Goal: Task Accomplishment & Management: Manage account settings

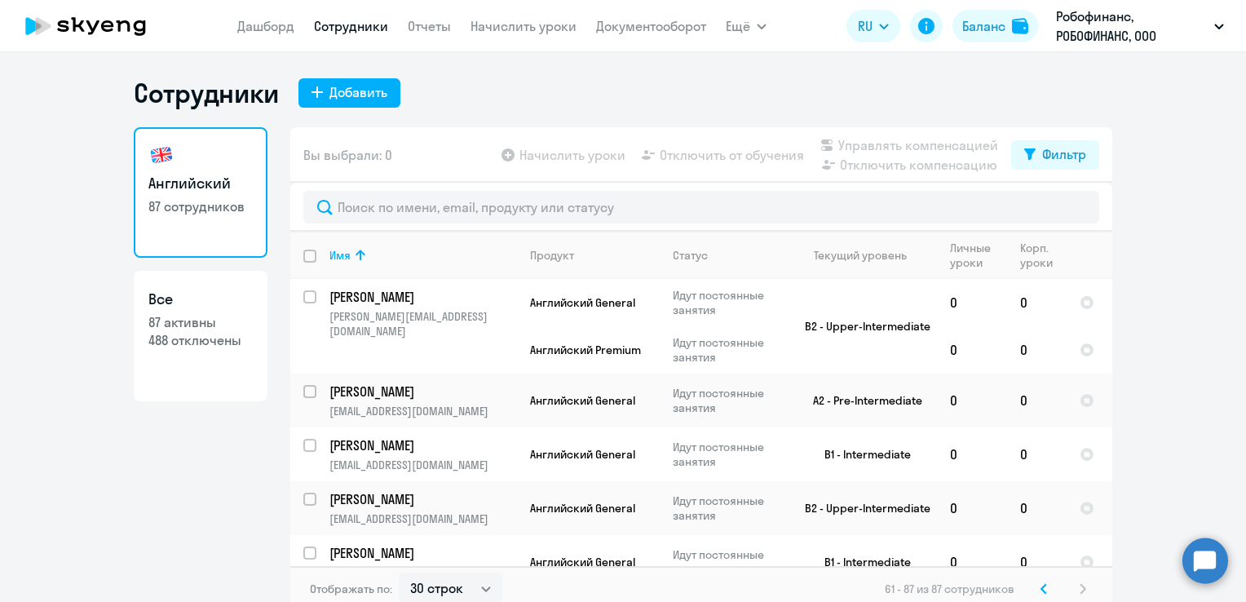
select select "30"
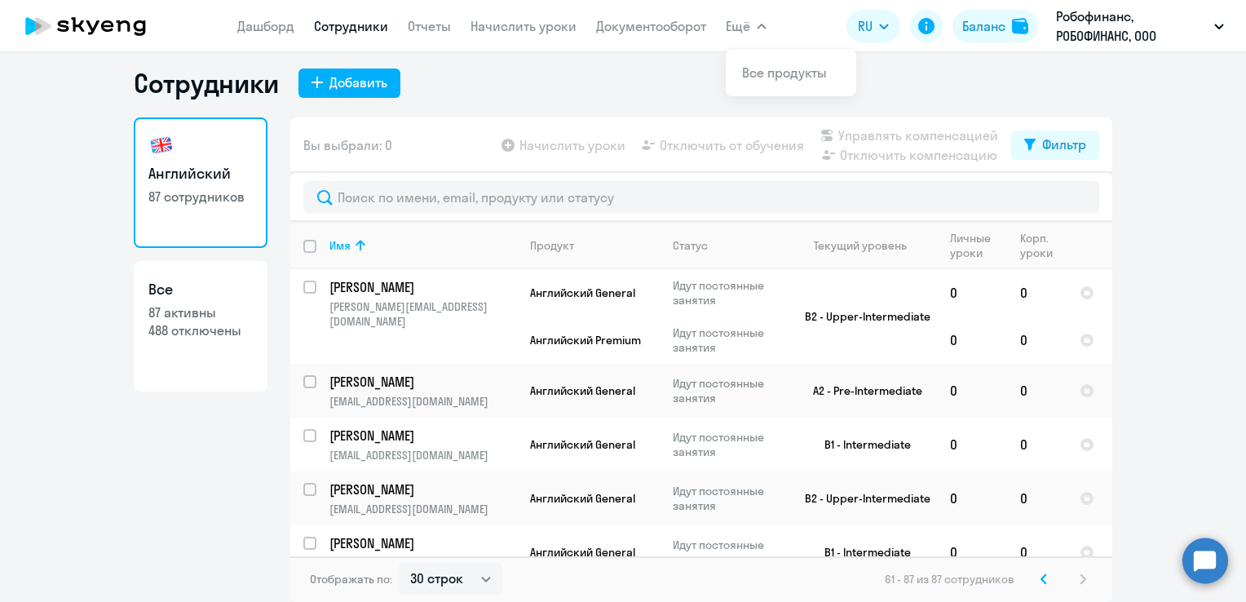
click at [1034, 577] on svg-icon at bounding box center [1044, 579] width 20 height 20
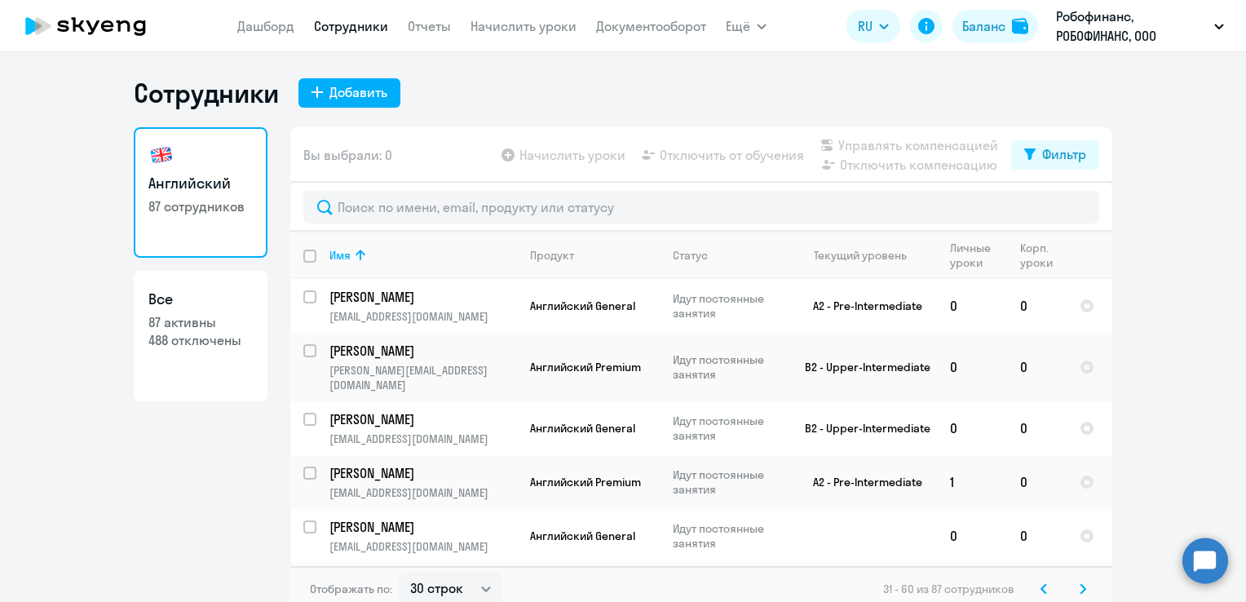
click at [1044, 585] on svg-icon at bounding box center [1044, 589] width 20 height 20
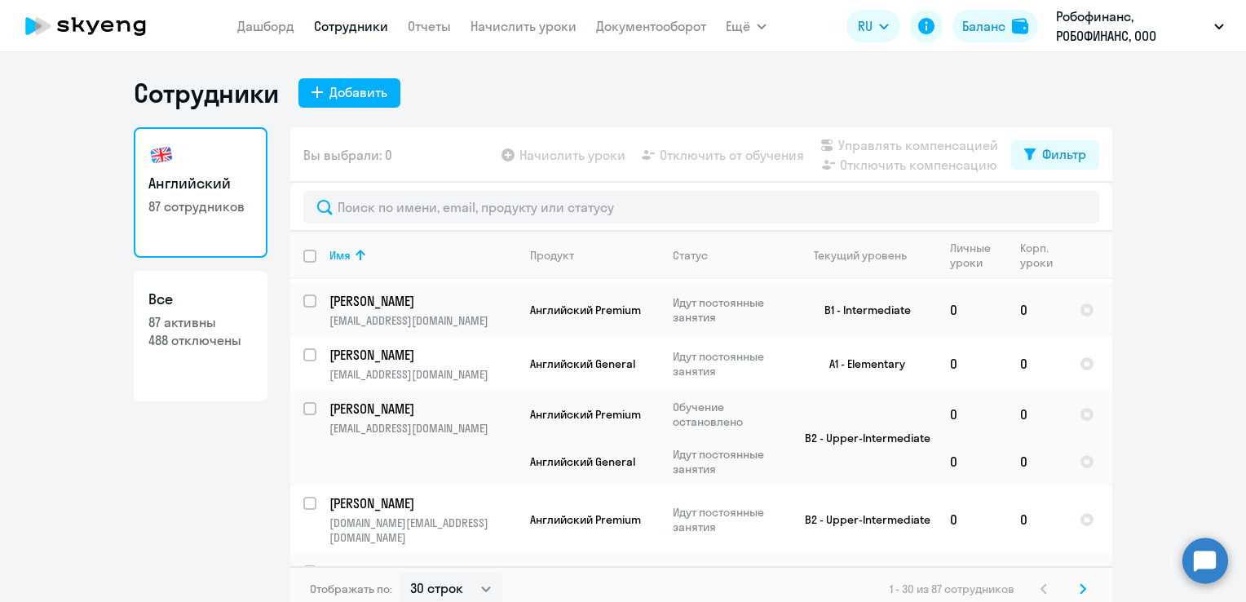
scroll to position [1462, 0]
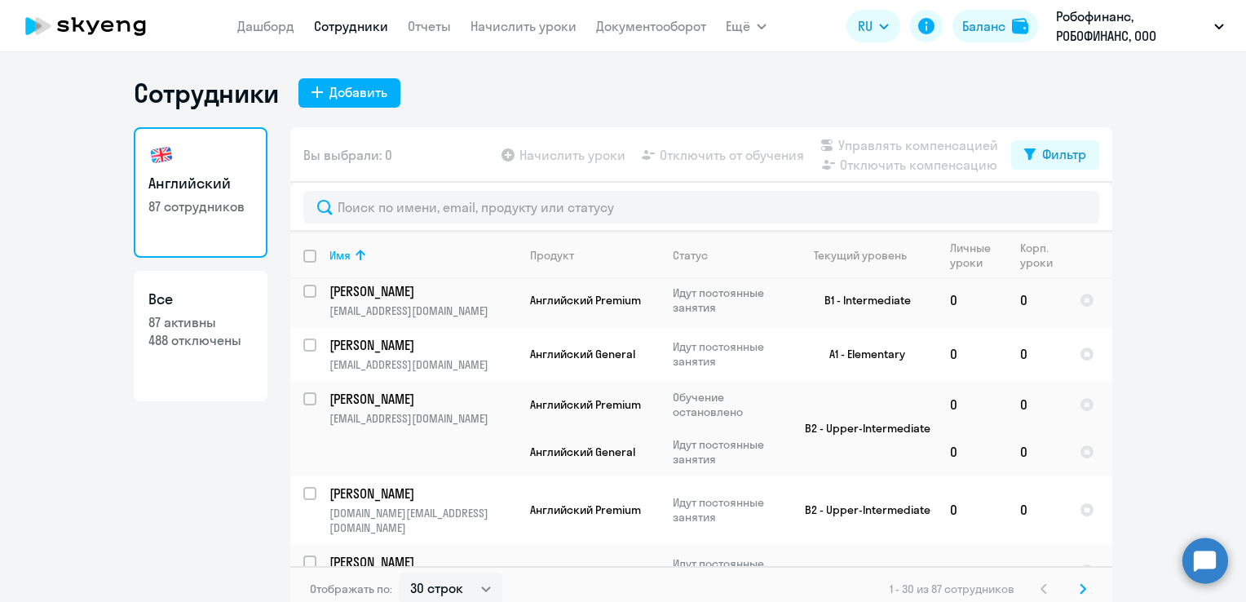
click at [1073, 585] on svg-icon at bounding box center [1083, 589] width 20 height 20
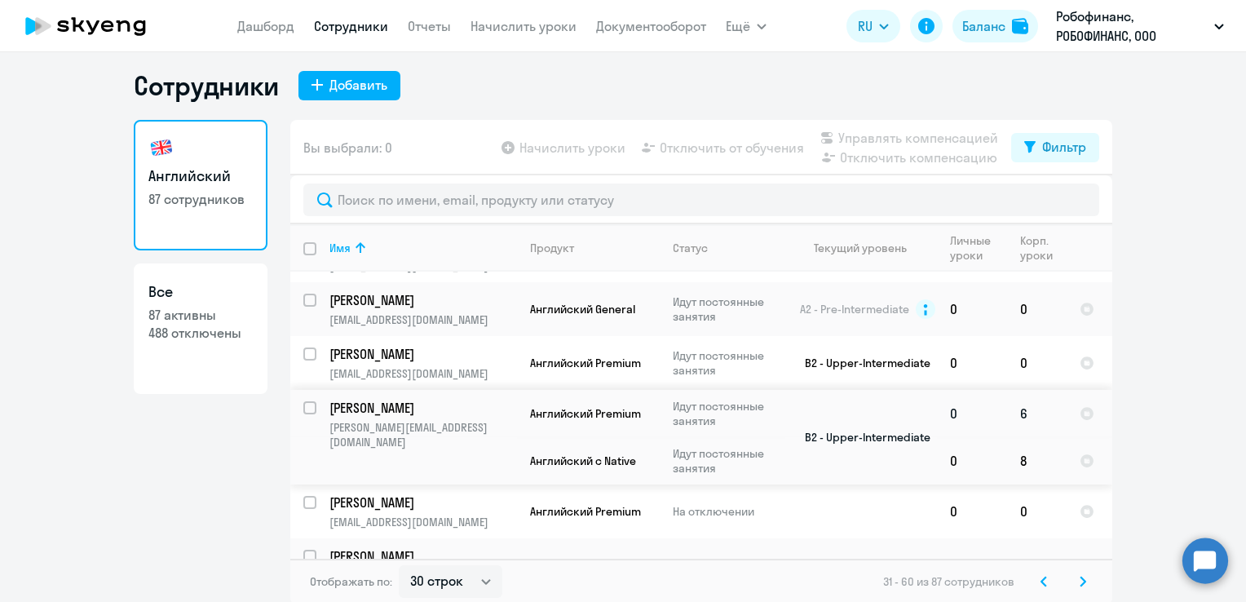
scroll to position [10, 0]
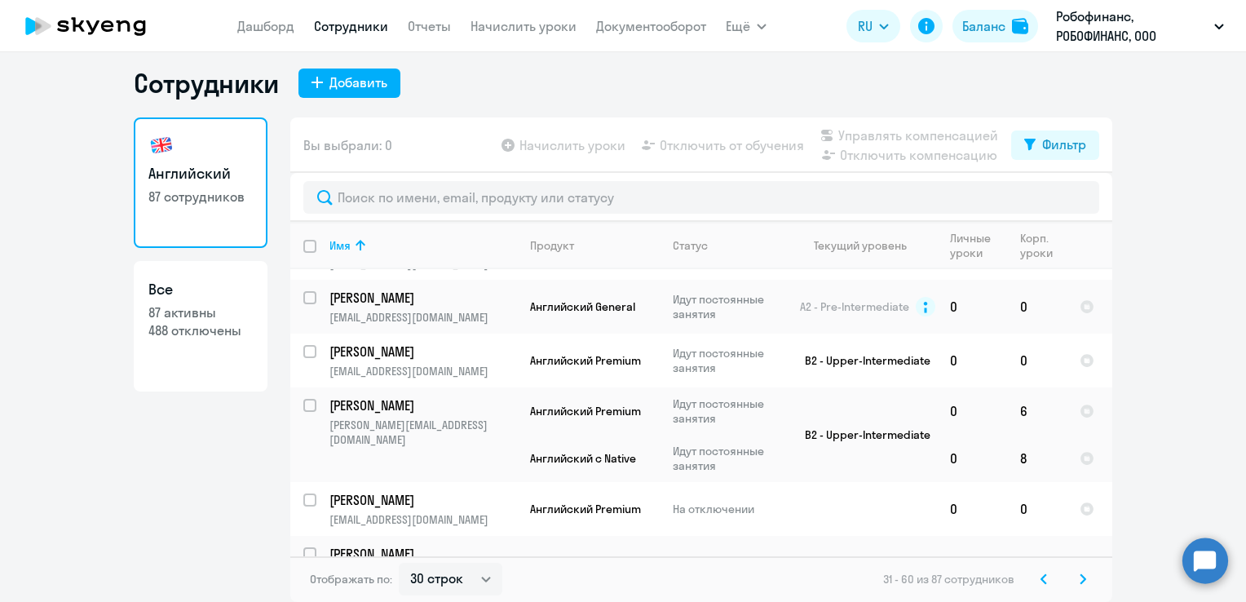
click at [1080, 581] on icon at bounding box center [1083, 578] width 7 height 11
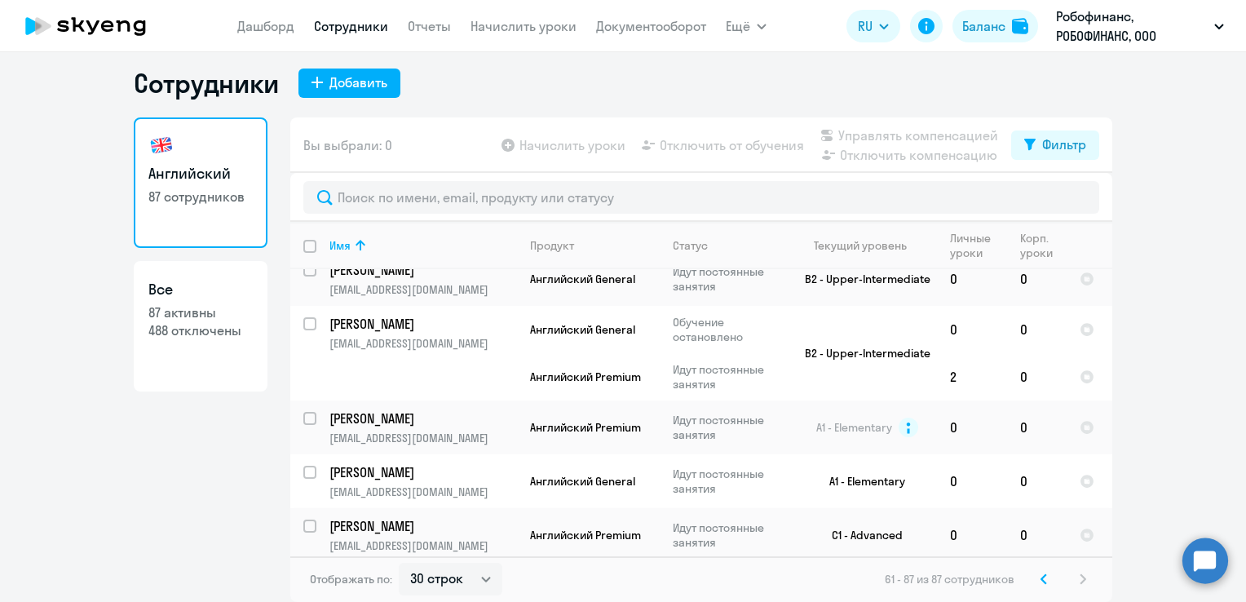
scroll to position [1341, 0]
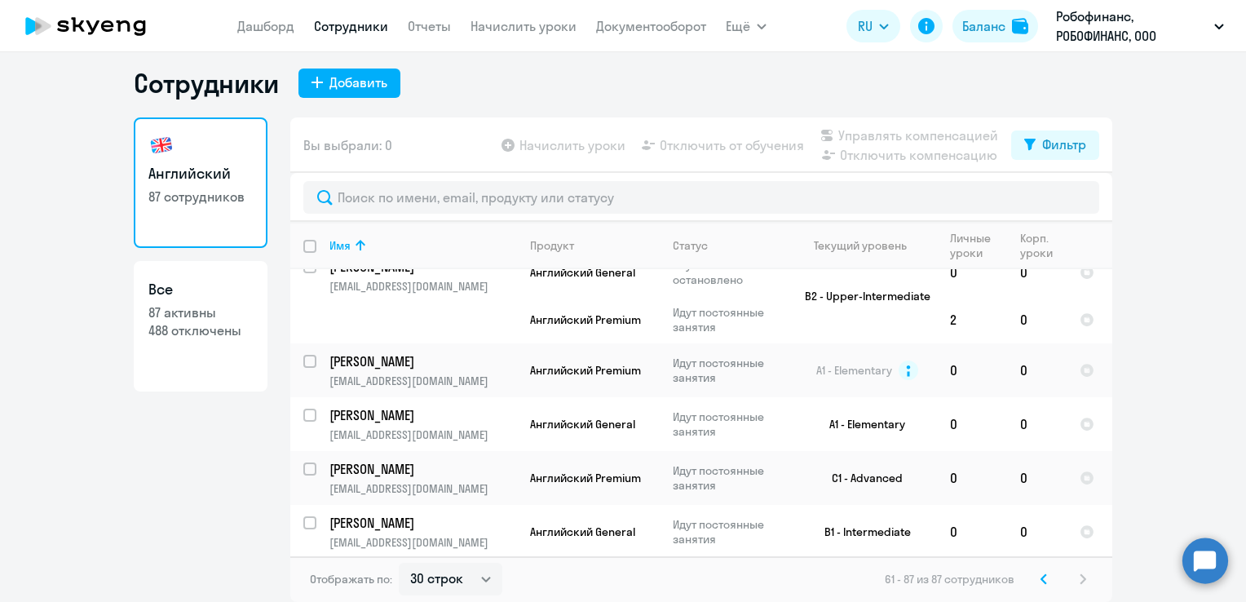
click at [1040, 581] on icon at bounding box center [1043, 578] width 7 height 11
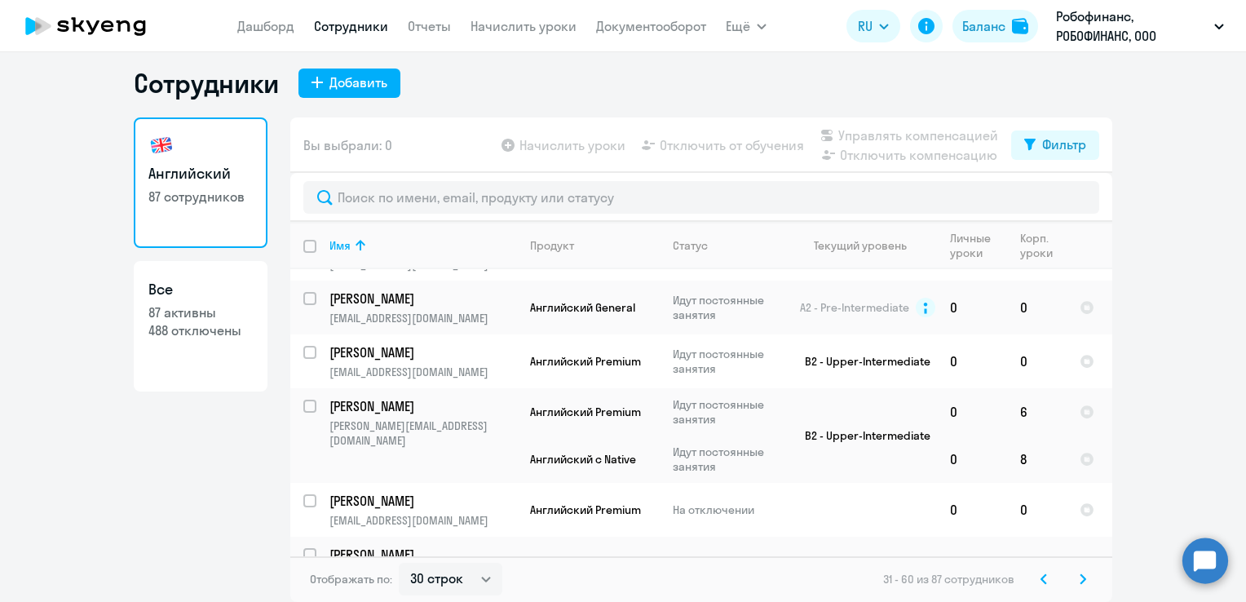
scroll to position [1379, 0]
click at [1041, 576] on icon at bounding box center [1043, 578] width 5 height 9
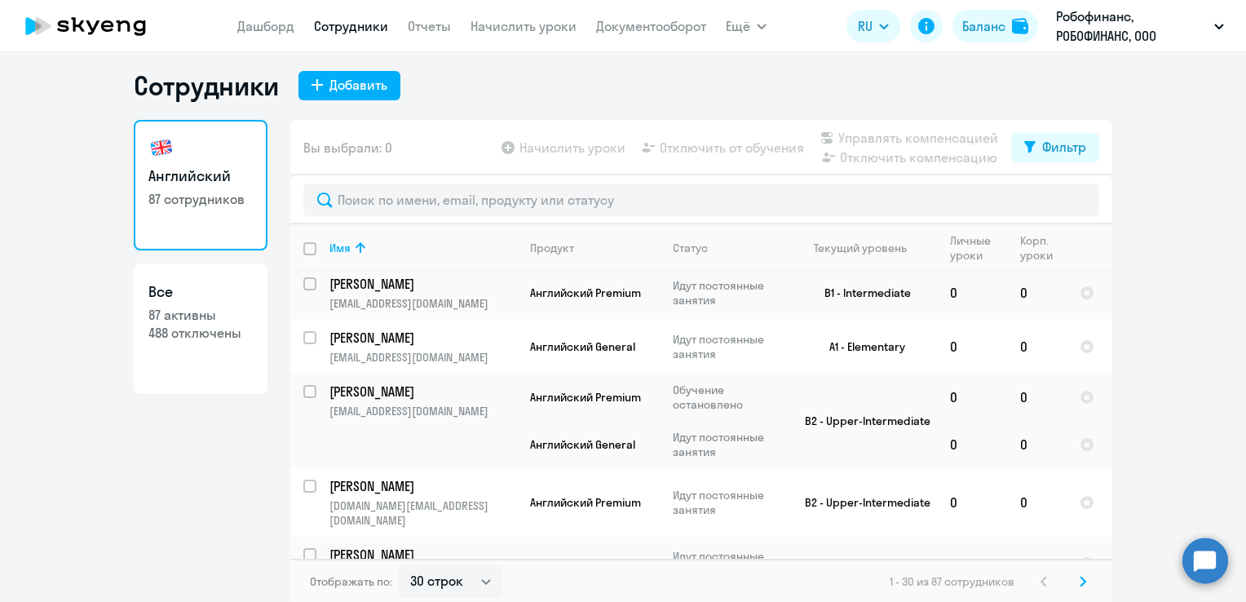
scroll to position [10, 0]
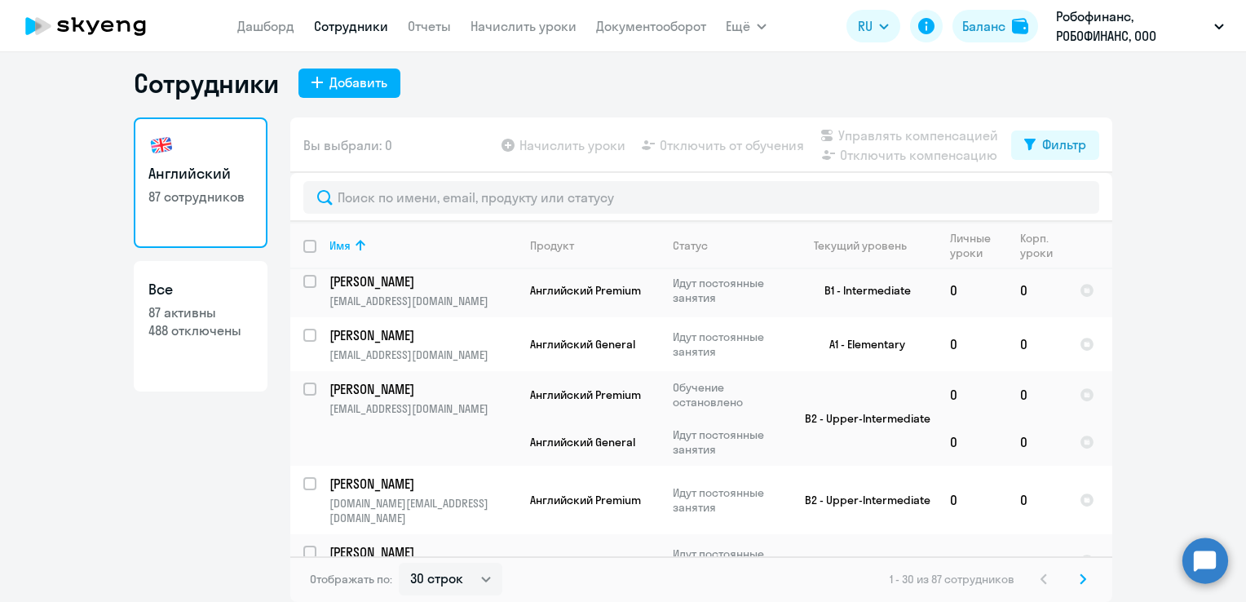
click at [1080, 582] on icon at bounding box center [1083, 578] width 7 height 11
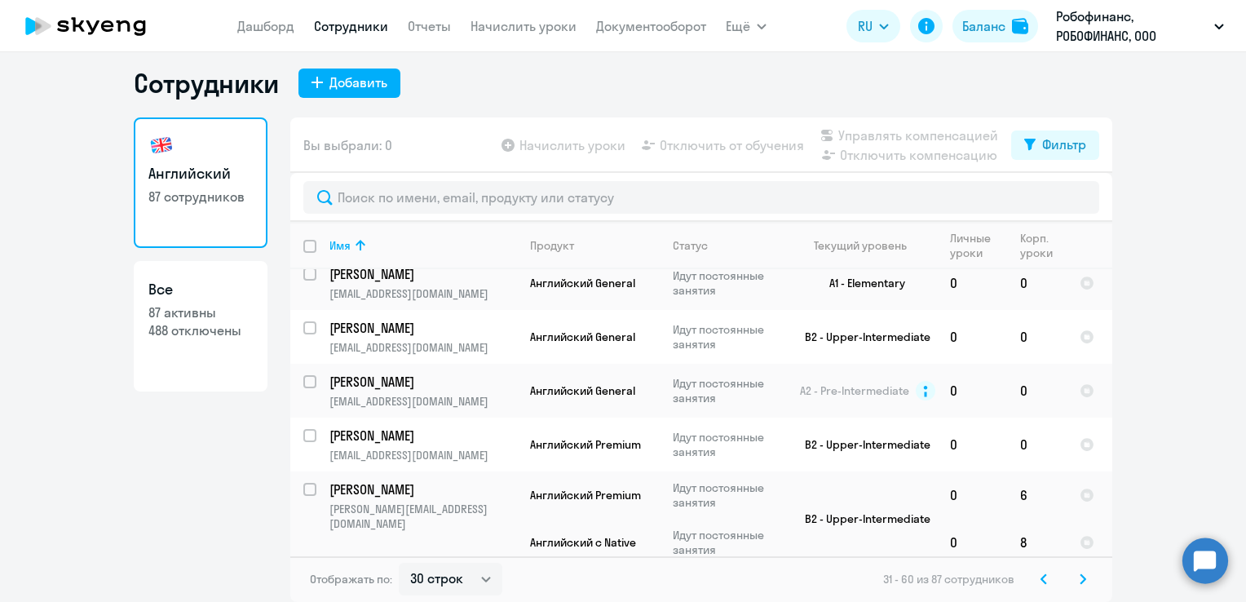
scroll to position [1379, 0]
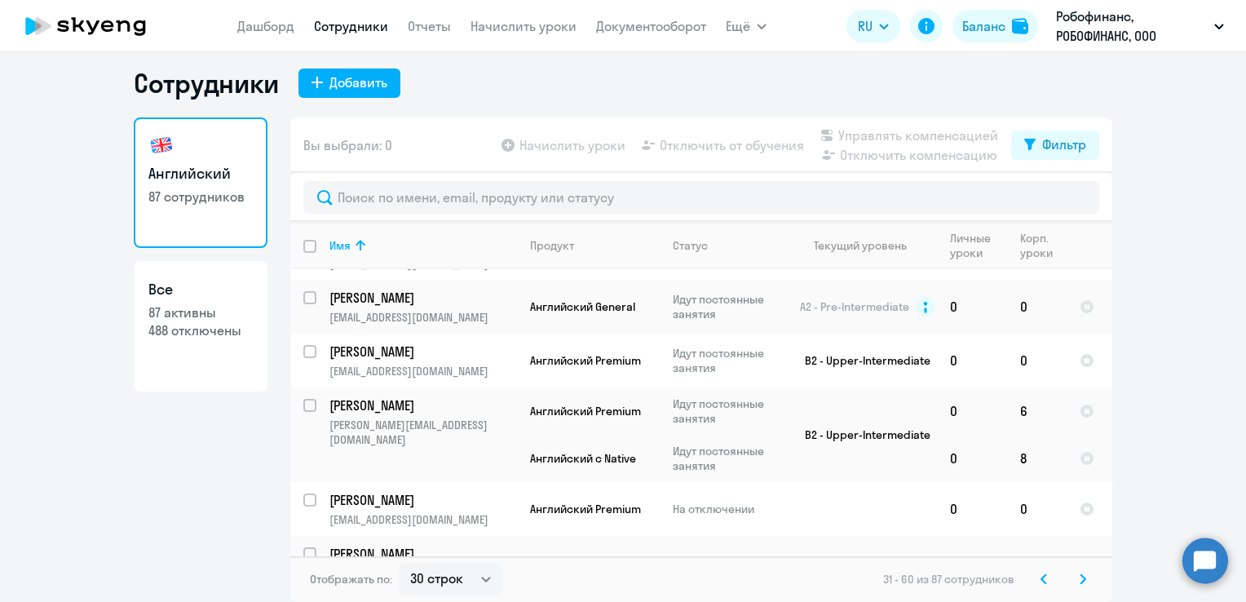
click at [1080, 584] on icon at bounding box center [1083, 578] width 7 height 11
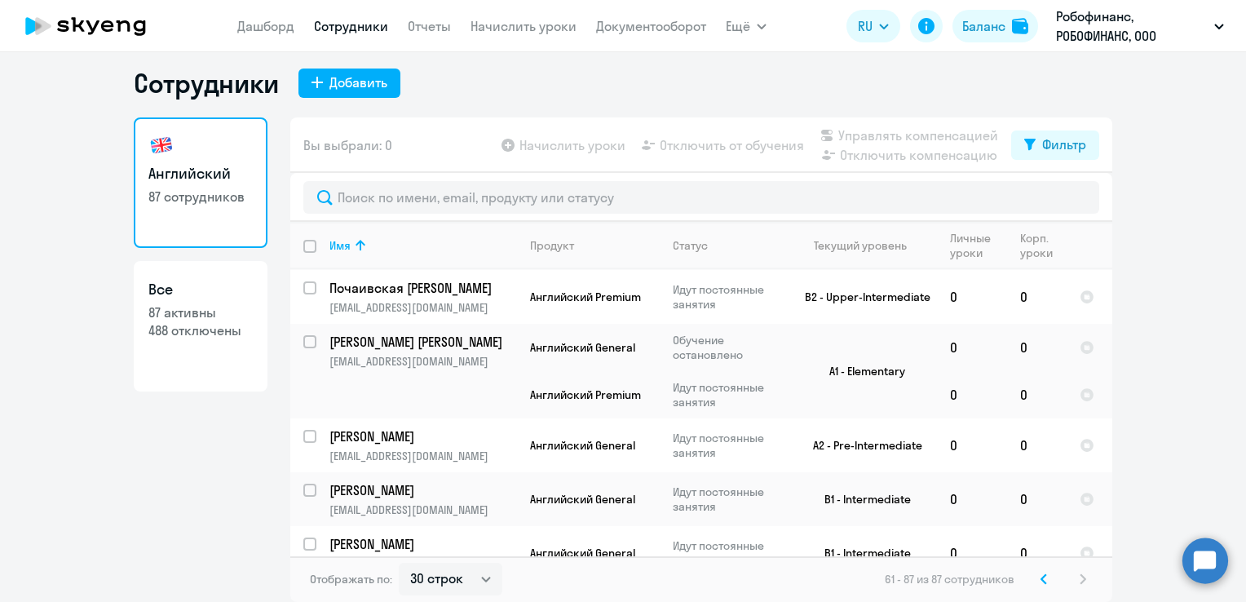
scroll to position [0, 0]
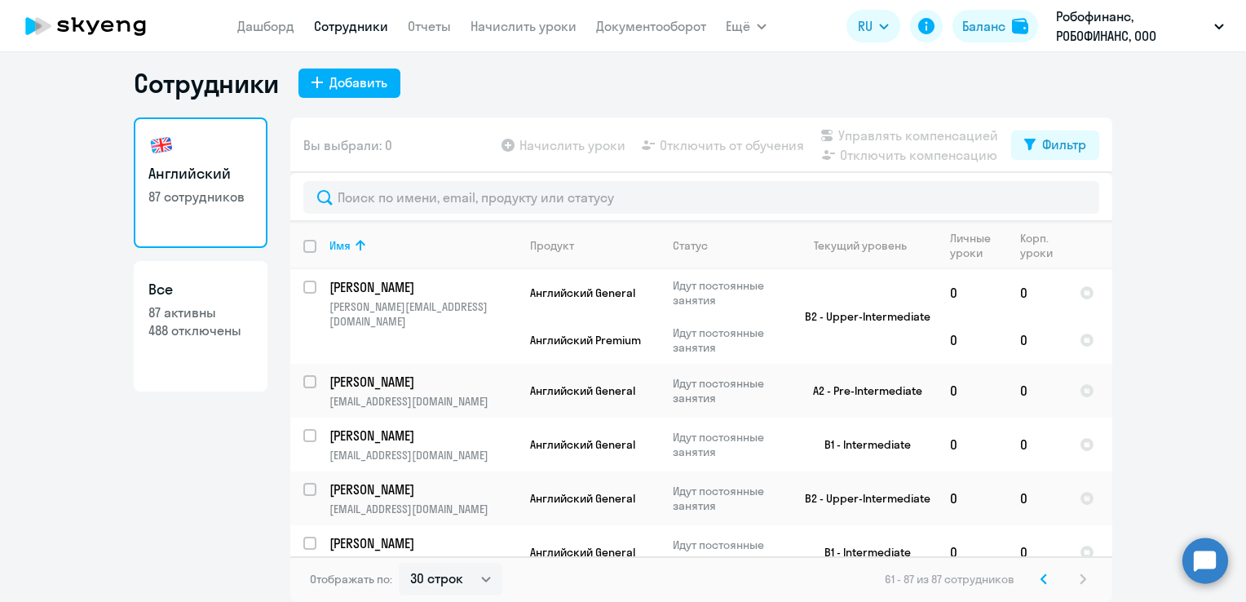
click at [336, 28] on link "Сотрудники" at bounding box center [351, 26] width 74 height 16
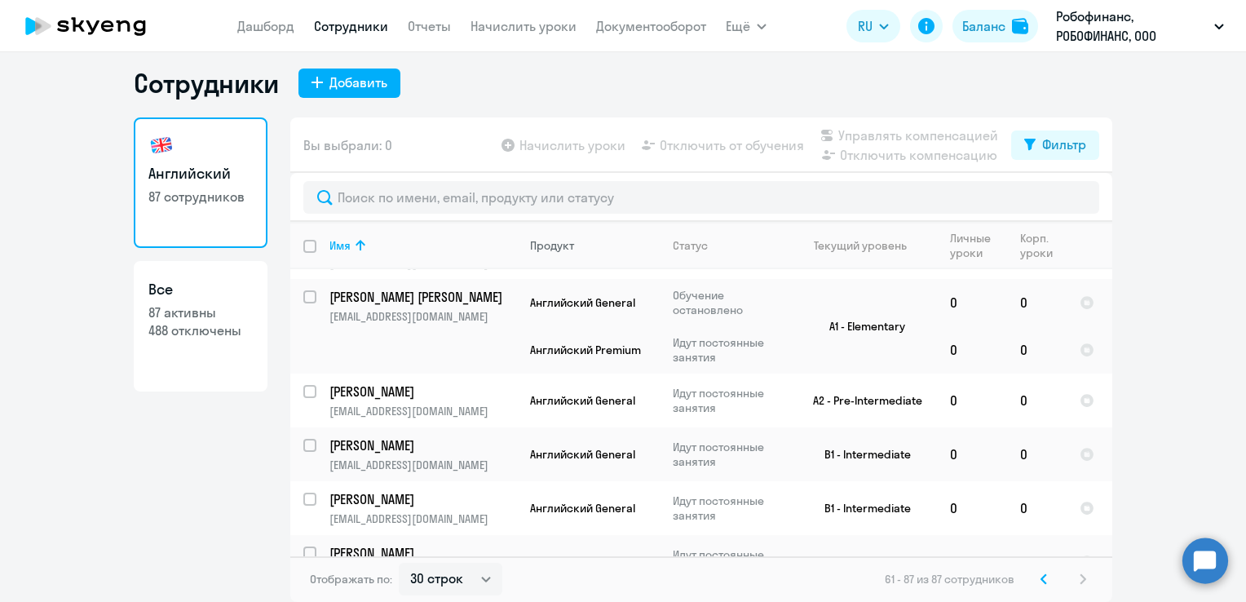
scroll to position [489, 0]
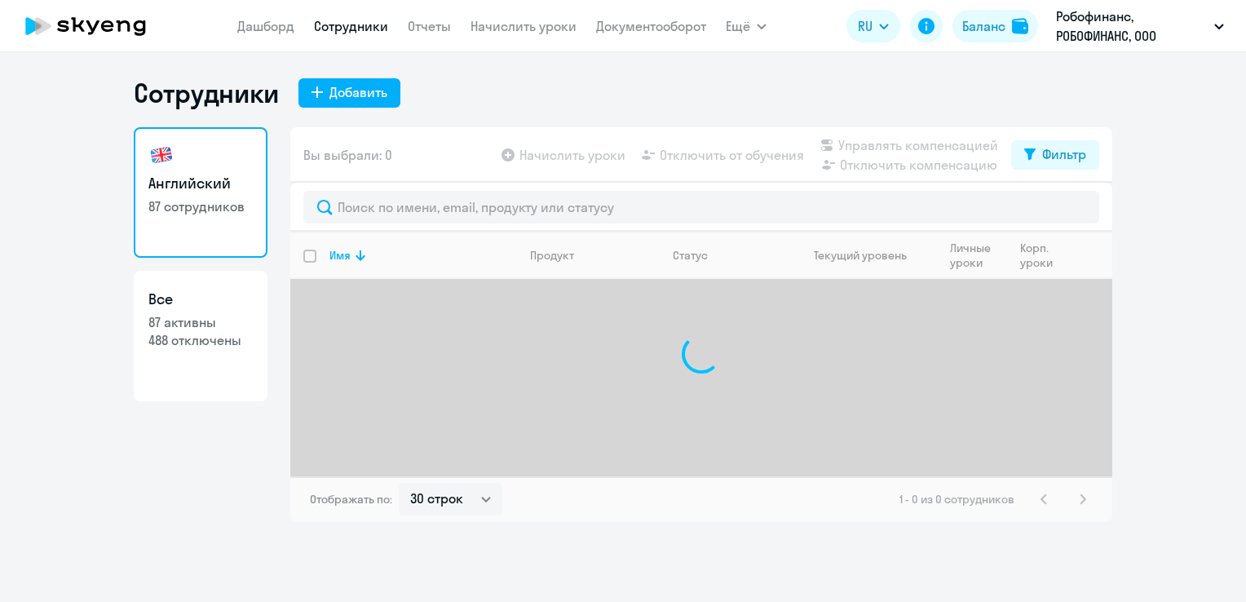
select select "30"
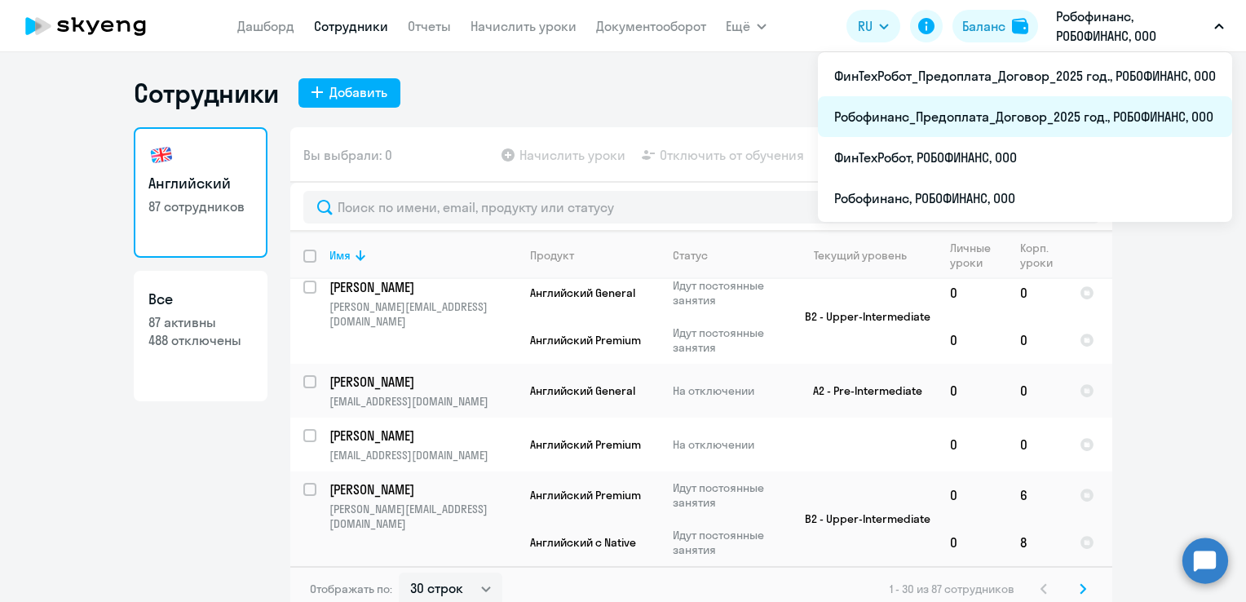
click at [1024, 116] on li "Робофинанс_Предоплата_Договор_2025 год., РОБОФИНАНС, ООО" at bounding box center [1025, 116] width 414 height 41
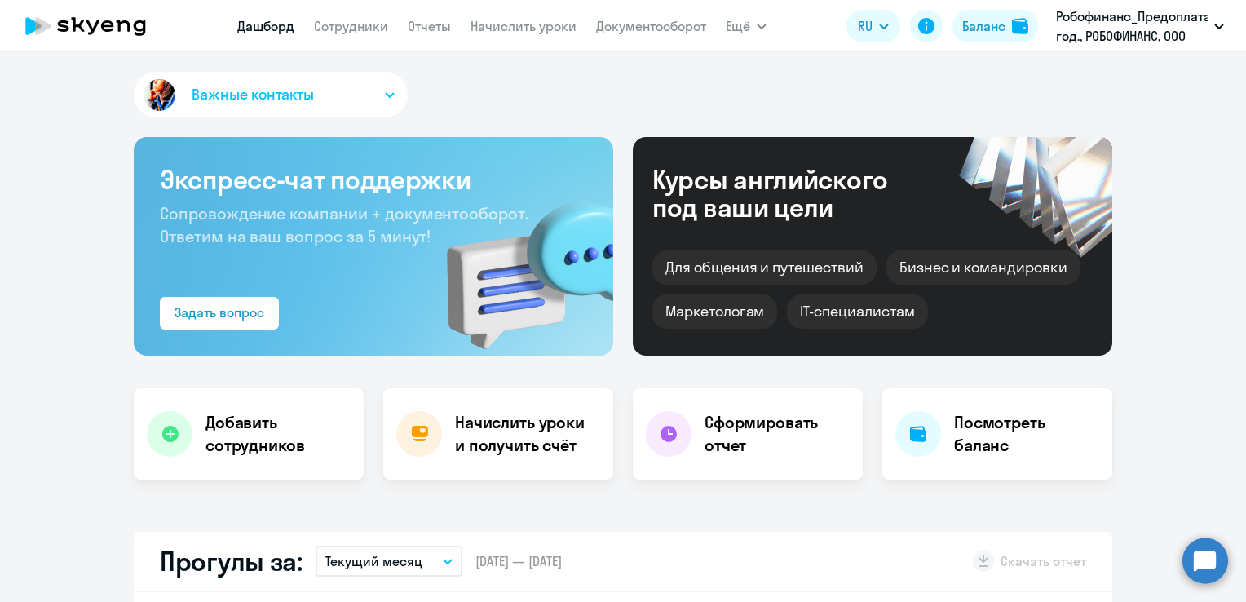
select select "30"
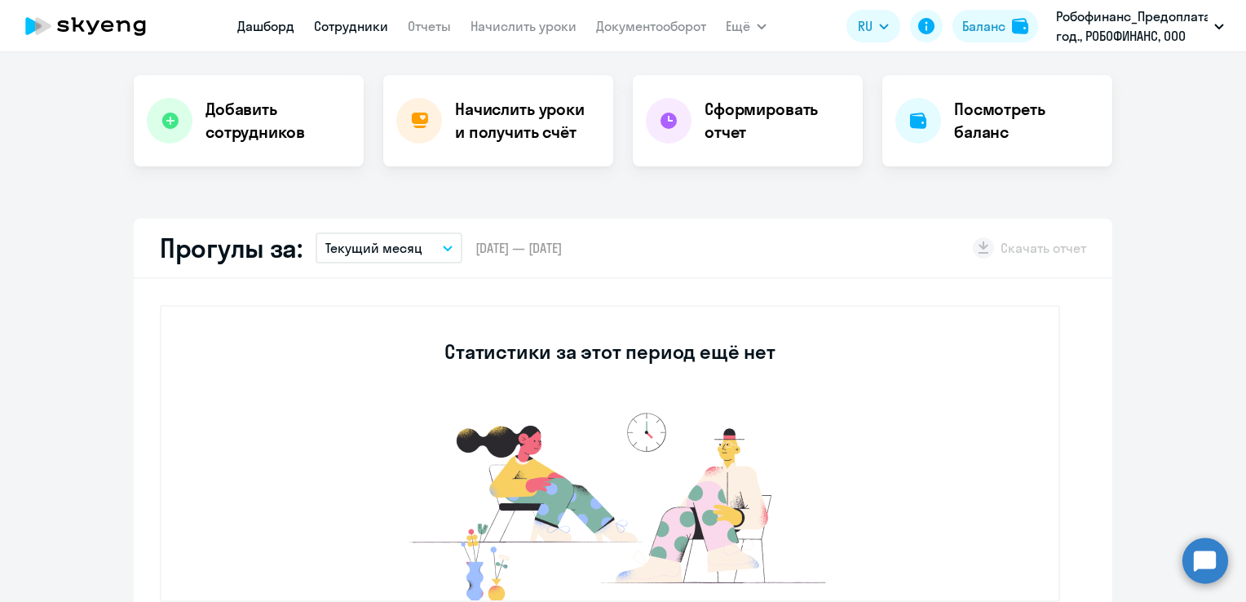
scroll to position [33, 0]
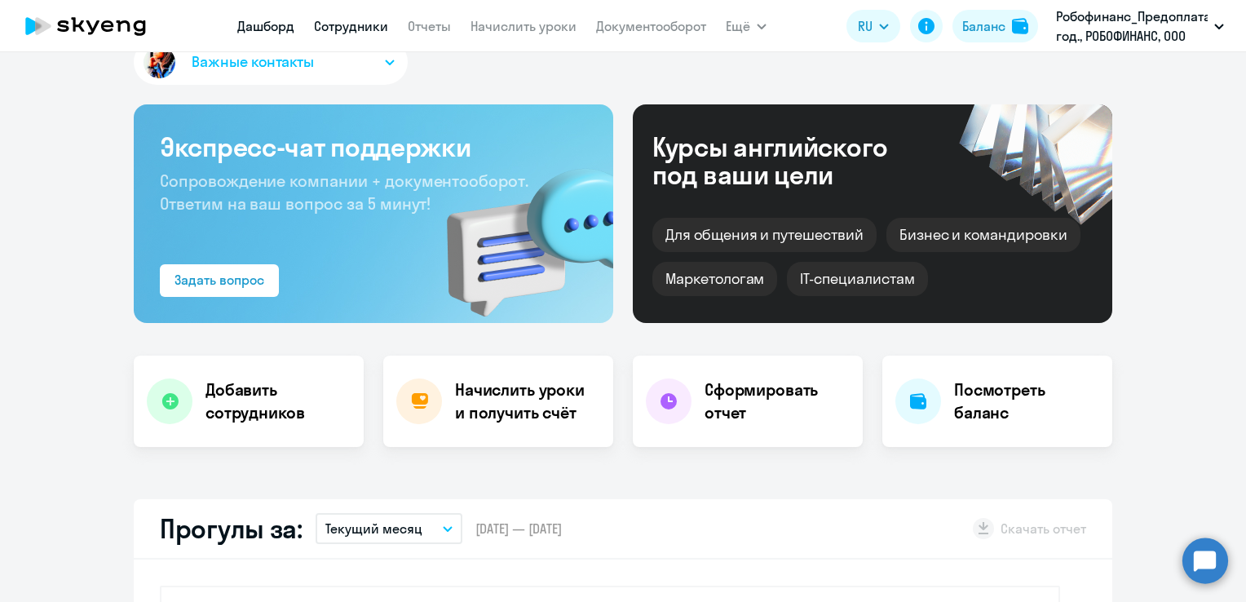
click at [351, 21] on link "Сотрудники" at bounding box center [351, 26] width 74 height 16
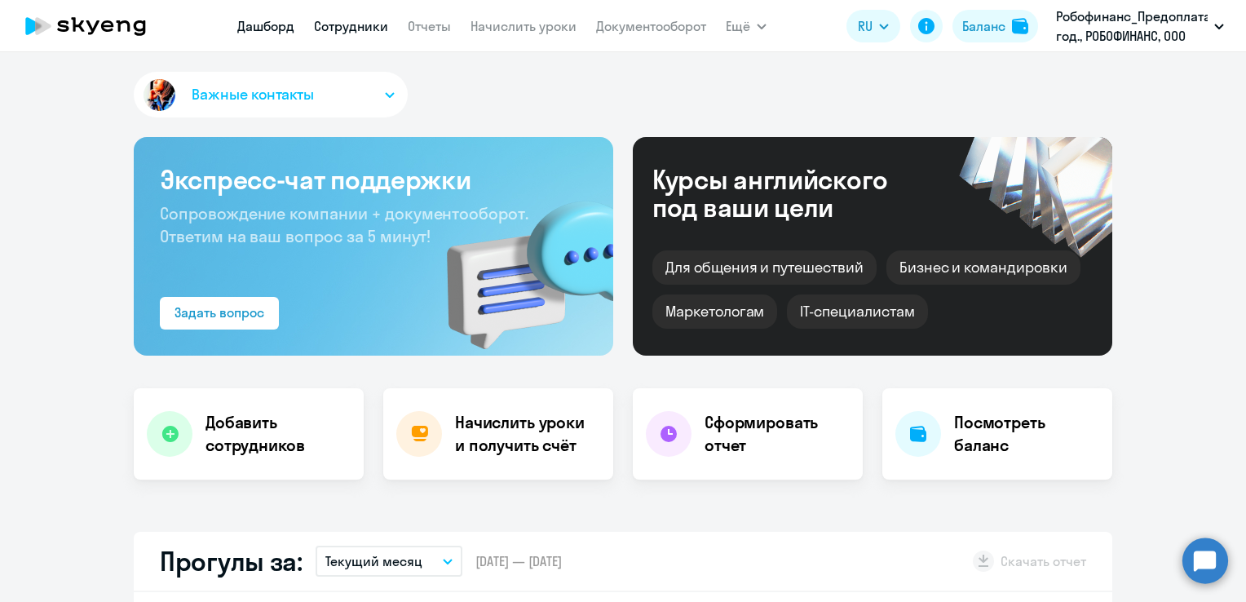
select select "30"
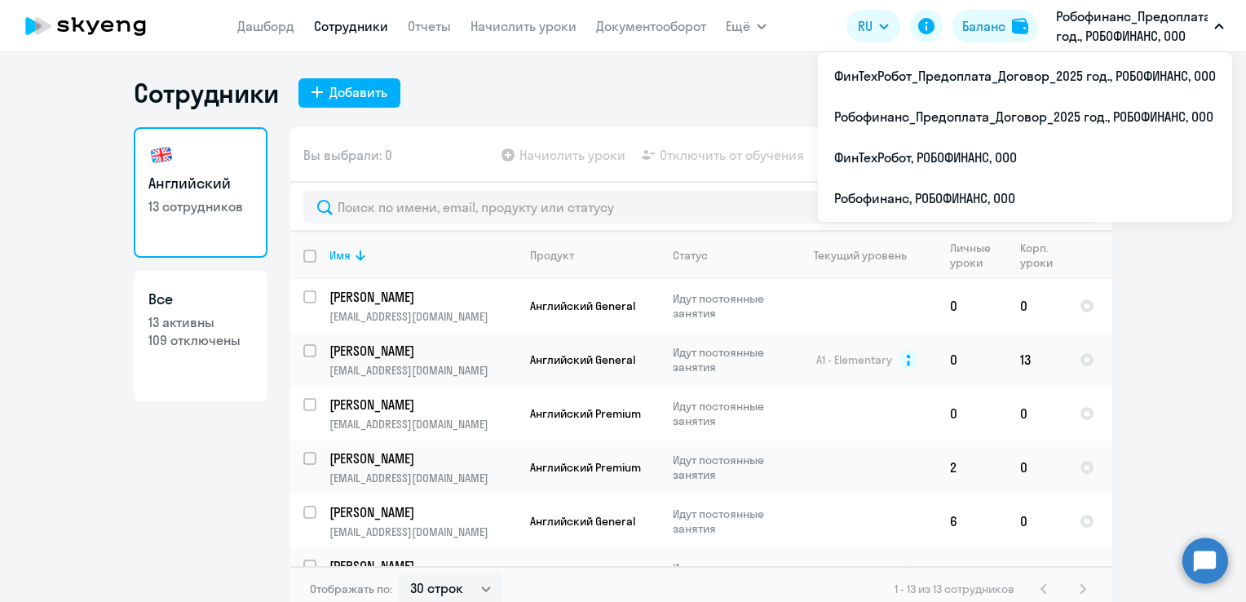
click at [1111, 28] on p "Робофинанс_Предоплата_Договор_2025 год., РОБОФИНАНС, ООО" at bounding box center [1132, 26] width 152 height 39
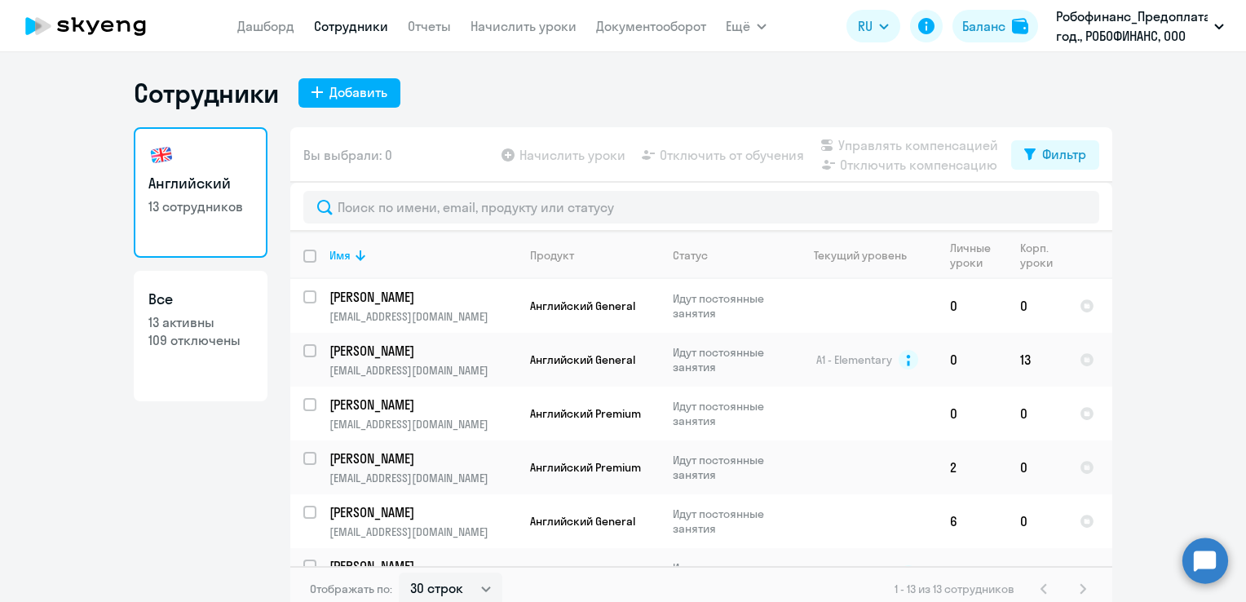
click at [1111, 28] on p "Робофинанс_Предоплата_Договор_2025 год., РОБОФИНАНС, ООО" at bounding box center [1132, 26] width 152 height 39
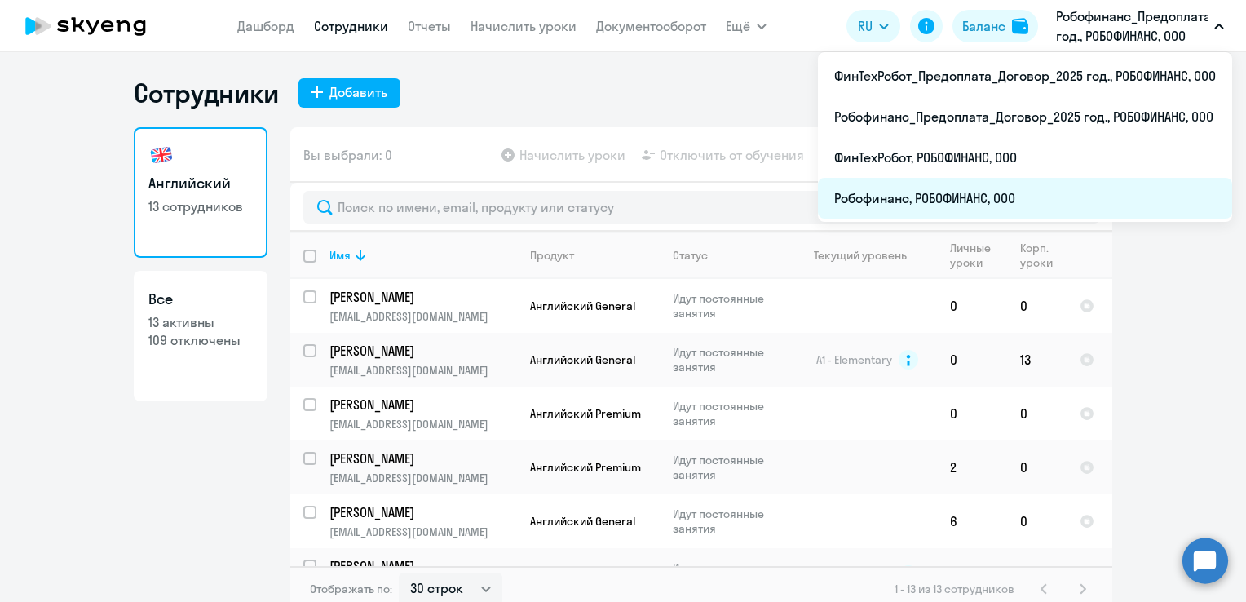
click at [1036, 184] on li "Робофинанс, РОБОФИНАНС, ООО" at bounding box center [1025, 198] width 414 height 41
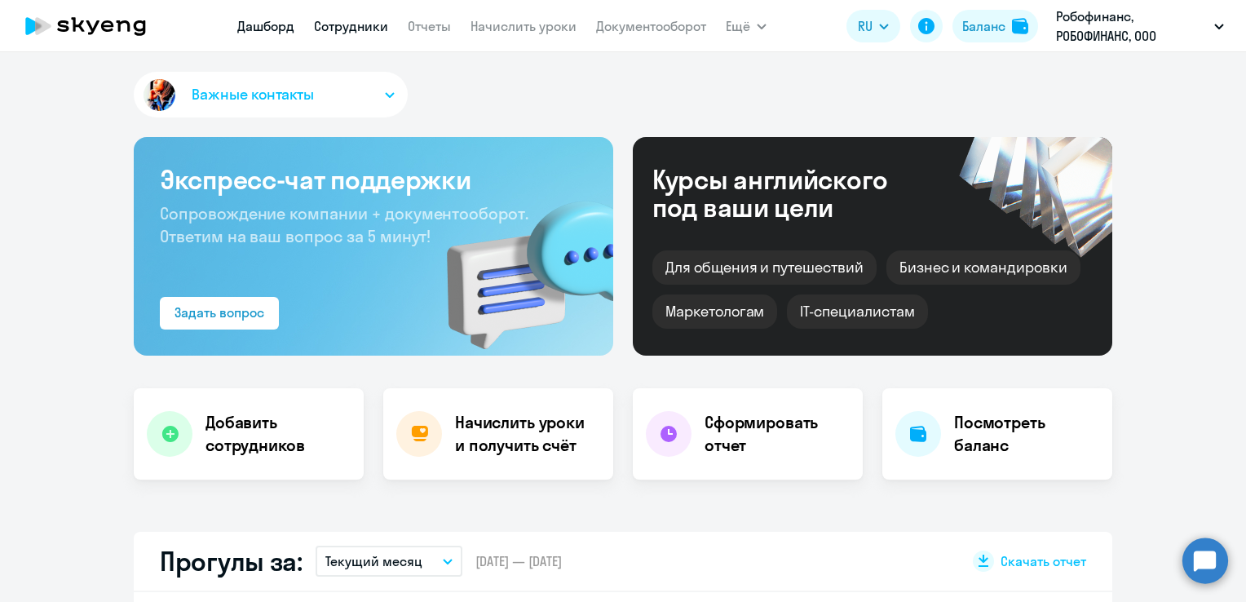
click at [348, 30] on link "Сотрудники" at bounding box center [351, 26] width 74 height 16
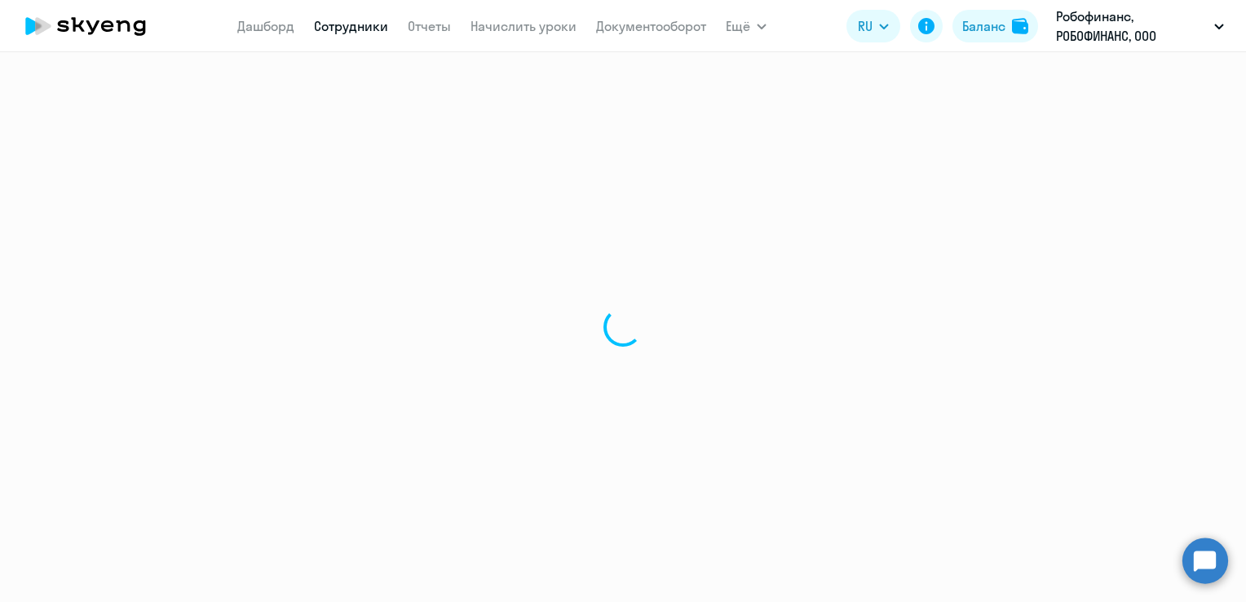
select select "30"
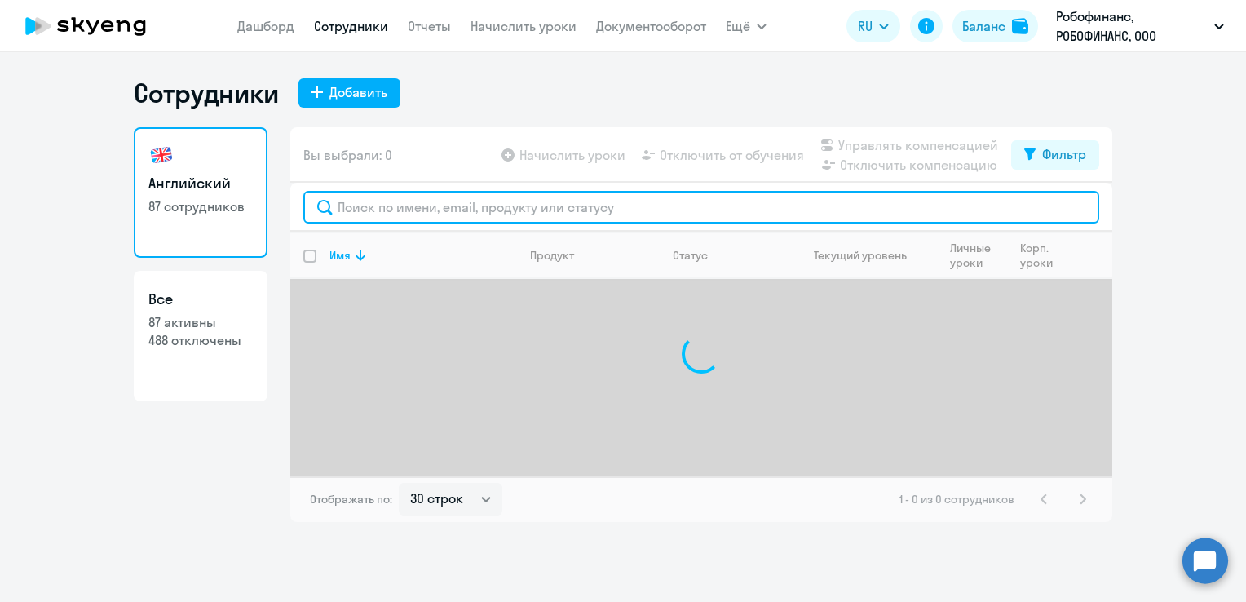
click at [383, 204] on input "text" at bounding box center [701, 207] width 796 height 33
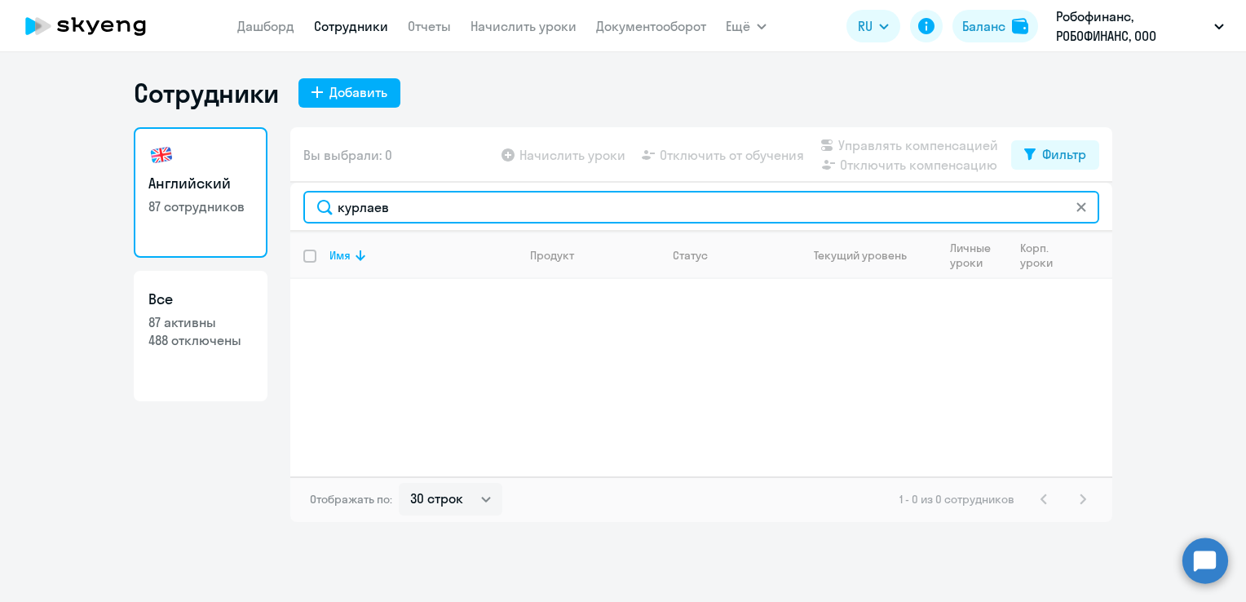
type input "курлаев"
drag, startPoint x: 453, startPoint y: 207, endPoint x: 315, endPoint y: 203, distance: 138.7
click at [315, 203] on input "курлаев" at bounding box center [701, 207] width 796 height 33
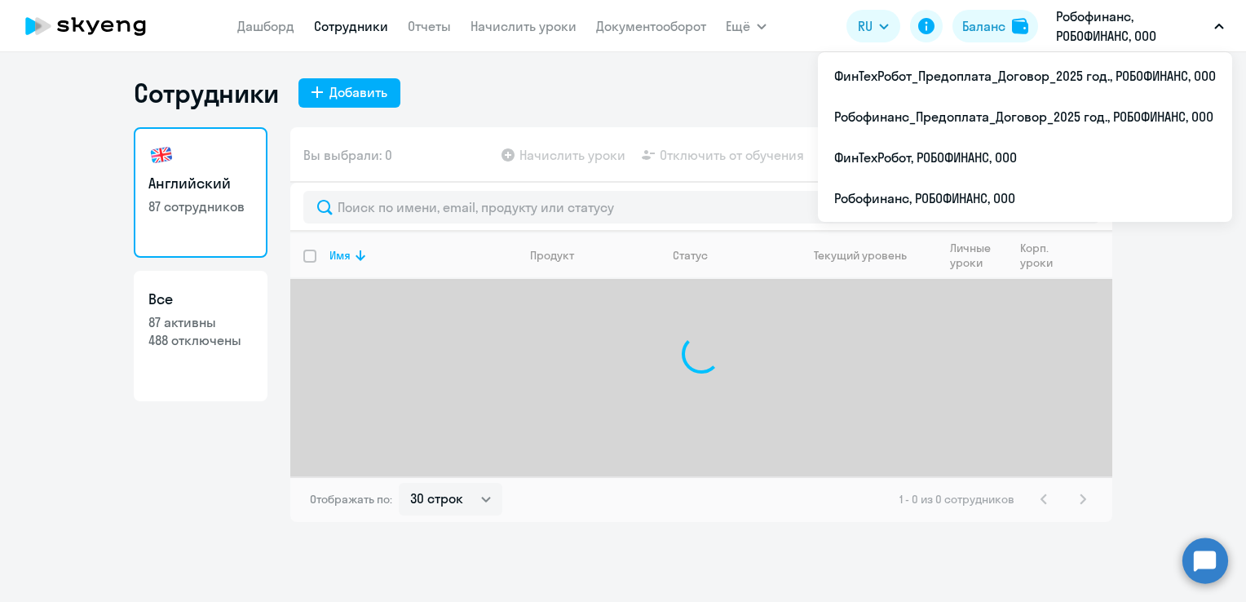
select select "30"
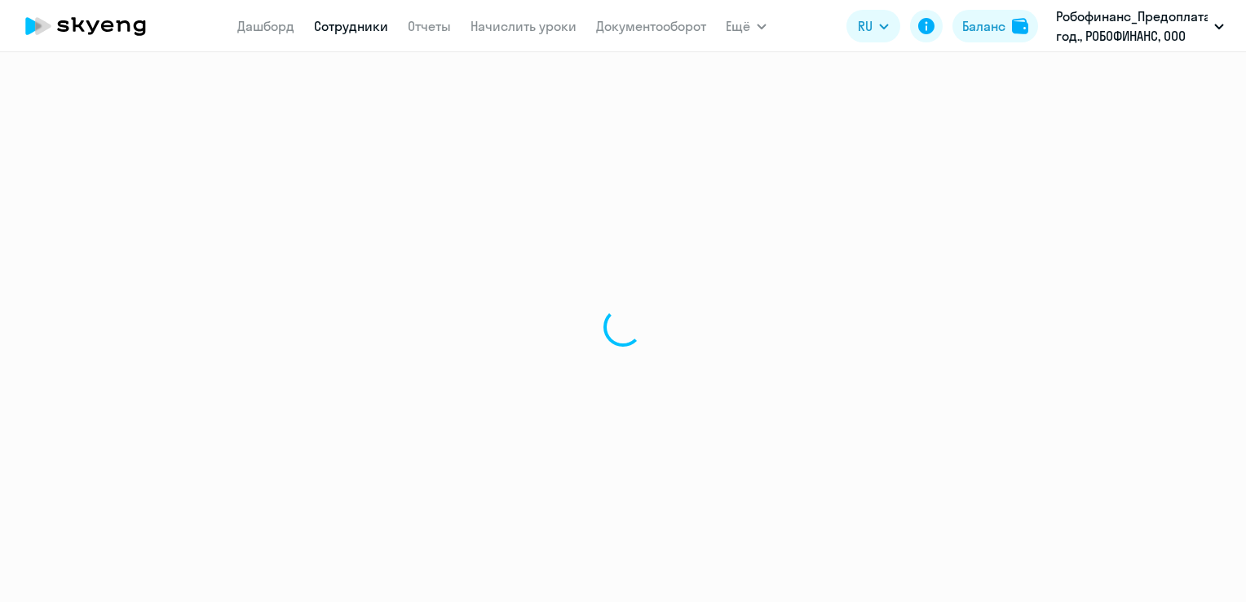
select select "30"
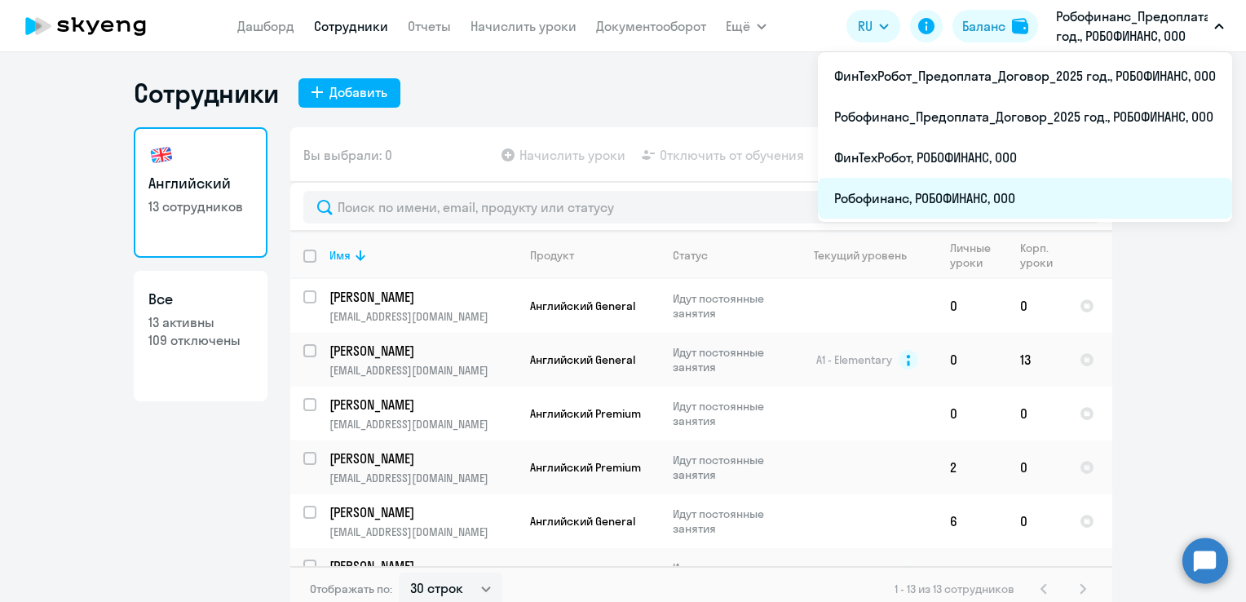
click at [1008, 201] on li "Робофинанс, РОБОФИНАНС, ООО" at bounding box center [1025, 198] width 414 height 41
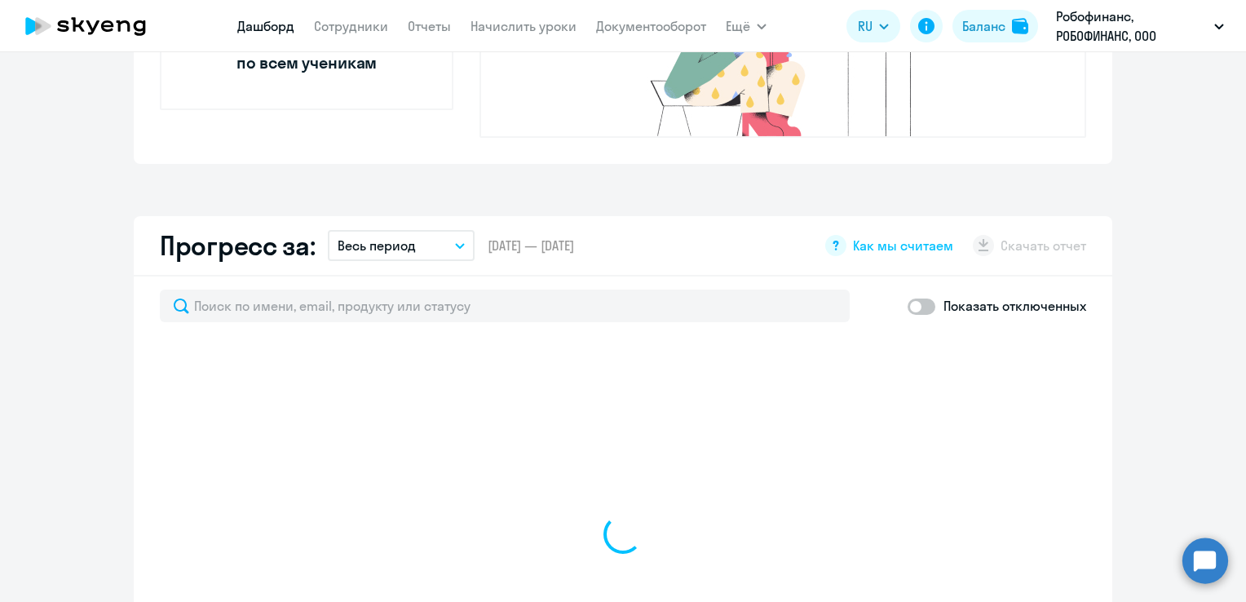
scroll to position [815, 0]
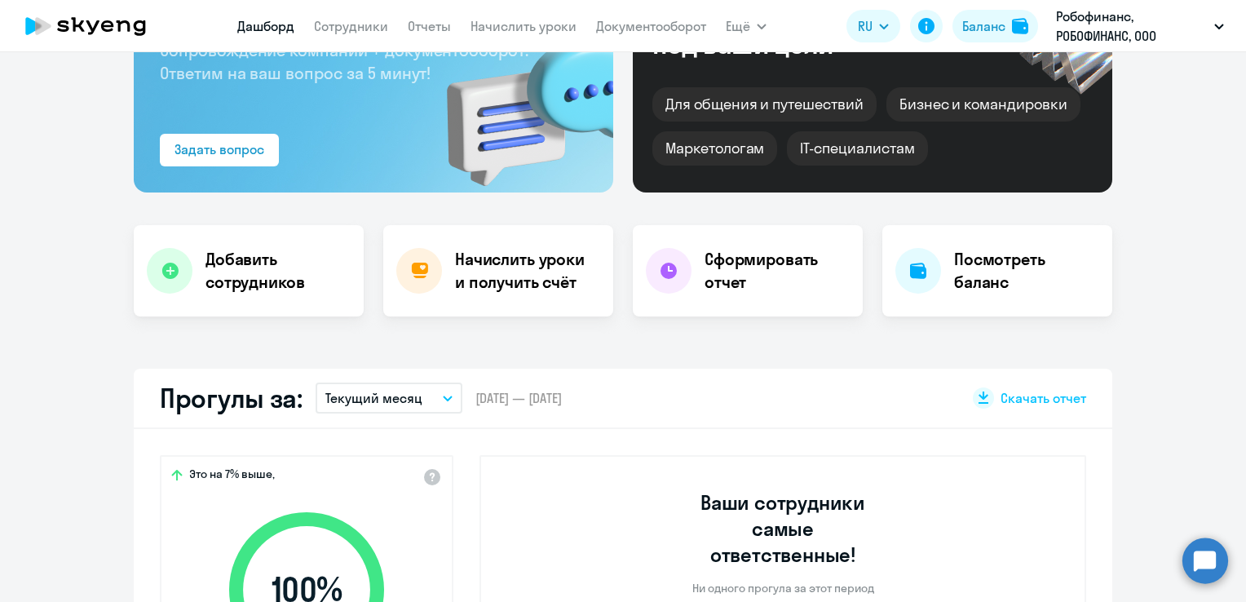
select select "30"
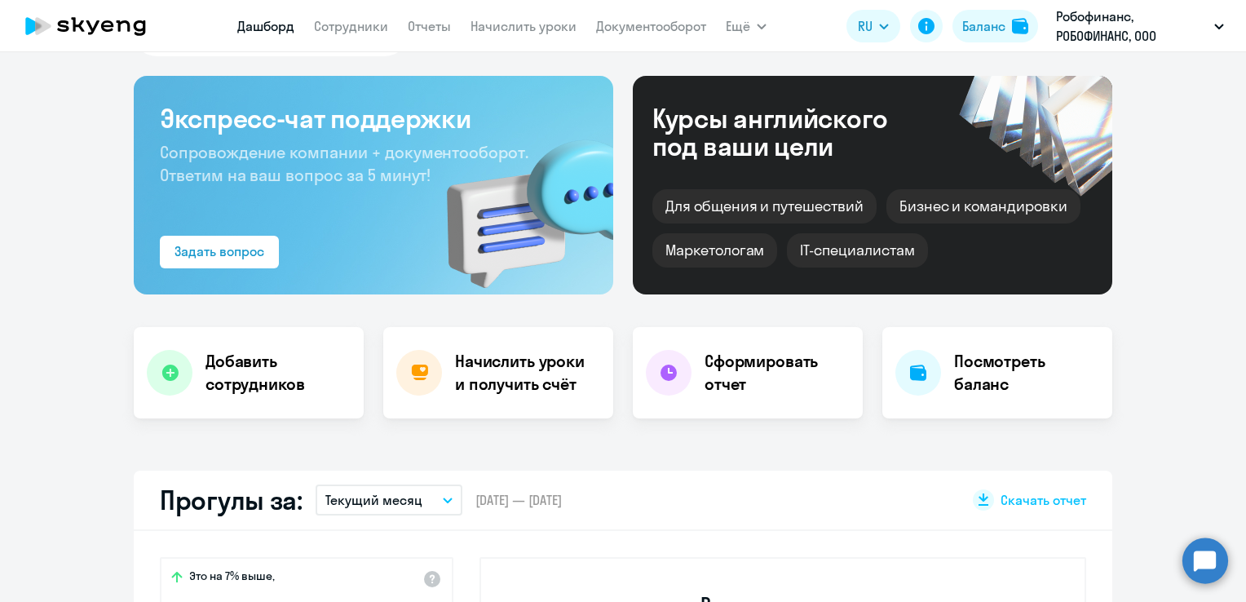
scroll to position [0, 0]
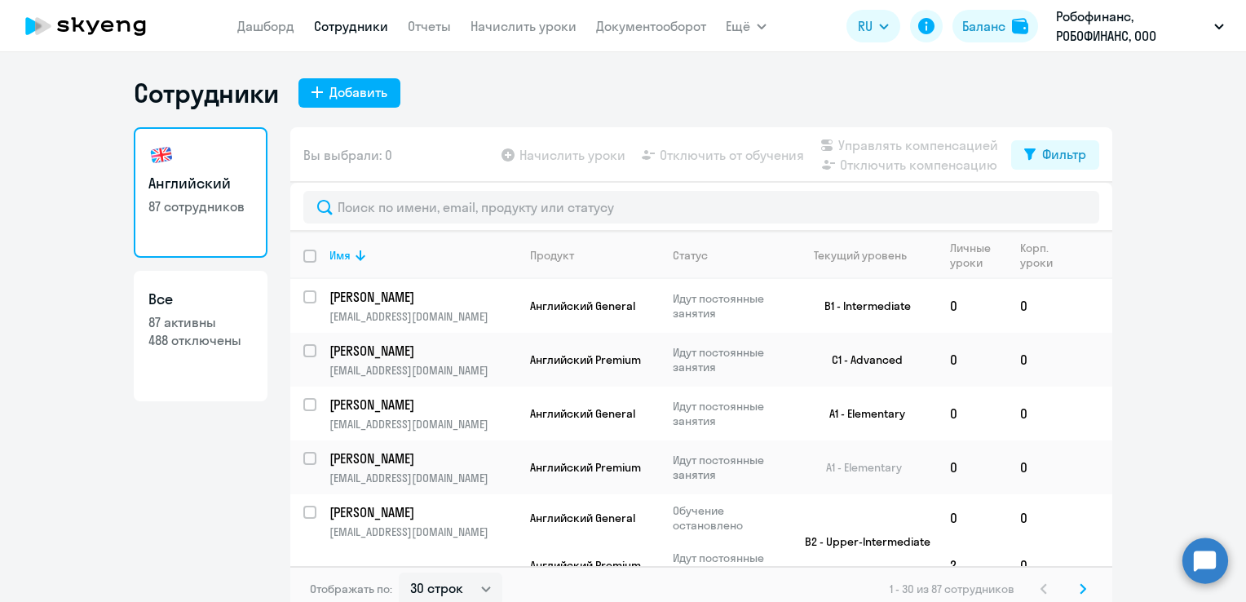
select select "30"
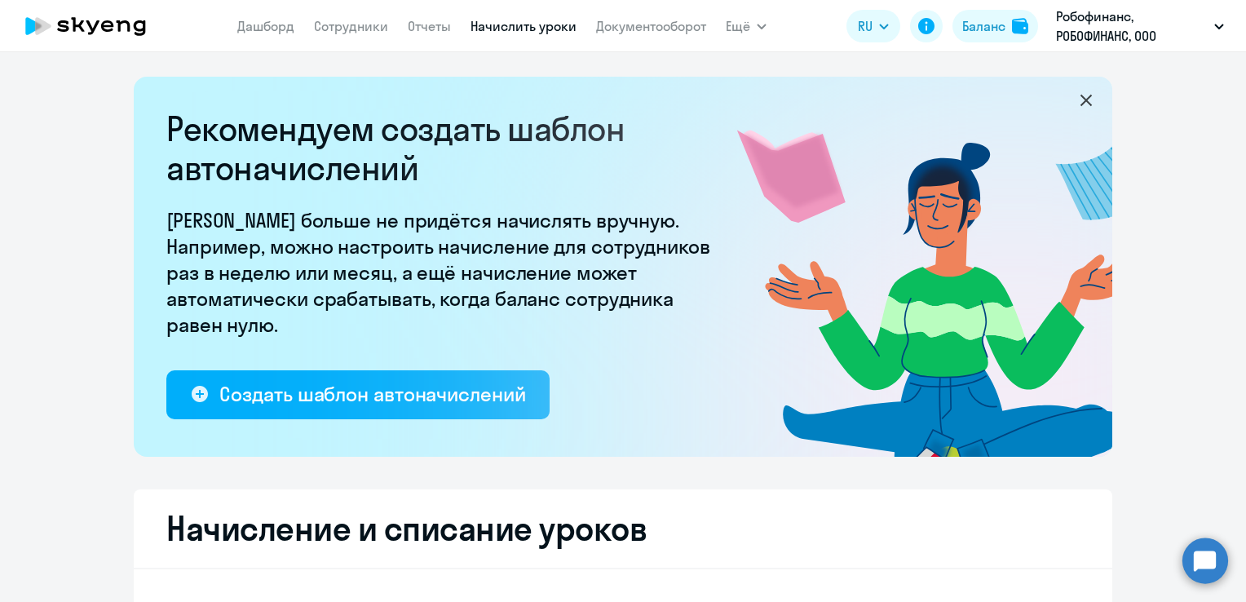
select select "10"
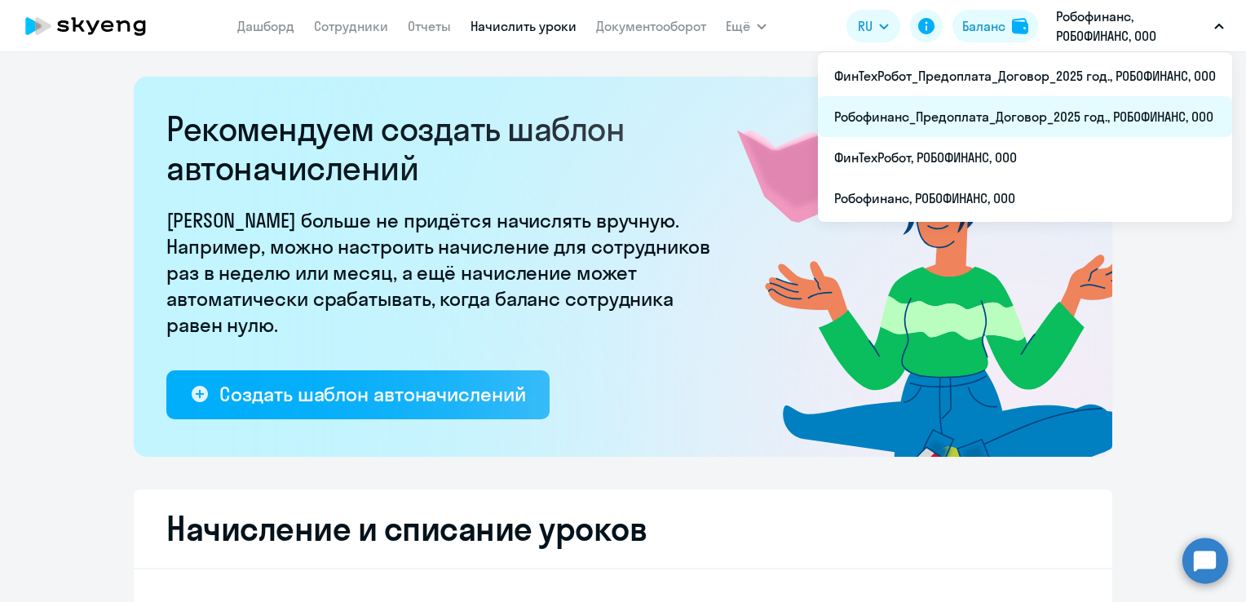
click at [1098, 119] on li "Робофинанс_Предоплата_Договор_2025 год., РОБОФИНАНС, ООО" at bounding box center [1025, 116] width 414 height 41
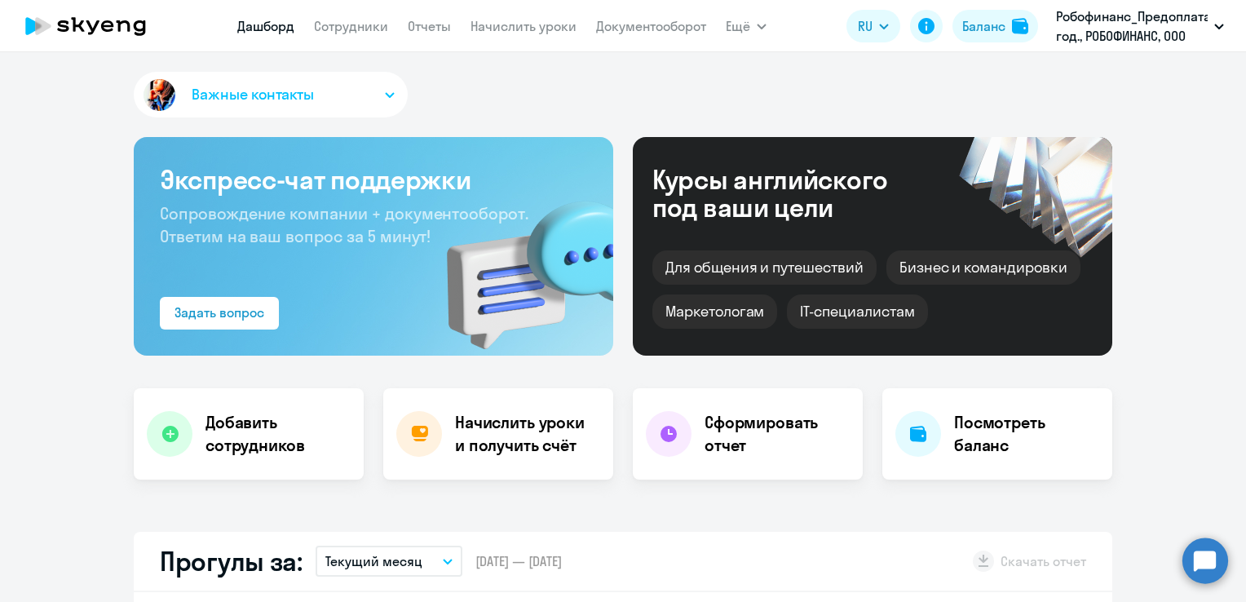
select select "30"
click at [361, 25] on link "Сотрудники" at bounding box center [351, 26] width 74 height 16
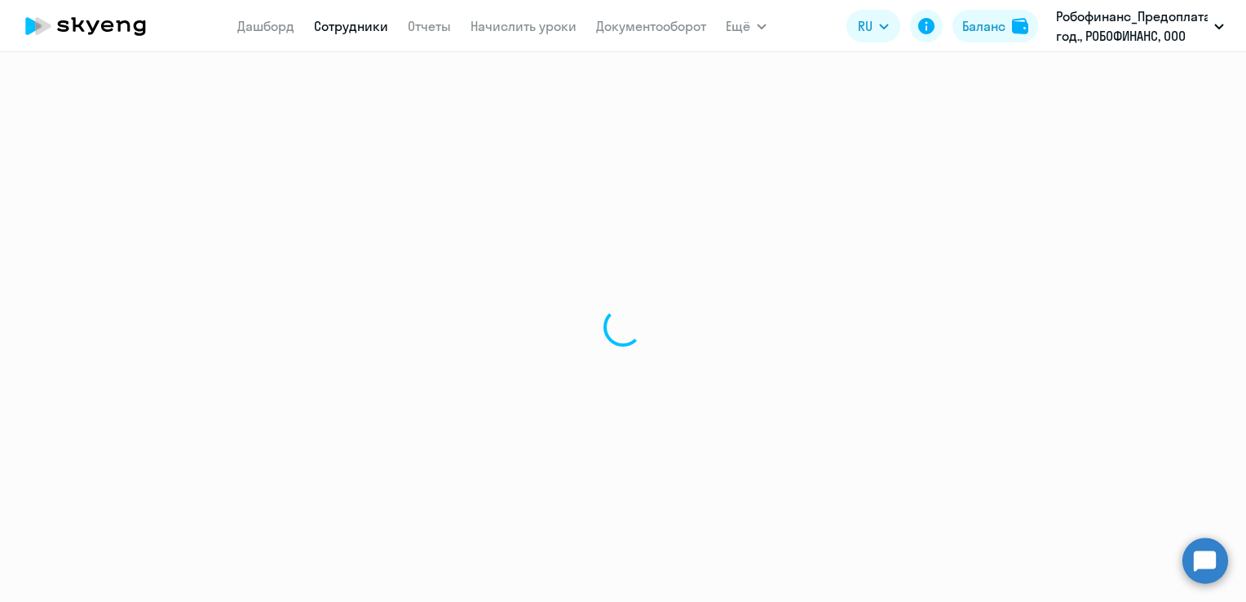
select select "30"
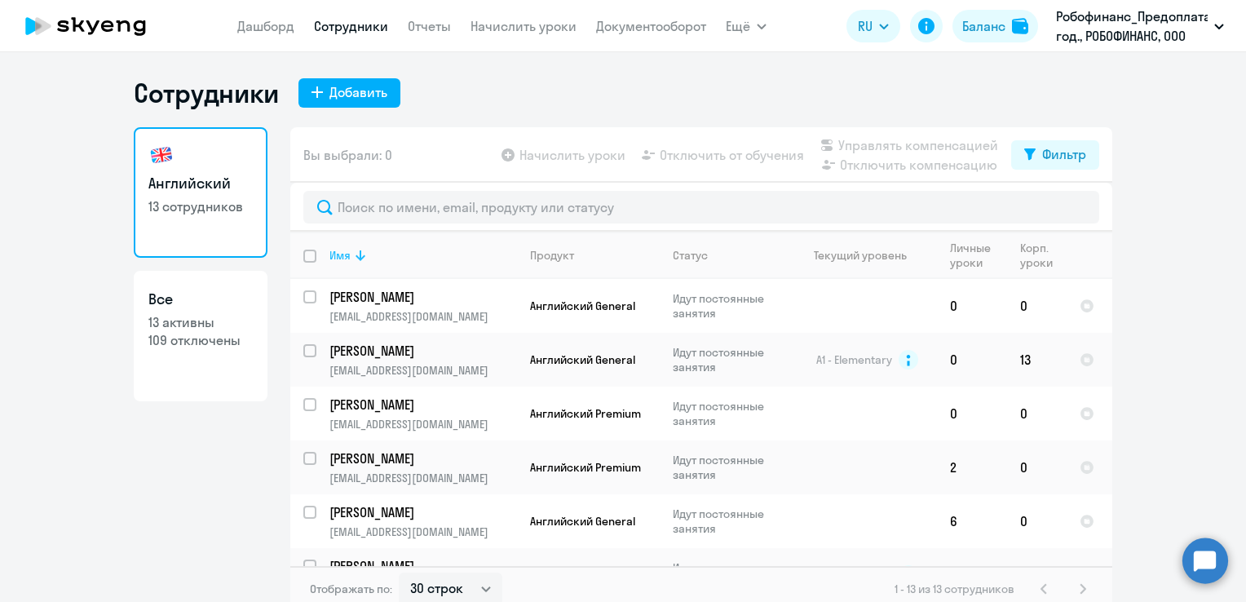
click at [351, 251] on icon at bounding box center [361, 255] width 20 height 20
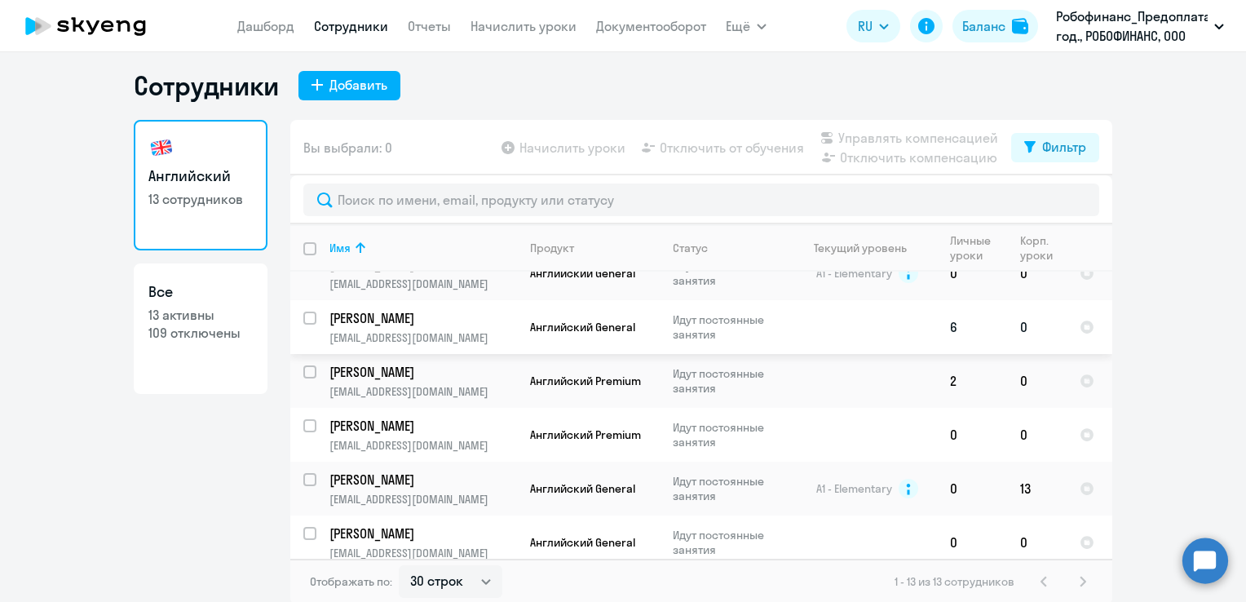
scroll to position [10, 0]
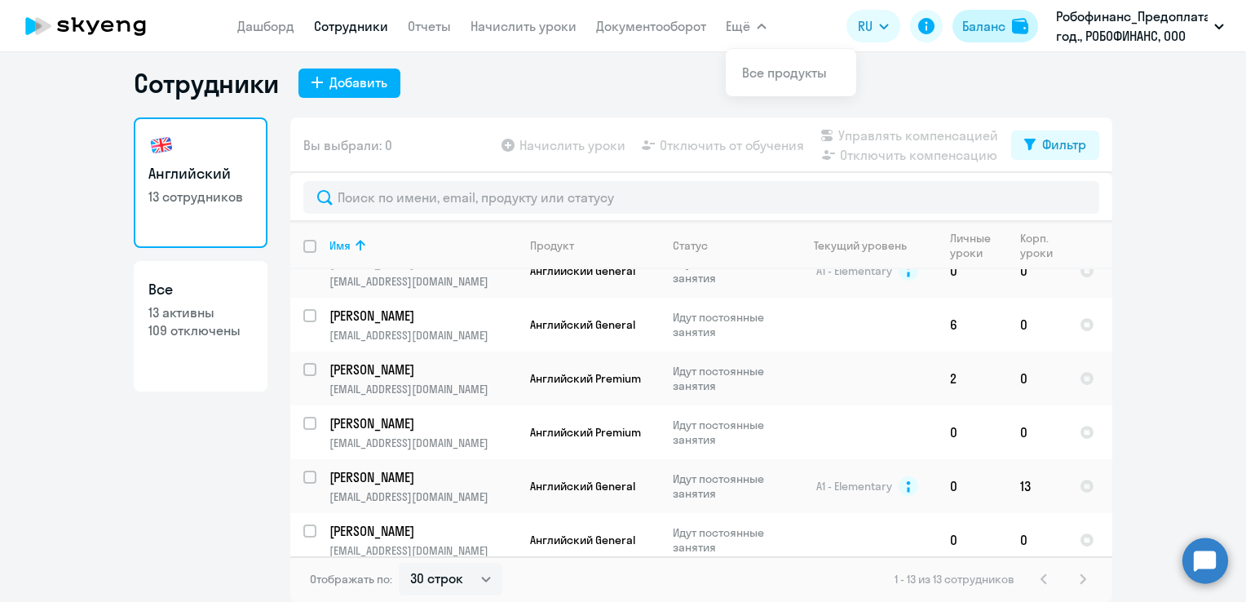
click at [988, 37] on button "Баланс" at bounding box center [995, 26] width 86 height 33
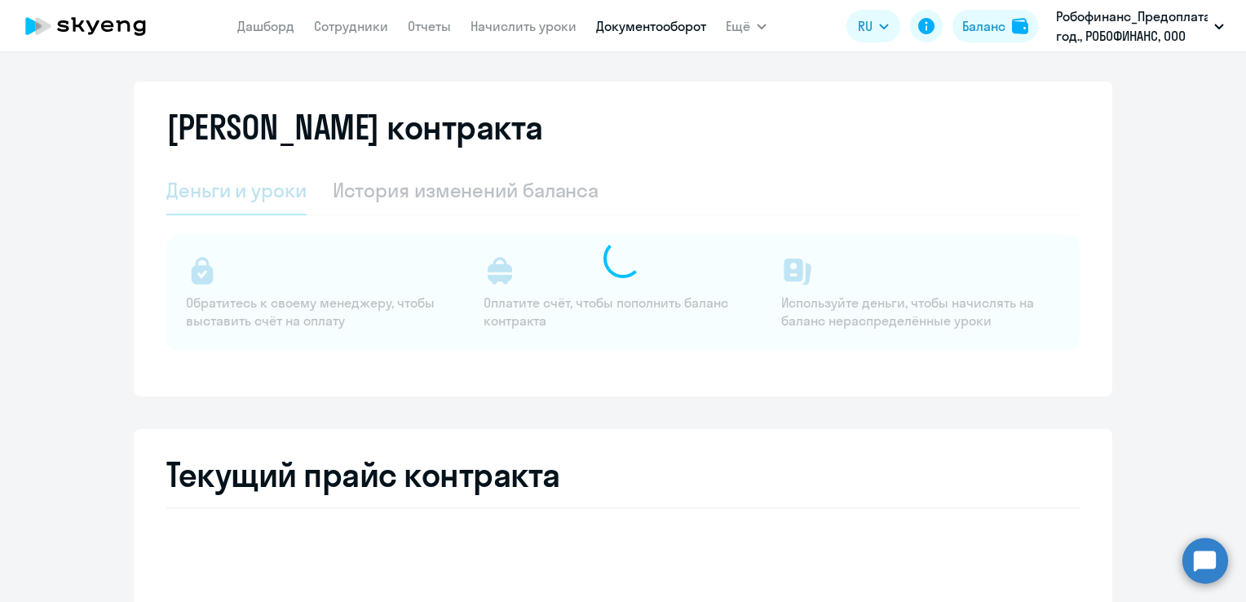
select select "english_adult_not_native_speaker"
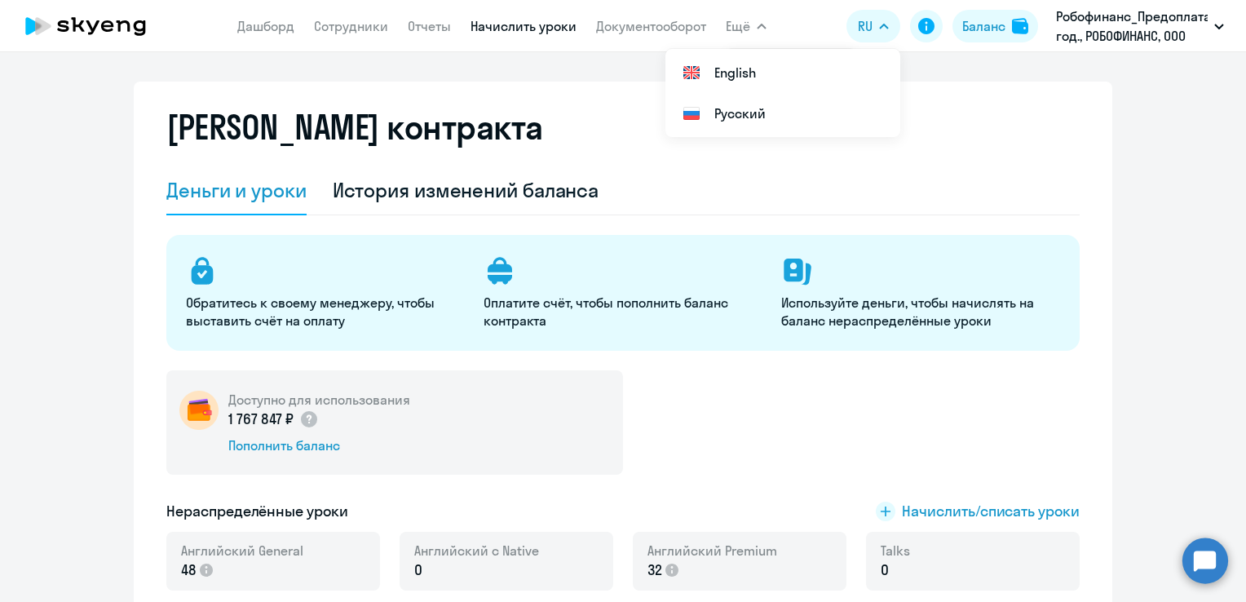
click at [519, 28] on link "Начислить уроки" at bounding box center [523, 26] width 106 height 16
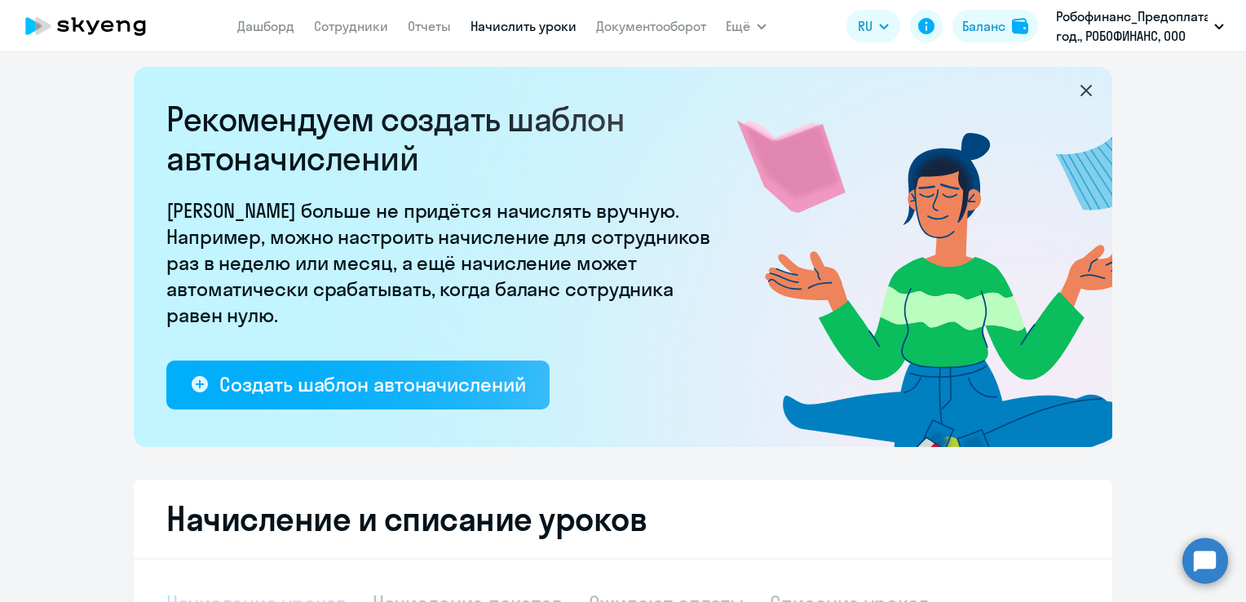
select select "10"
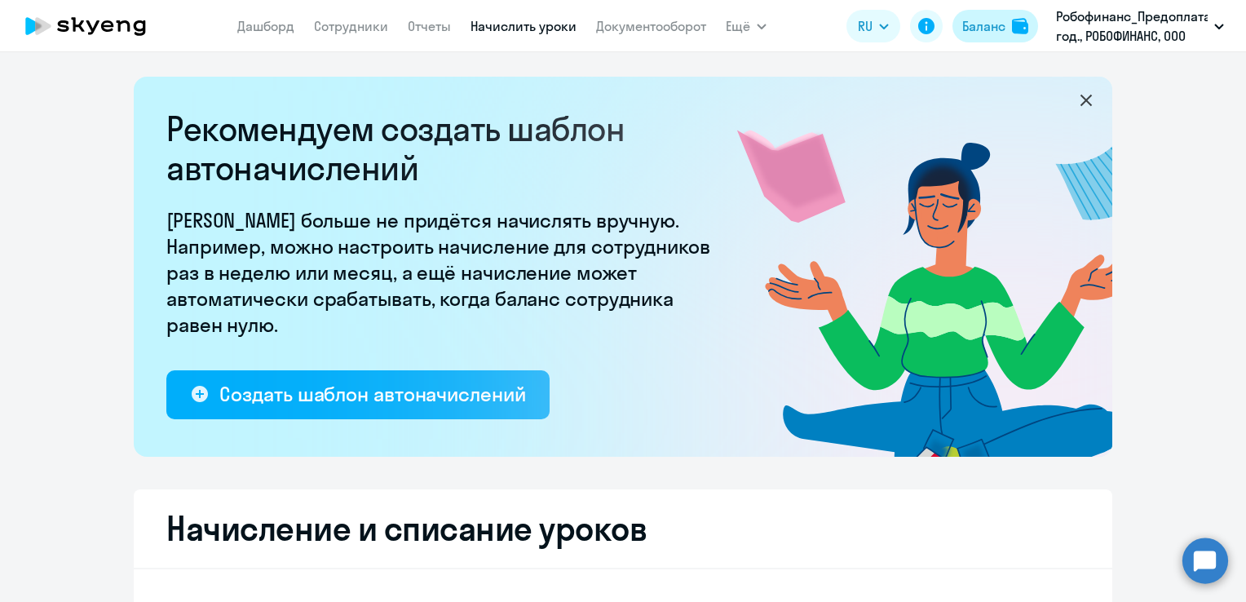
click at [973, 34] on div "Баланс" at bounding box center [983, 26] width 43 height 20
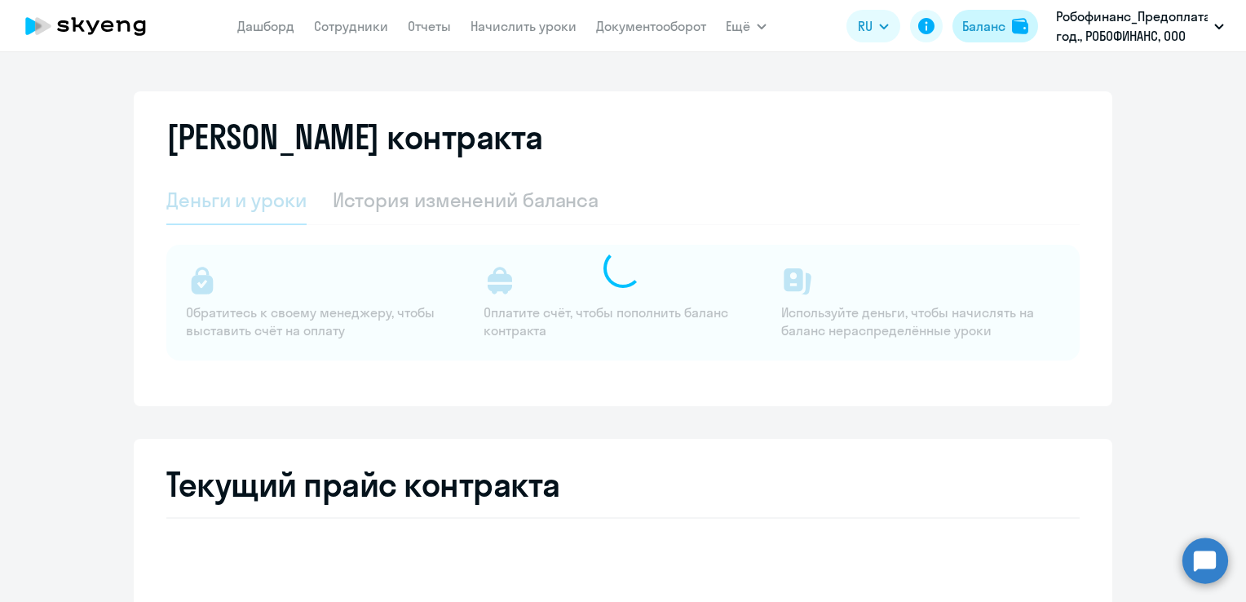
select select "english_adult_not_native_speaker"
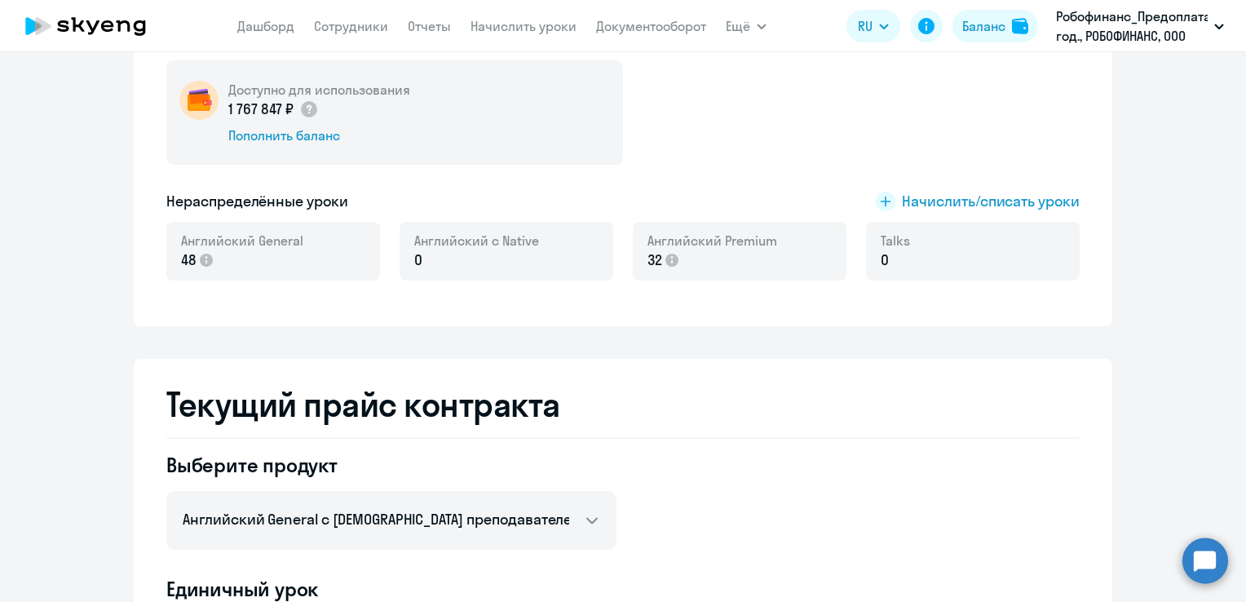
scroll to position [326, 0]
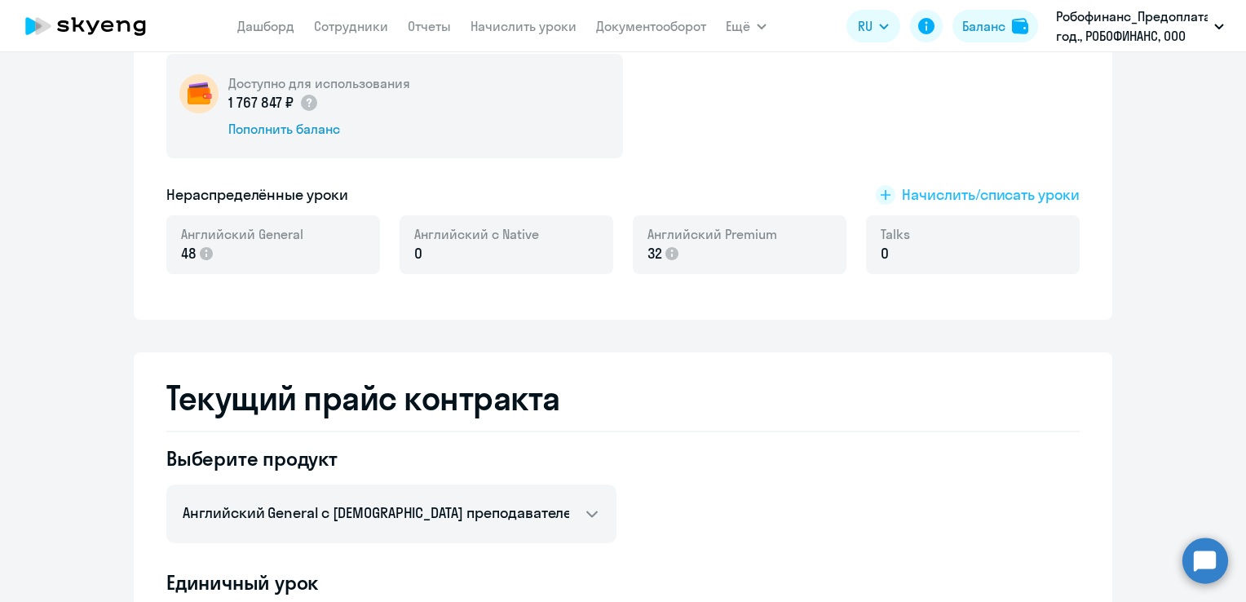
click at [917, 193] on span "Начислить/списать уроки" at bounding box center [991, 194] width 178 height 21
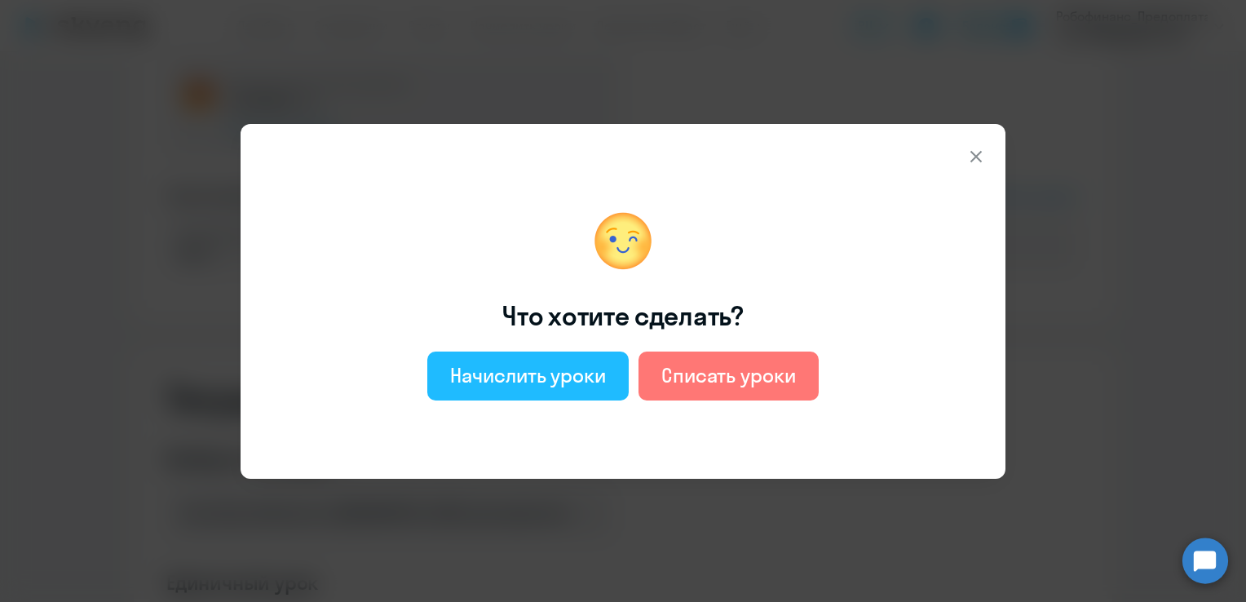
click at [546, 382] on div "Начислить уроки" at bounding box center [528, 375] width 156 height 26
select select "english_adult_not_native_speaker"
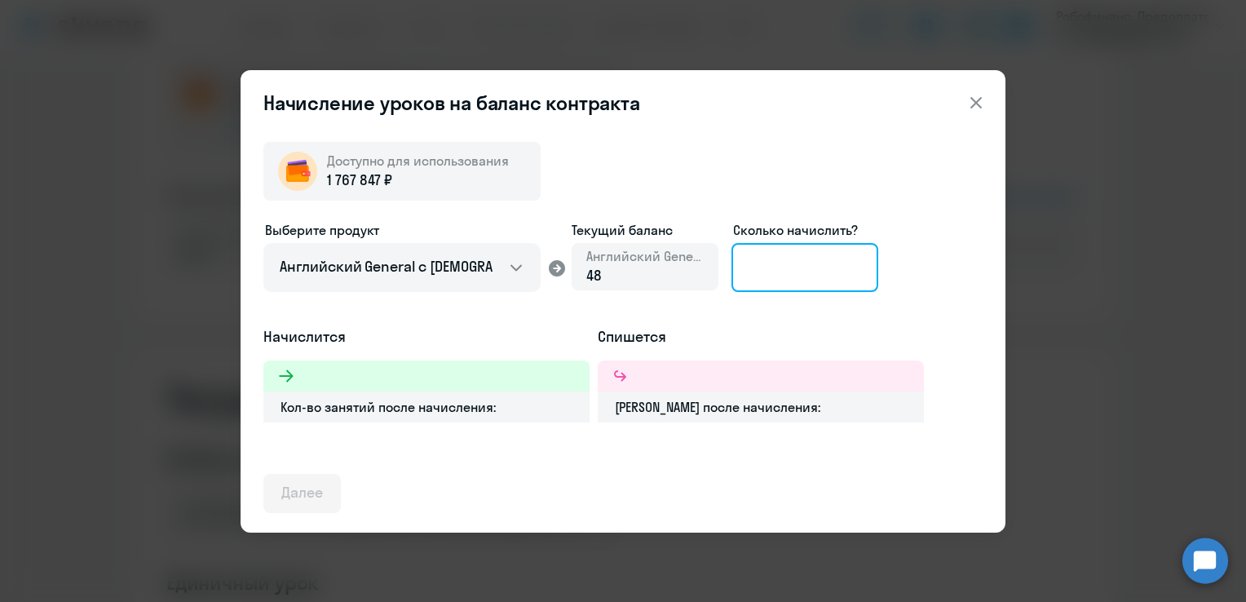
click at [775, 270] on input at bounding box center [804, 267] width 147 height 49
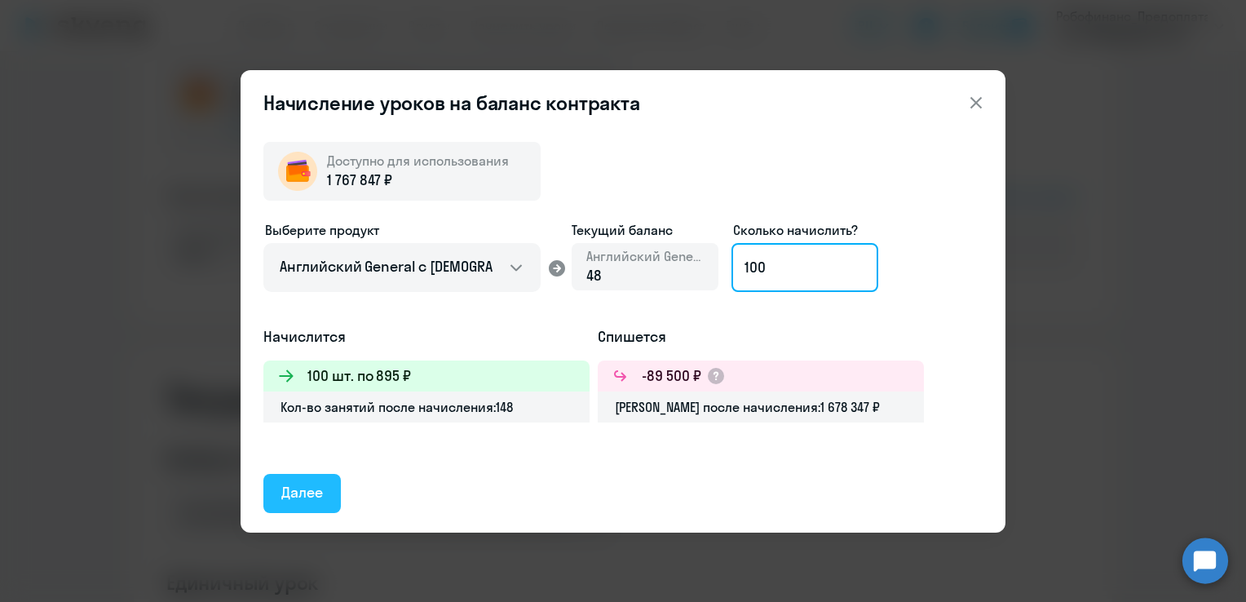
type input "100"
click at [317, 486] on div "Далее" at bounding box center [302, 492] width 42 height 21
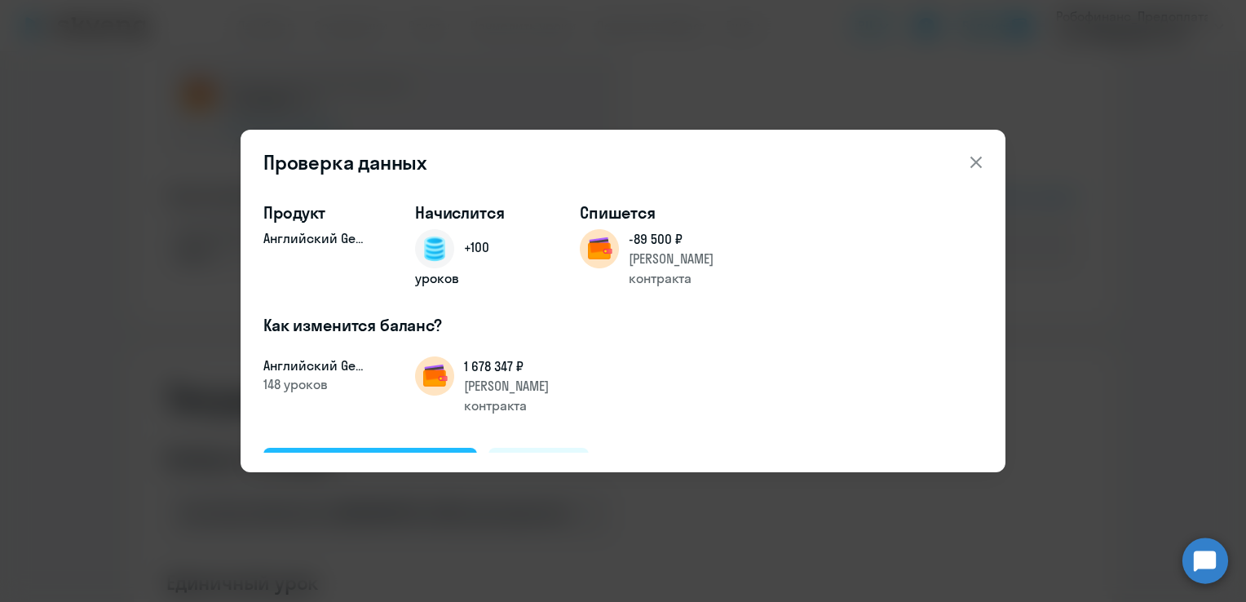
click at [364, 456] on div "Подтвердить и начислить" at bounding box center [370, 466] width 178 height 21
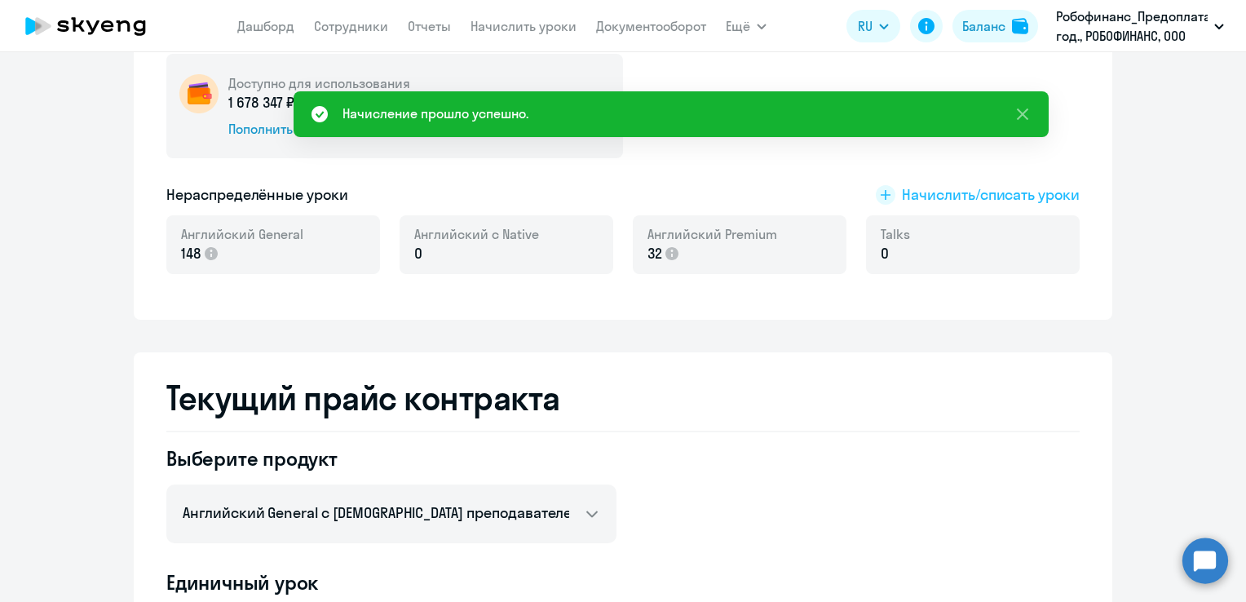
click at [1010, 189] on span "Начислить/списать уроки" at bounding box center [991, 194] width 178 height 21
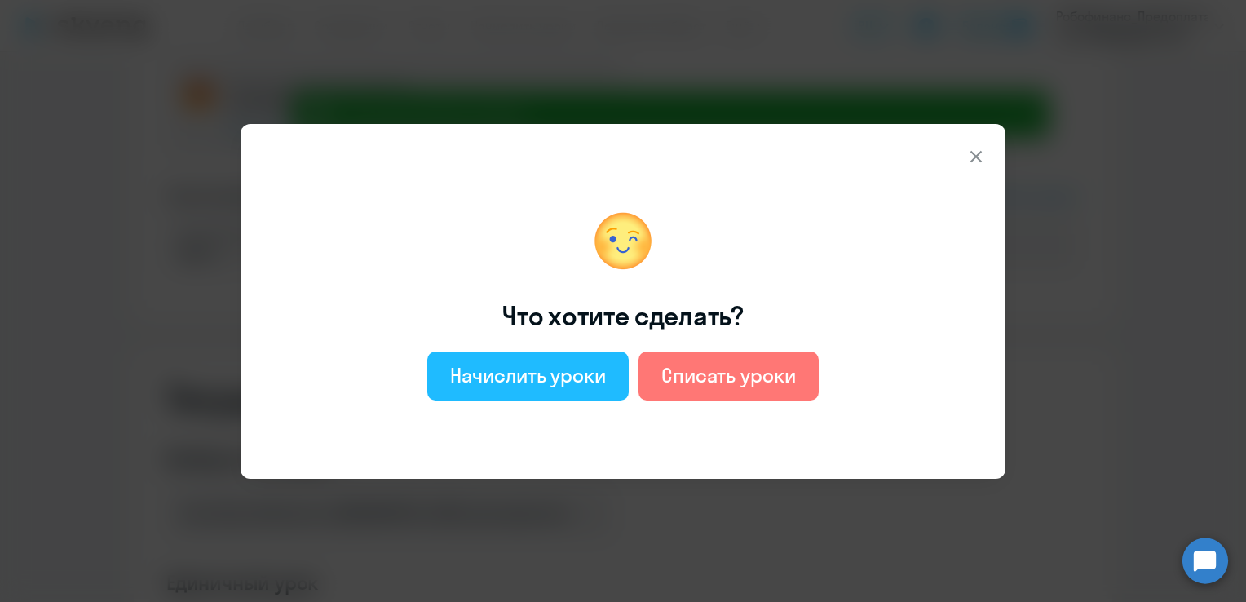
click at [564, 369] on div "Начислить уроки" at bounding box center [528, 375] width 156 height 26
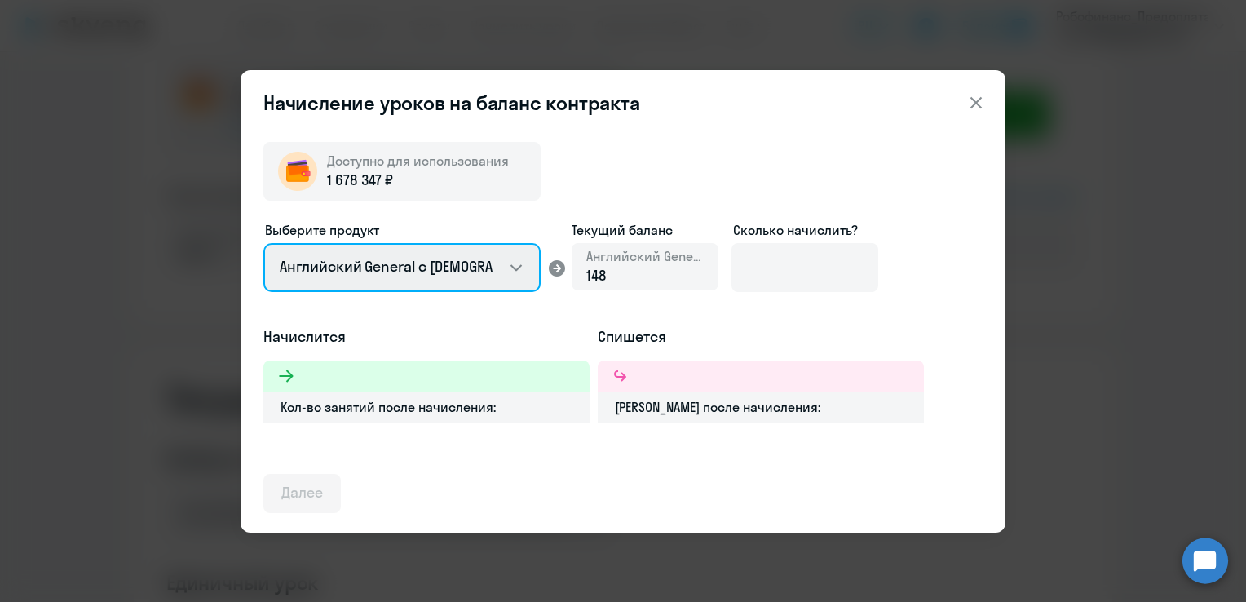
click at [496, 266] on select "Английский General с русскоговорящим преподавателем Английский General с англог…" at bounding box center [401, 267] width 277 height 49
select select "english_adult_not_native_speaker_premium"
click at [263, 243] on select "Английский General с русскоговорящим преподавателем Английский General с англог…" at bounding box center [401, 267] width 277 height 49
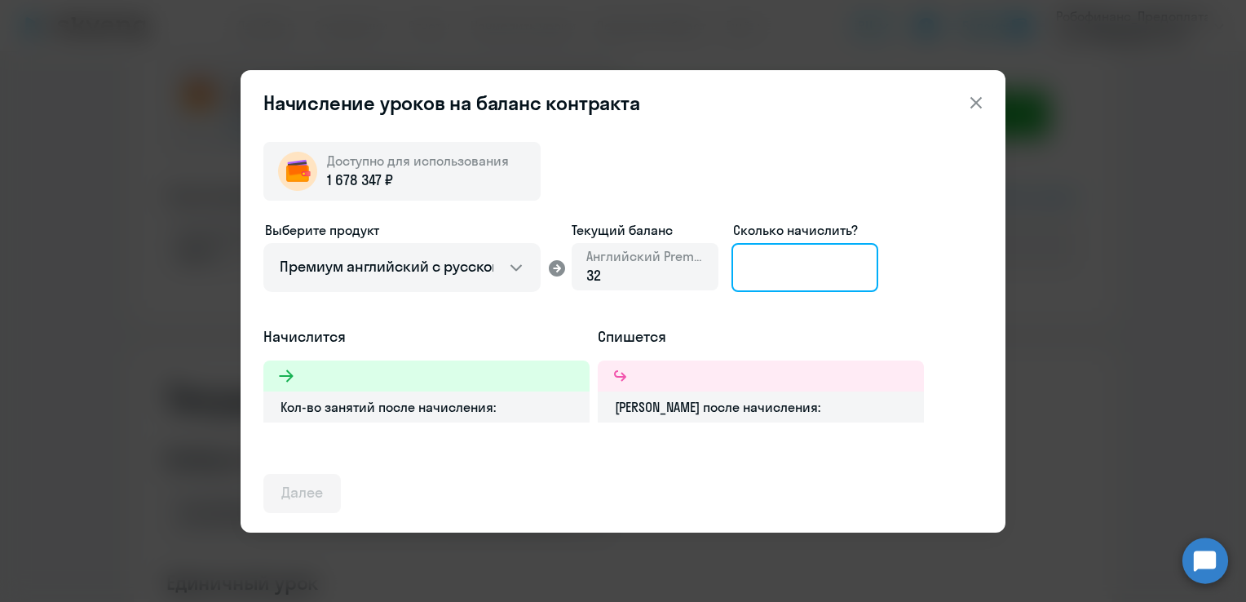
click at [827, 259] on input at bounding box center [804, 267] width 147 height 49
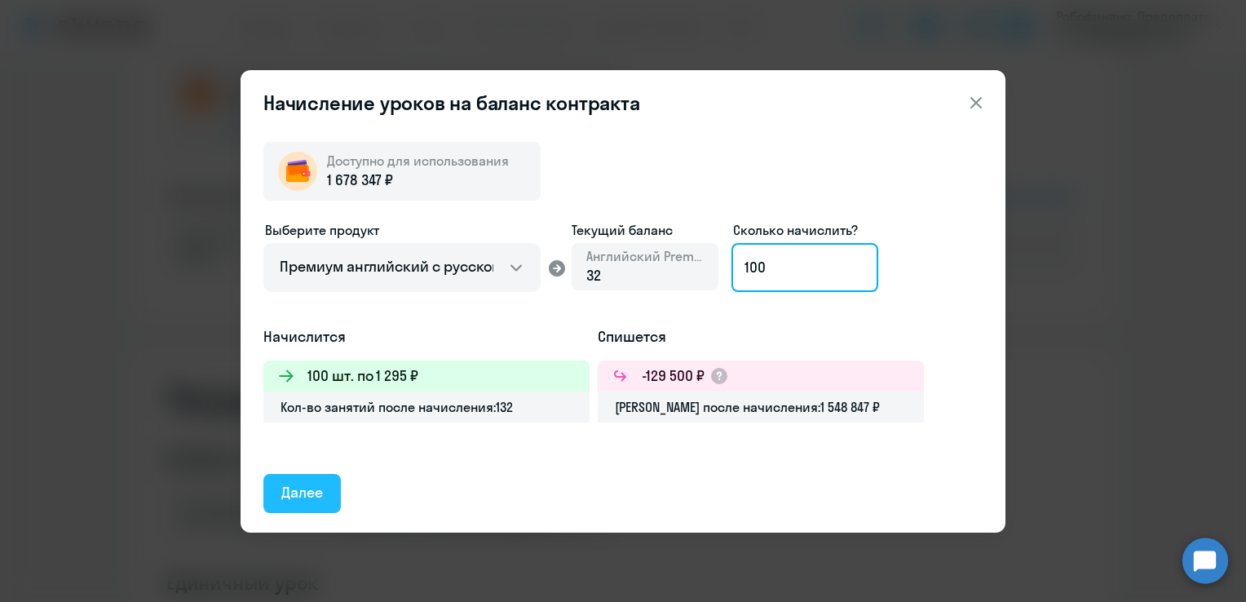
type input "100"
click at [281, 485] on div "Далее" at bounding box center [302, 492] width 42 height 21
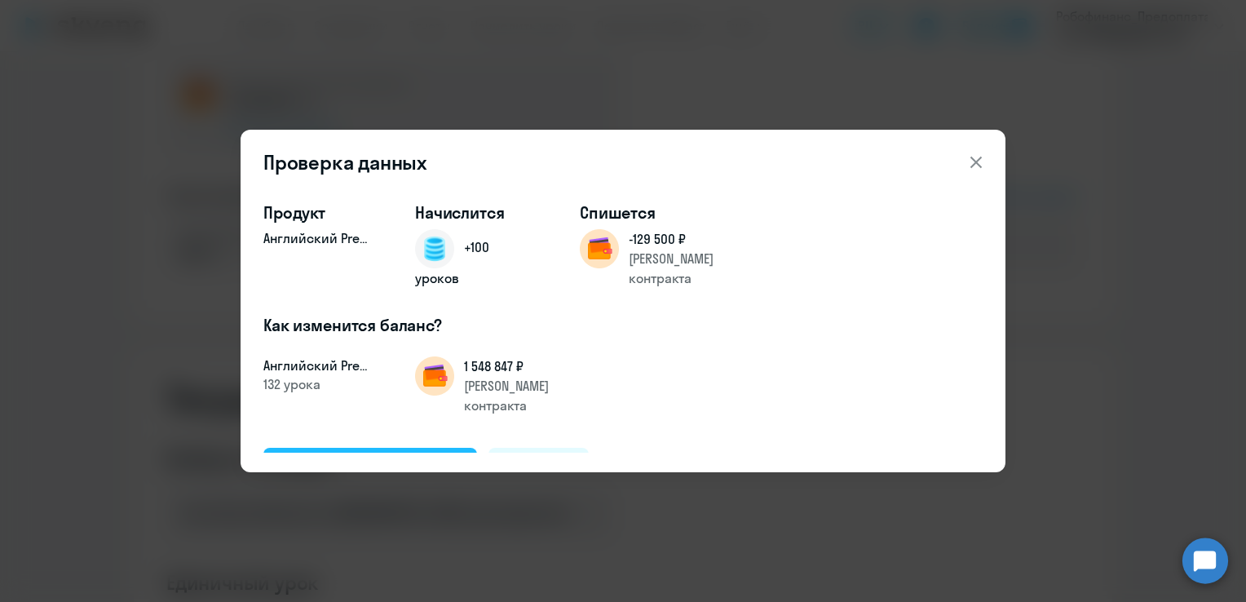
click at [343, 456] on div "Подтвердить и начислить" at bounding box center [370, 466] width 178 height 21
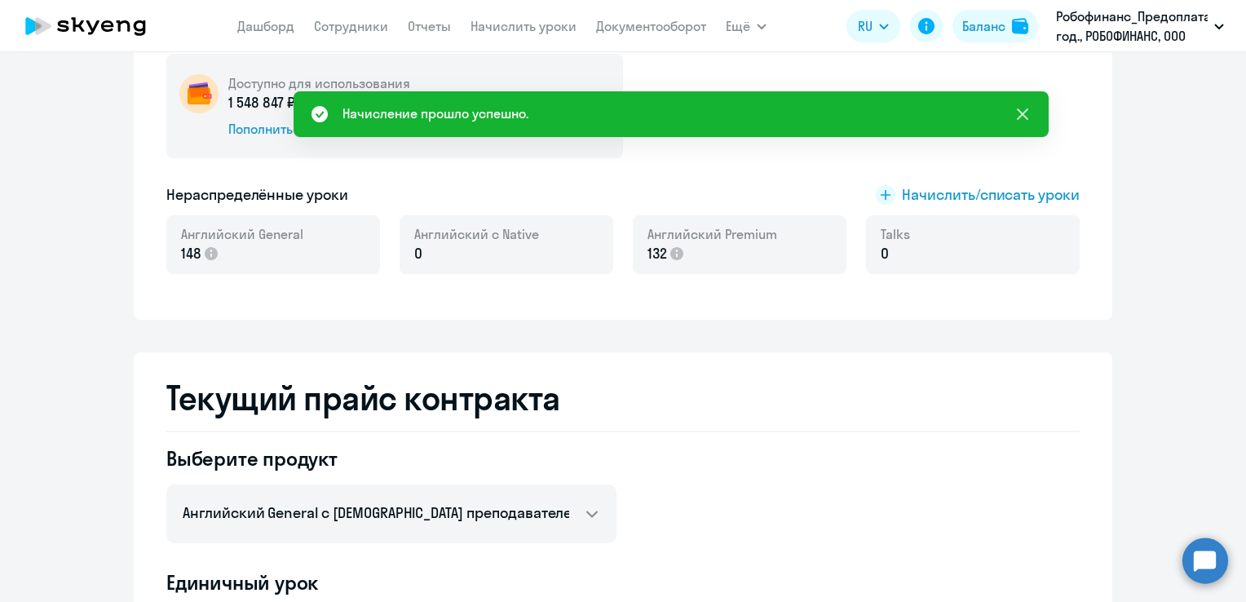
click at [1017, 110] on icon at bounding box center [1023, 114] width 20 height 20
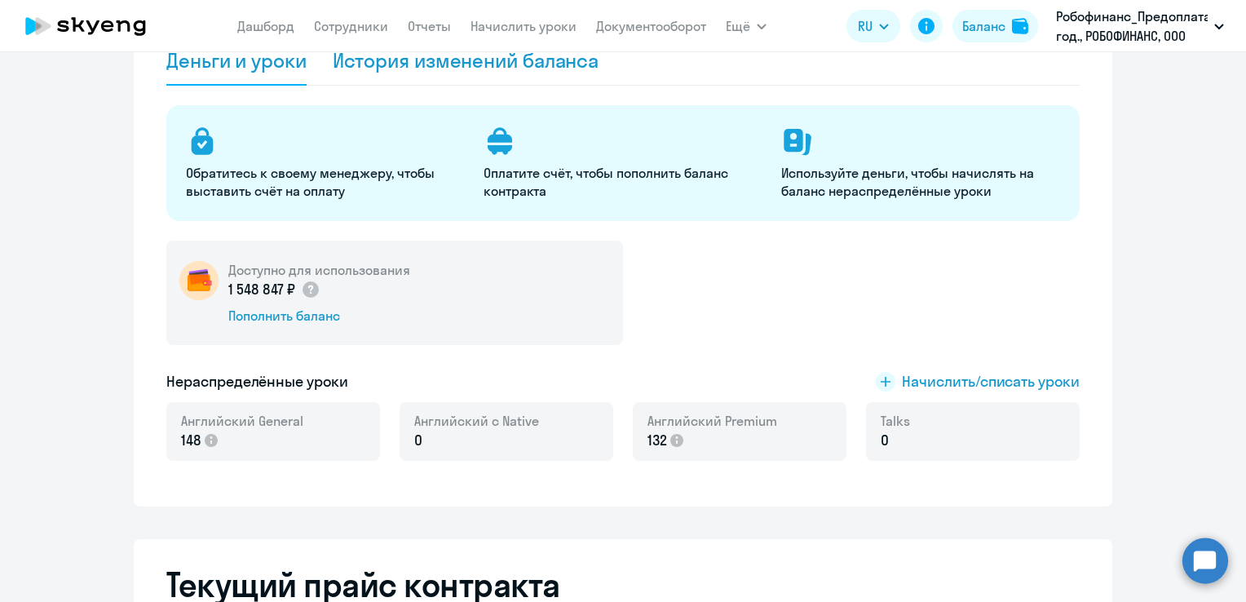
scroll to position [0, 0]
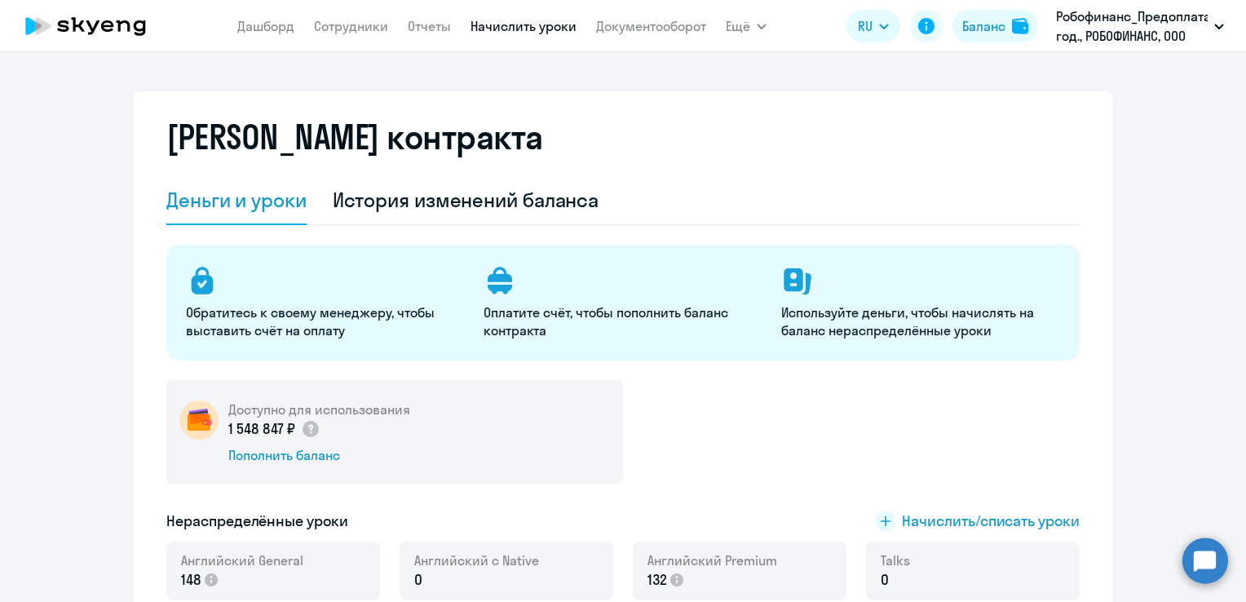
click at [488, 29] on link "Начислить уроки" at bounding box center [523, 26] width 106 height 16
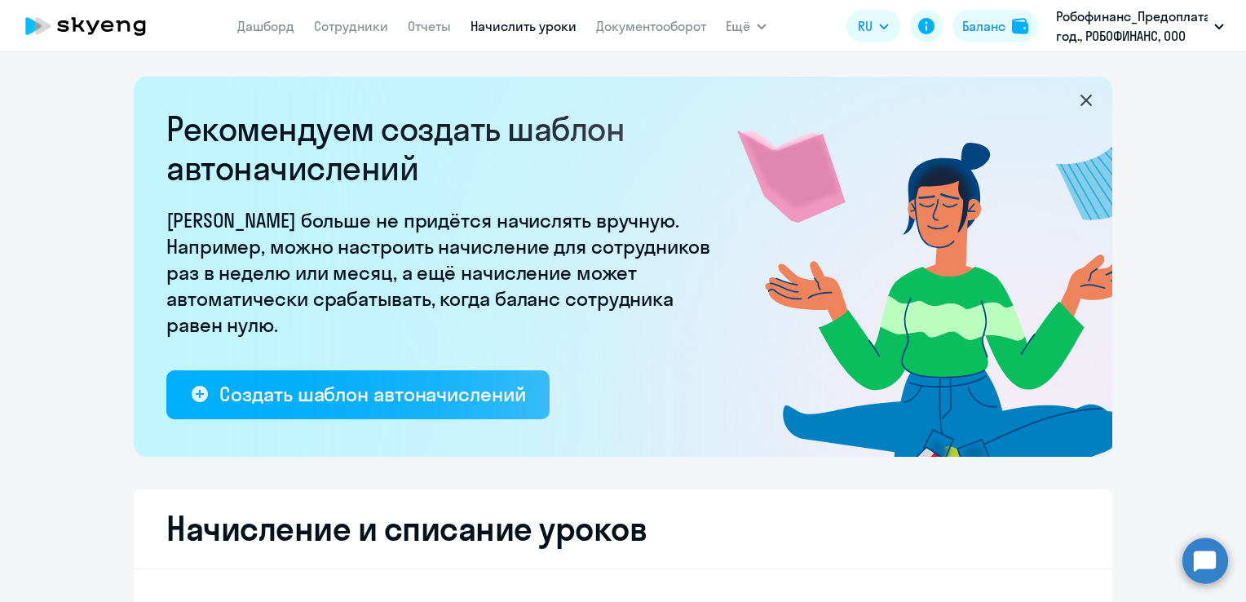
select select "10"
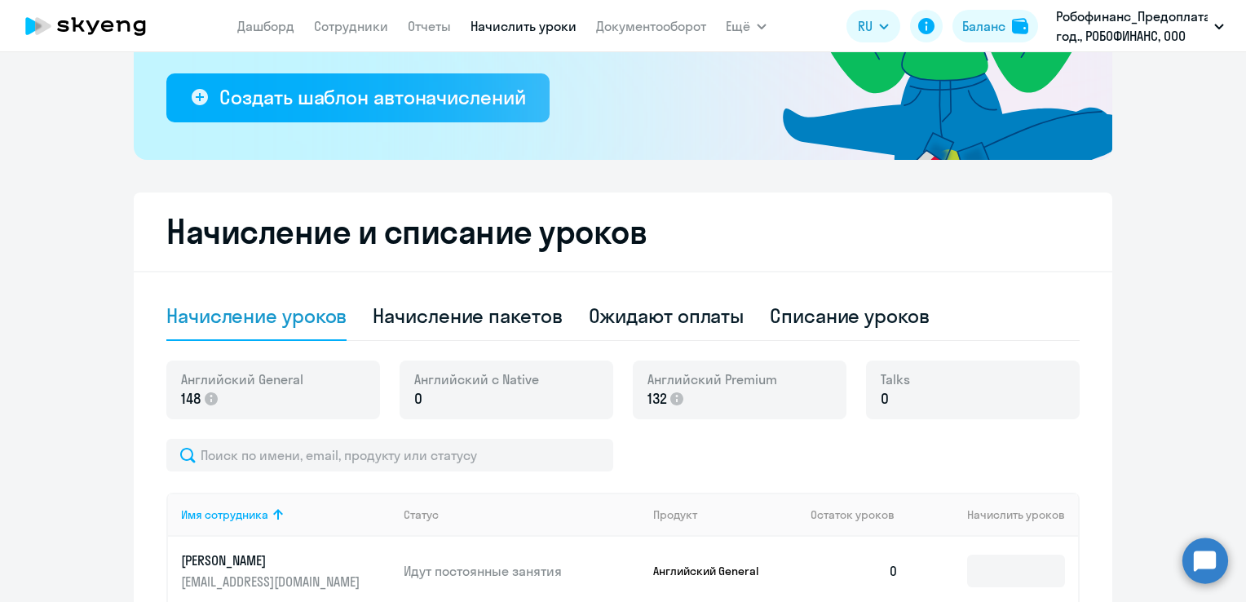
scroll to position [326, 0]
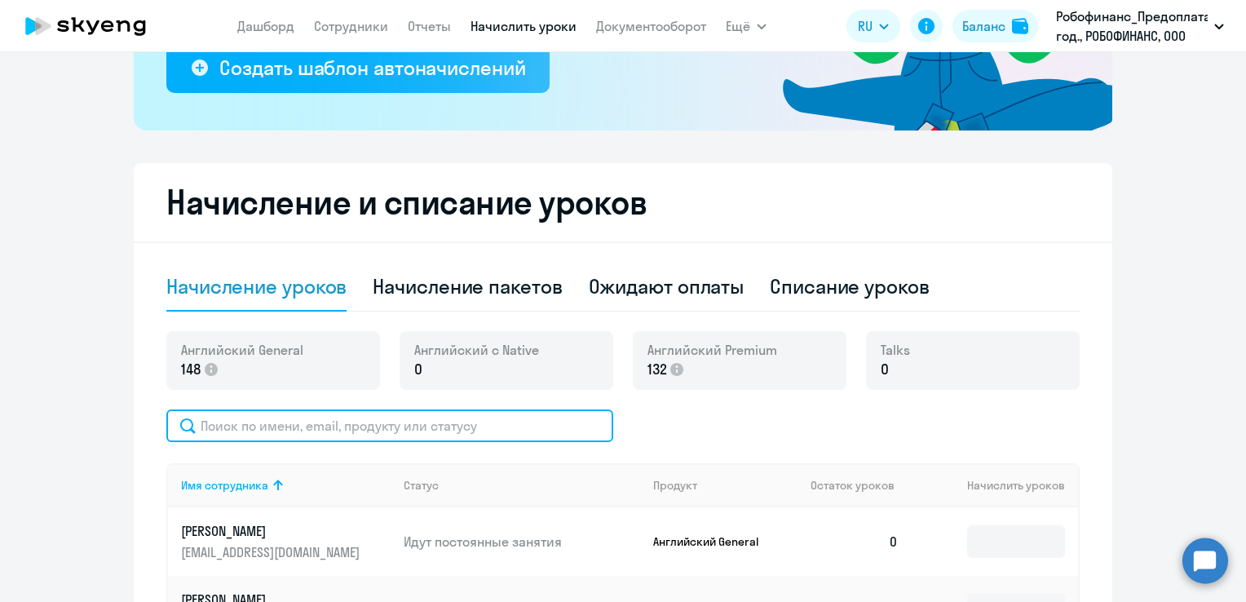
click at [274, 423] on input "text" at bounding box center [389, 425] width 447 height 33
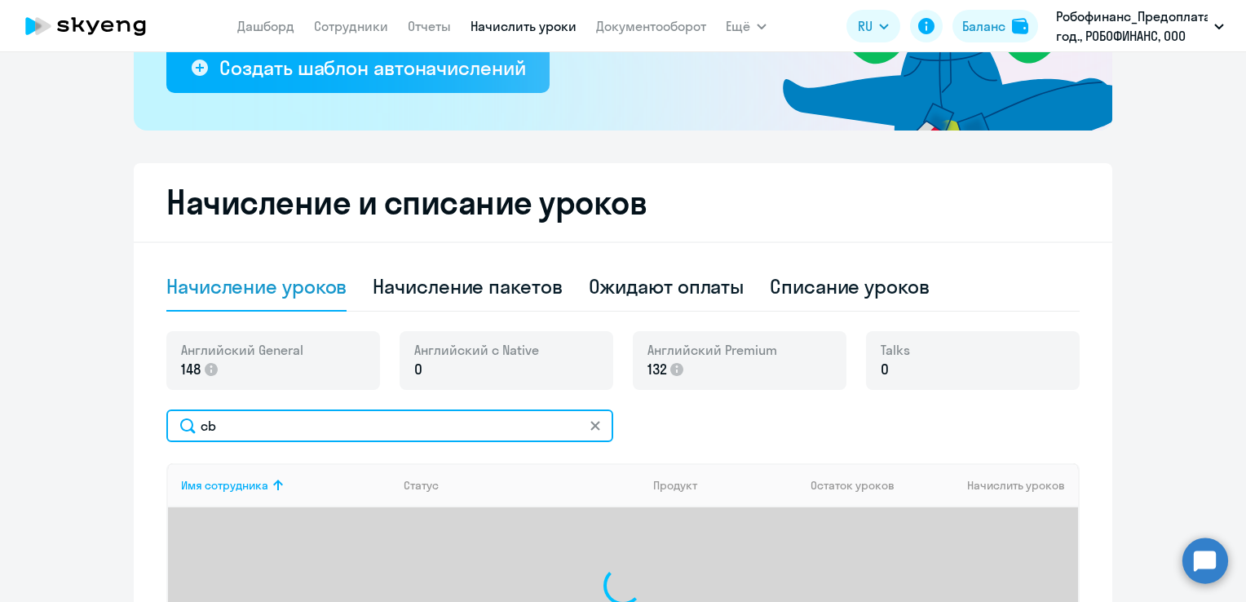
type input "c"
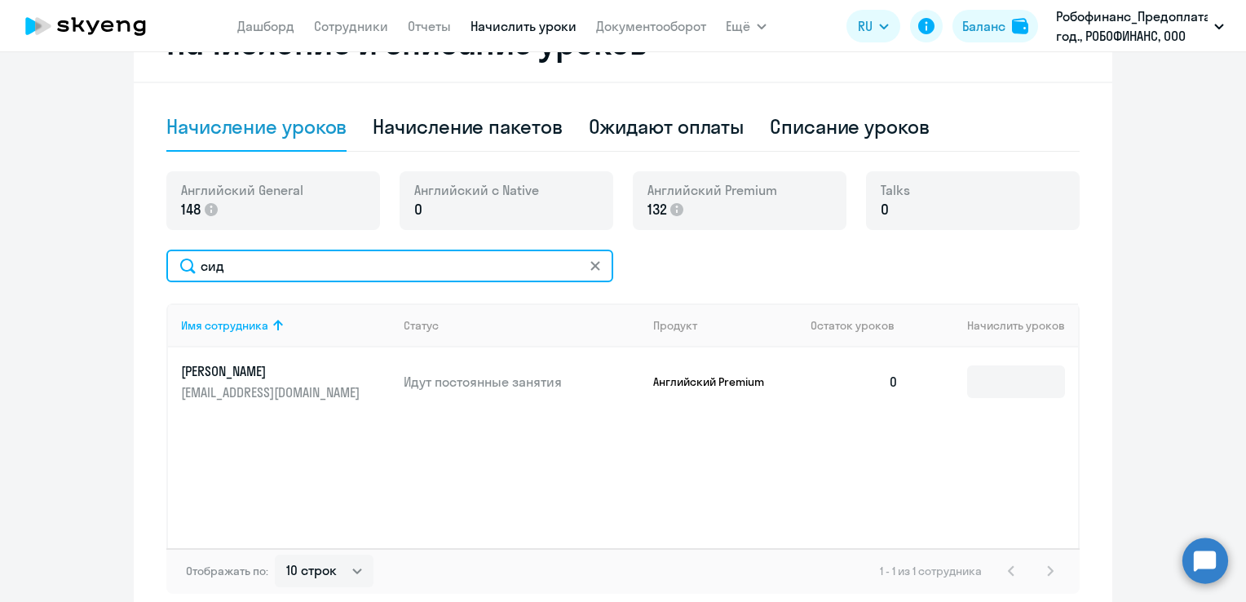
scroll to position [489, 0]
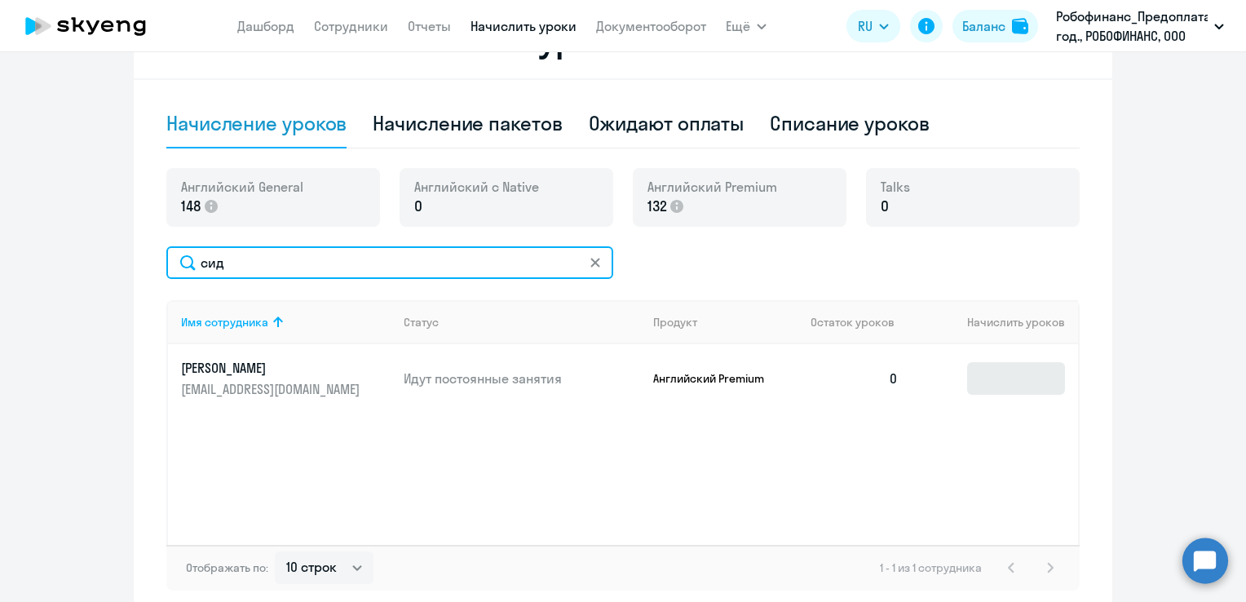
type input "сид"
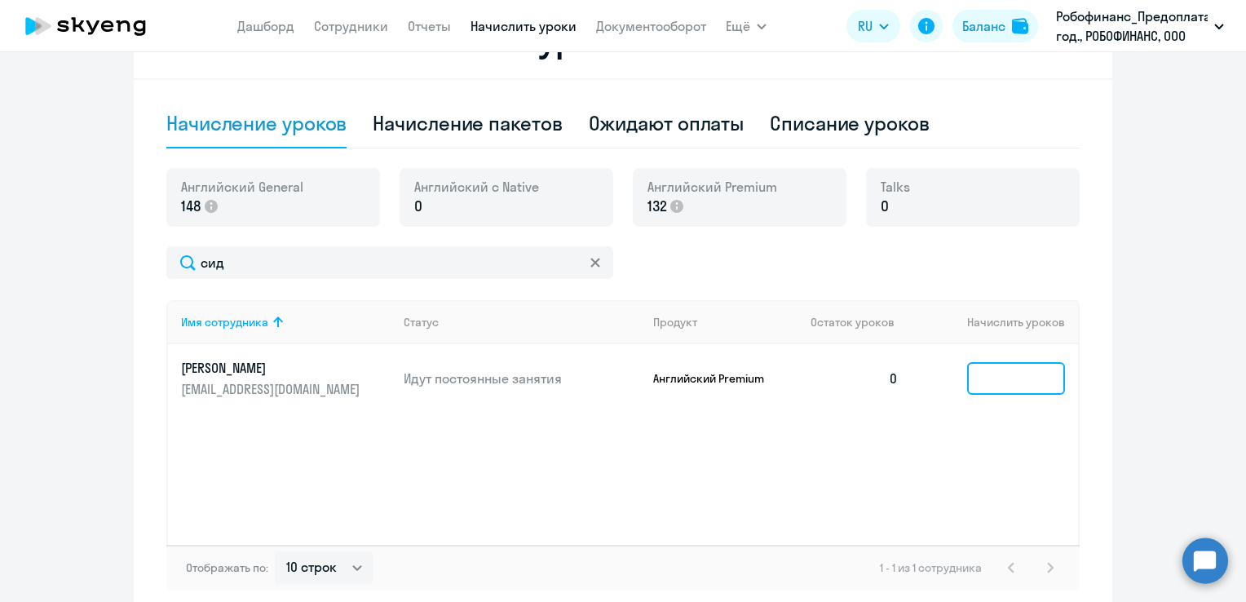
click at [1005, 380] on input at bounding box center [1016, 378] width 98 height 33
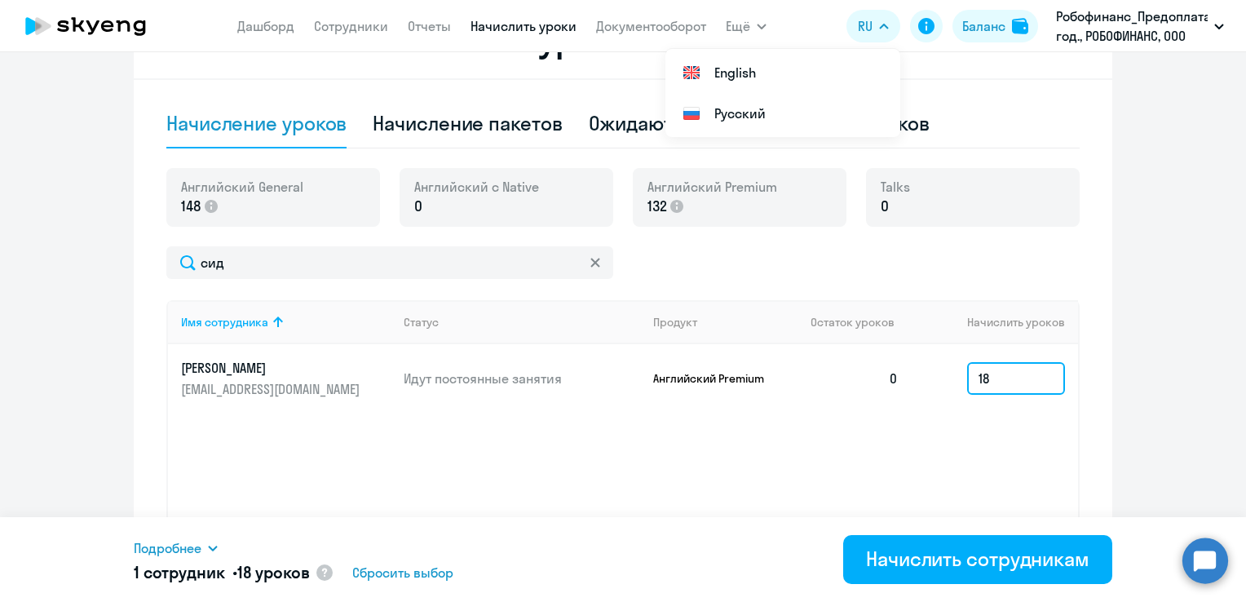
type input "18"
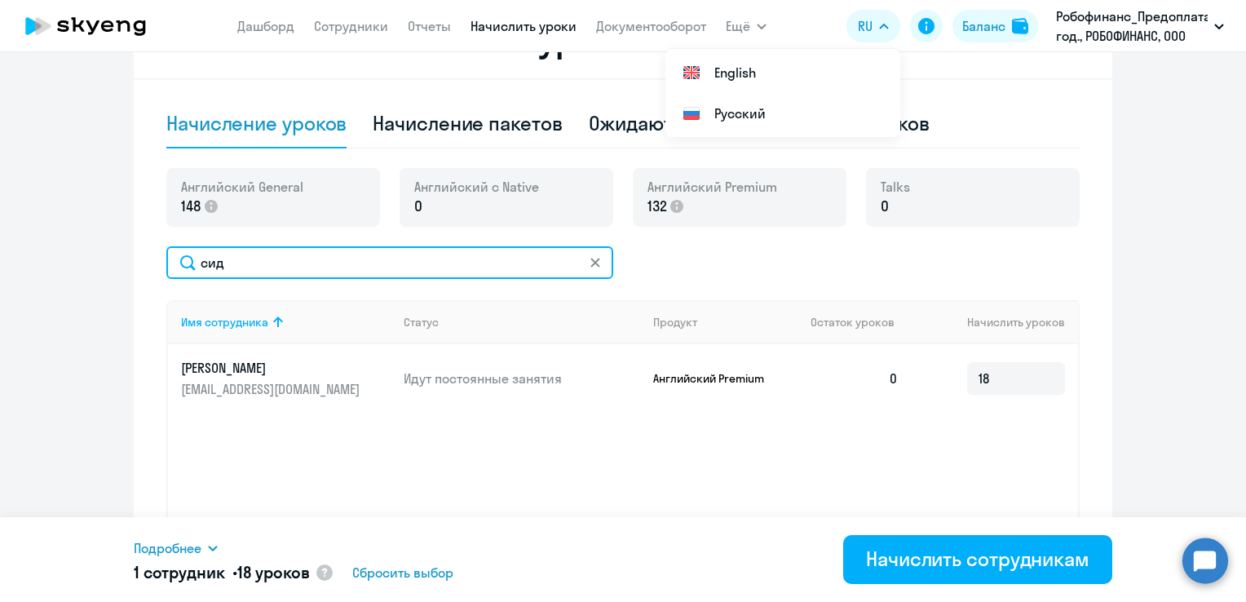
drag, startPoint x: 311, startPoint y: 261, endPoint x: 180, endPoint y: 263, distance: 130.5
click at [180, 263] on input "сид" at bounding box center [389, 262] width 447 height 33
type input "курл"
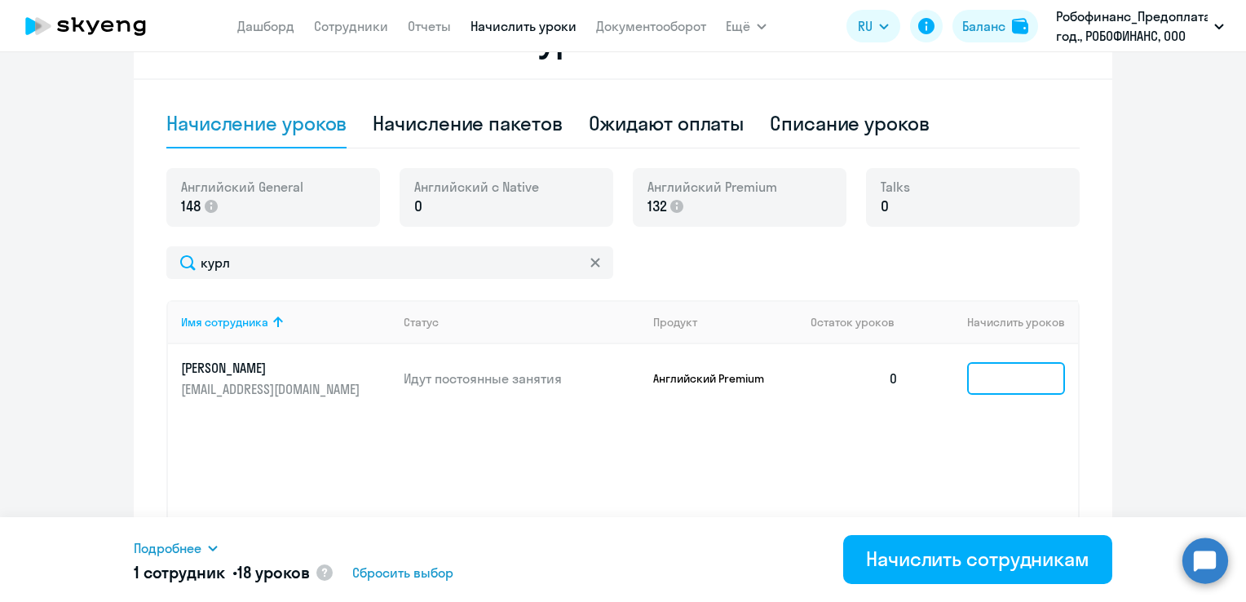
click at [996, 369] on input at bounding box center [1016, 378] width 98 height 33
type input "18"
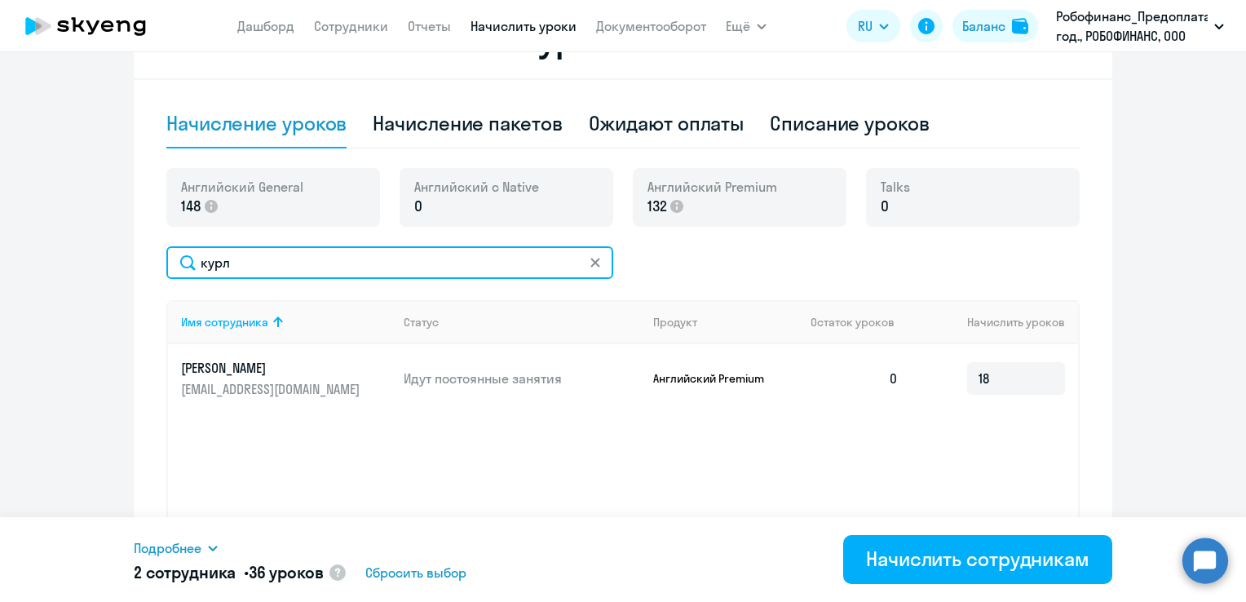
drag, startPoint x: 321, startPoint y: 263, endPoint x: 137, endPoint y: 263, distance: 184.3
click at [137, 263] on div "Начисление и списание уроков Начисление уроков Начисление пакетов Ожидают оплат…" at bounding box center [623, 308] width 979 height 616
type input "димитров"
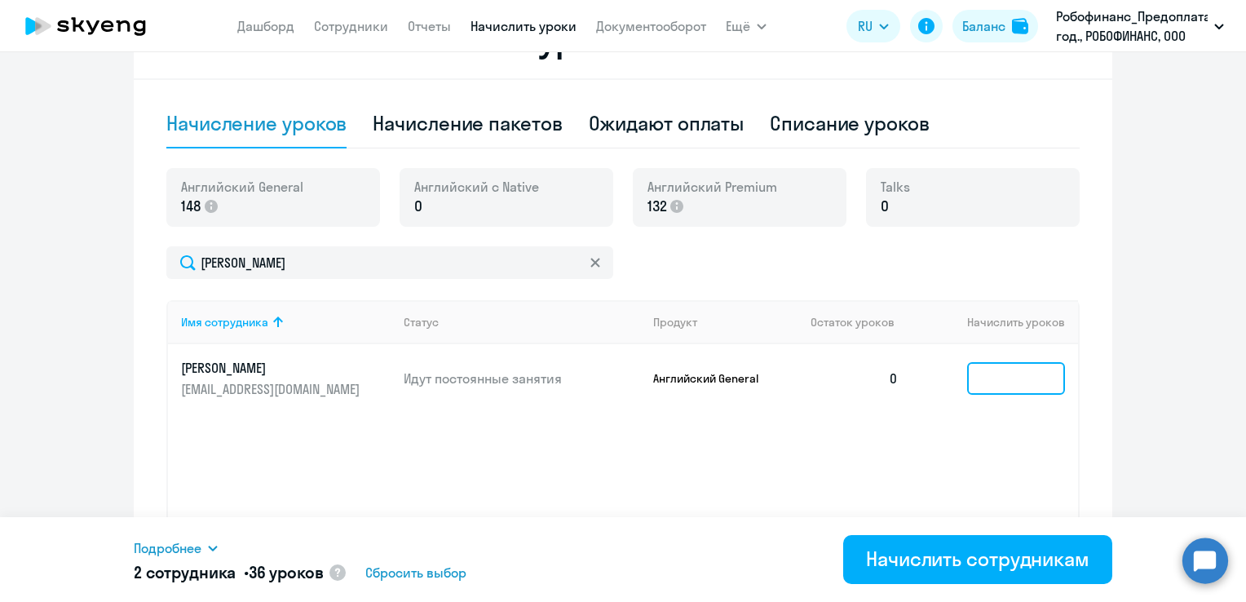
click at [987, 368] on input at bounding box center [1016, 378] width 98 height 33
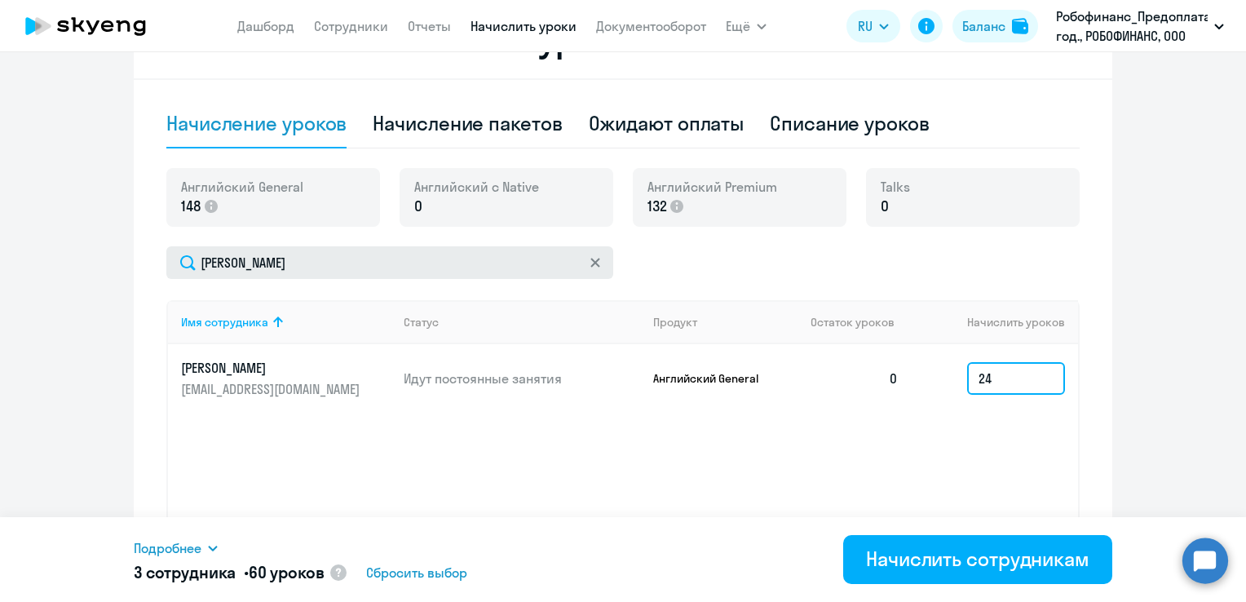
type input "24"
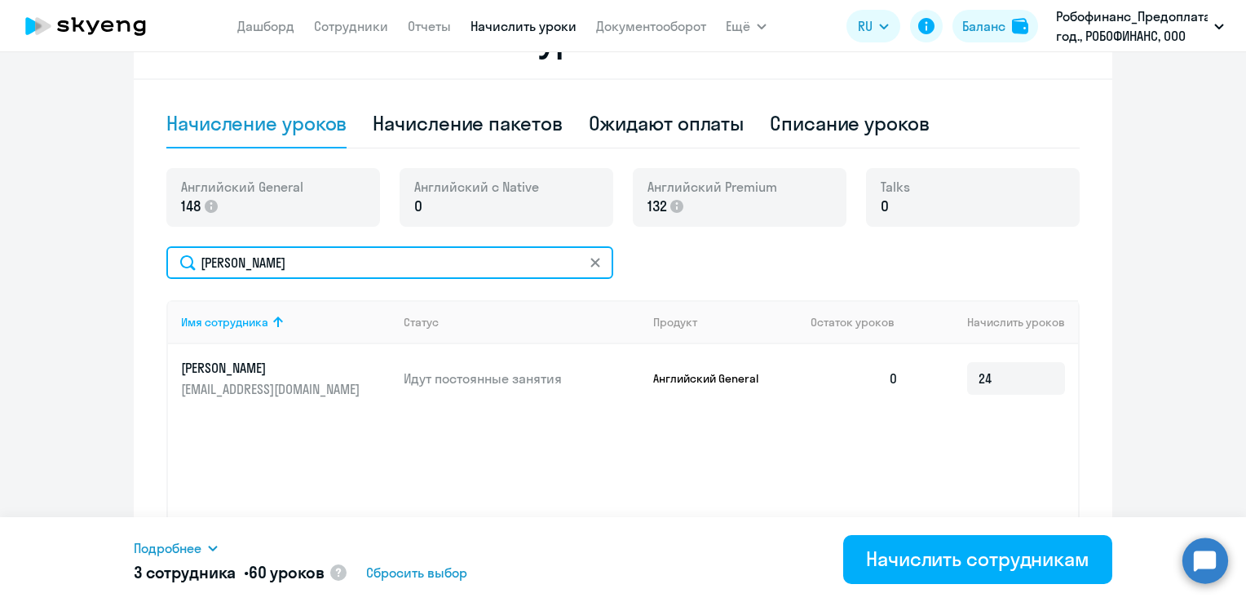
drag, startPoint x: 287, startPoint y: 258, endPoint x: 111, endPoint y: 240, distance: 177.1
click at [111, 240] on ng-component "Рекомендуем создать шаблон автоначислений Уроки больше не придётся начислять вр…" at bounding box center [623, 101] width 1246 height 1029
type input "скрип"
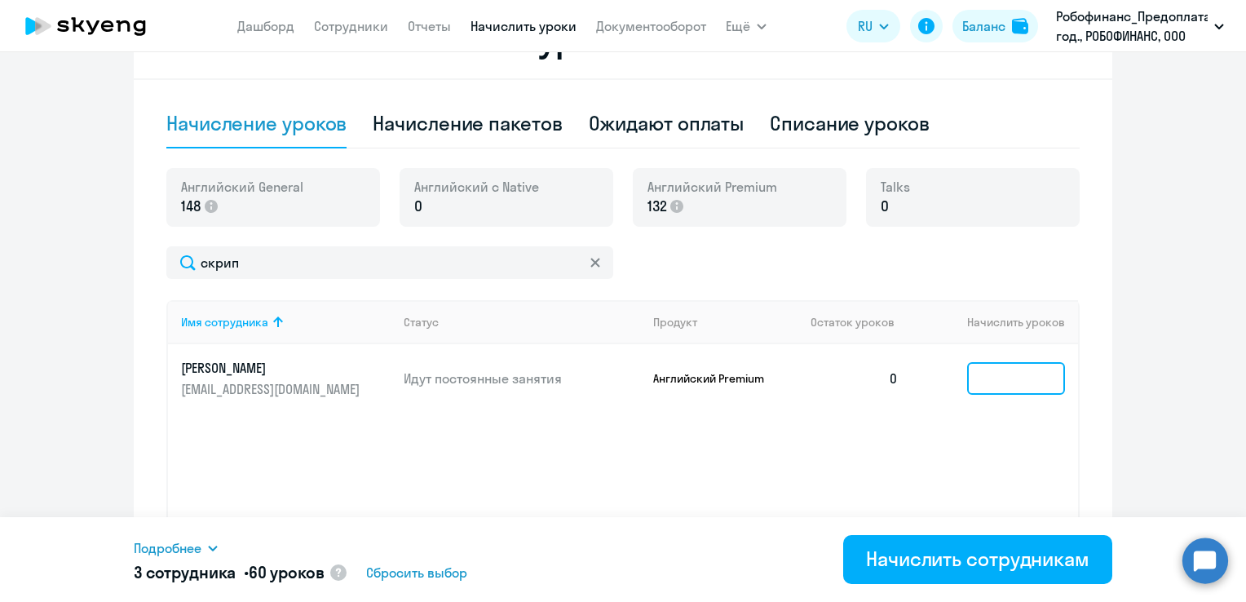
click at [1001, 371] on input at bounding box center [1016, 378] width 98 height 33
type input "18"
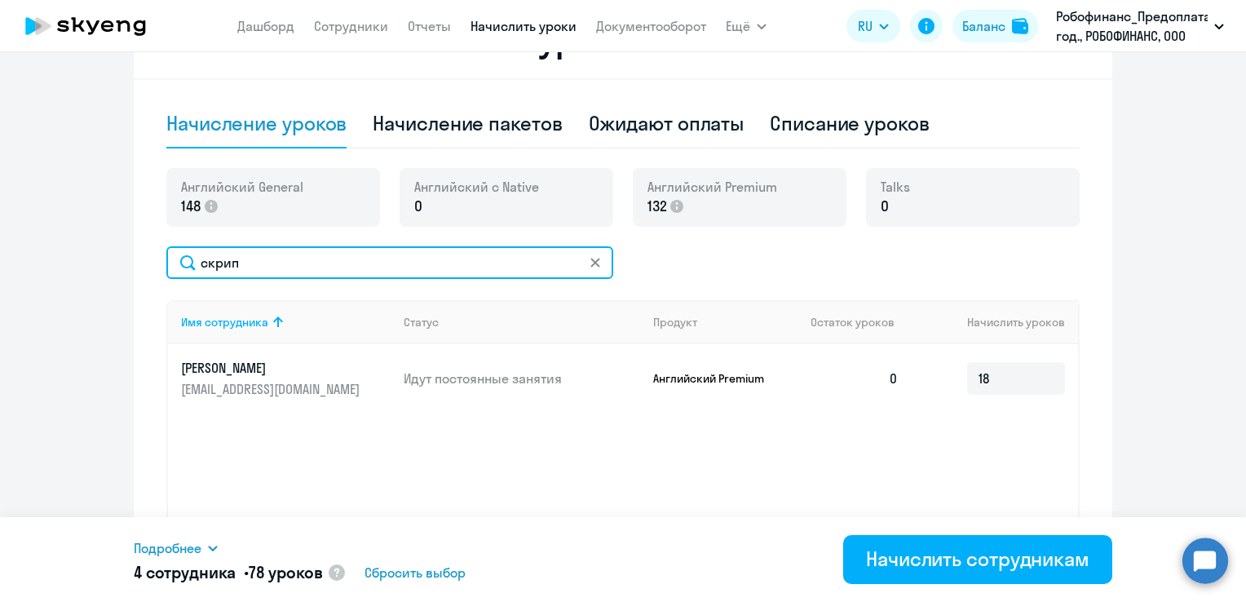
drag, startPoint x: 272, startPoint y: 264, endPoint x: 123, endPoint y: 266, distance: 149.2
click at [123, 266] on ng-component "Рекомендуем создать шаблон автоначислений Уроки больше не придётся начислять вр…" at bounding box center [623, 101] width 1246 height 1029
type input "охот"
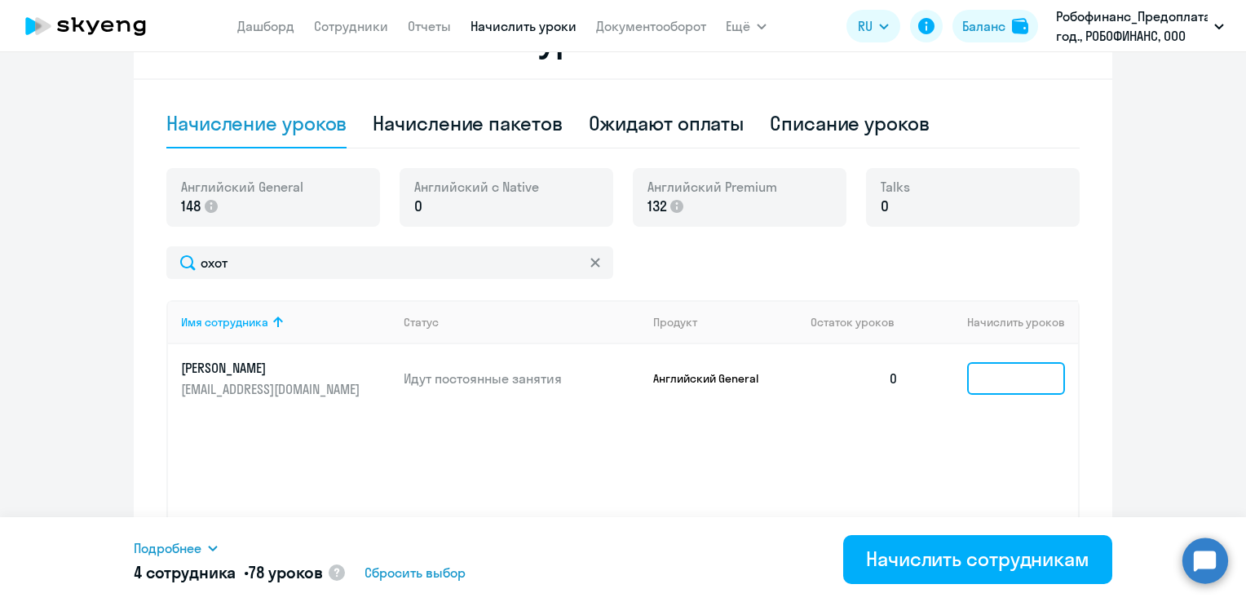
click at [990, 376] on input at bounding box center [1016, 378] width 98 height 33
type input "24"
click at [166, 548] on span "Подробнее" at bounding box center [168, 548] width 68 height 20
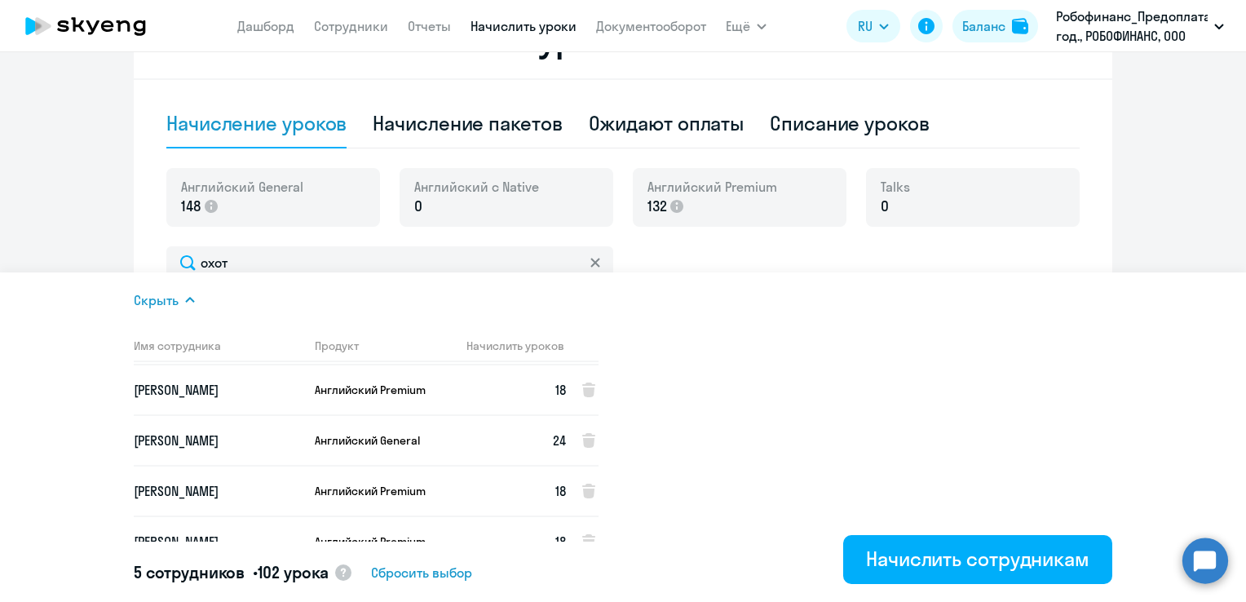
scroll to position [70, 0]
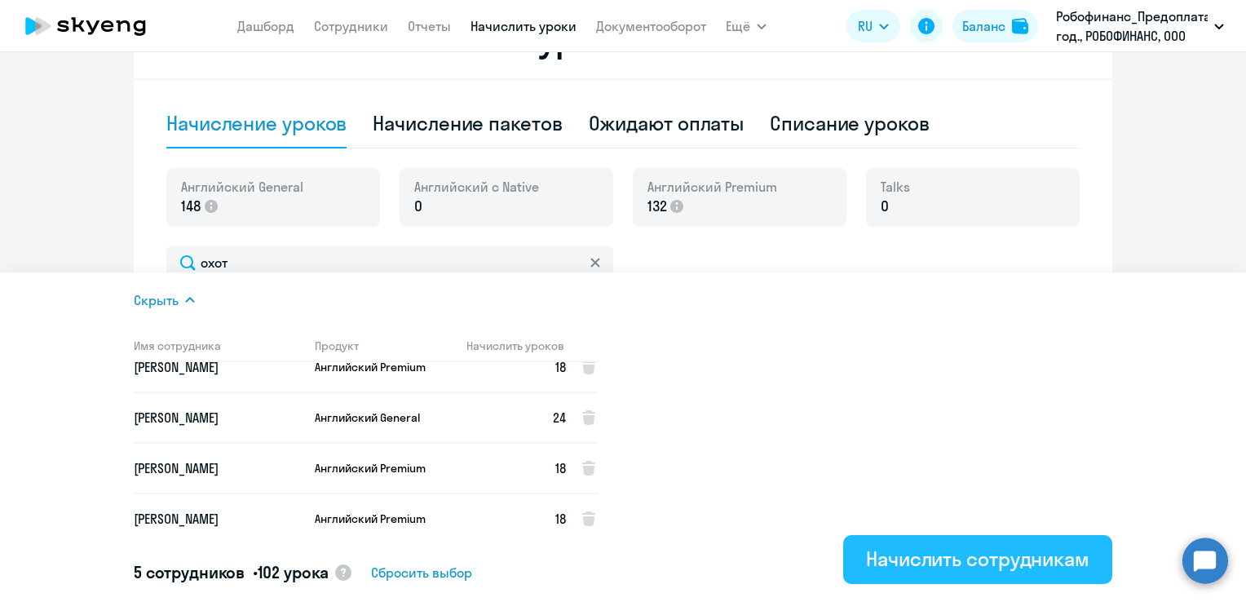
click at [1020, 564] on div "Начислить сотрудникам" at bounding box center [977, 559] width 223 height 26
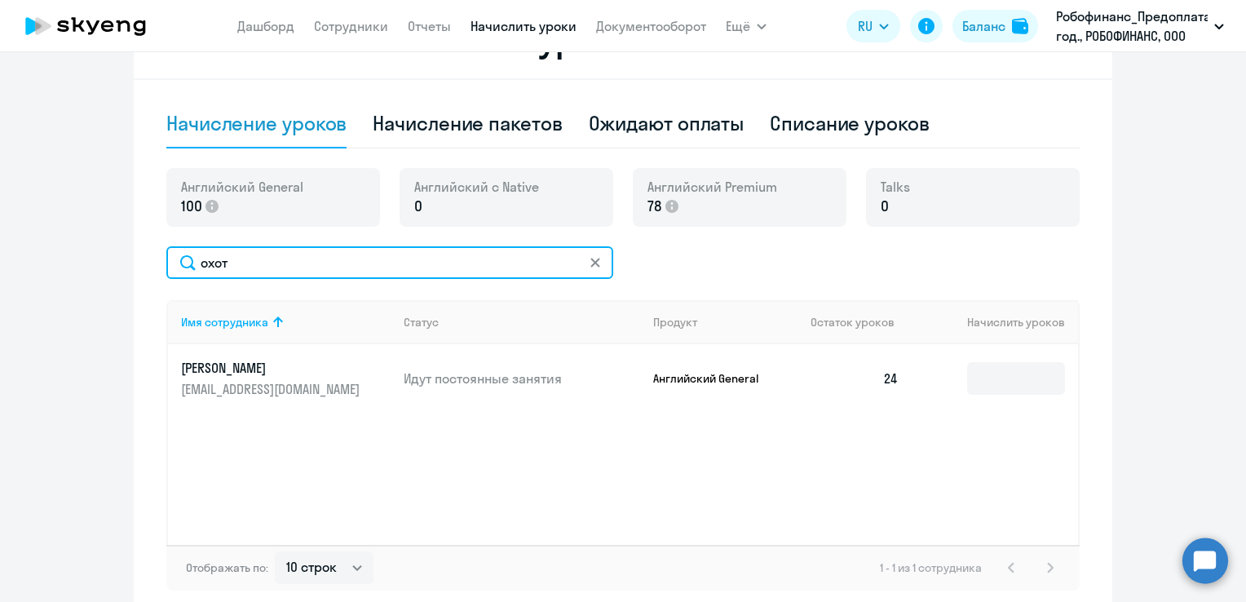
drag, startPoint x: 245, startPoint y: 259, endPoint x: 136, endPoint y: 260, distance: 108.5
click at [136, 260] on div "Начисление и списание уроков Начисление уроков Начисление пакетов Ожидают оплат…" at bounding box center [623, 308] width 979 height 616
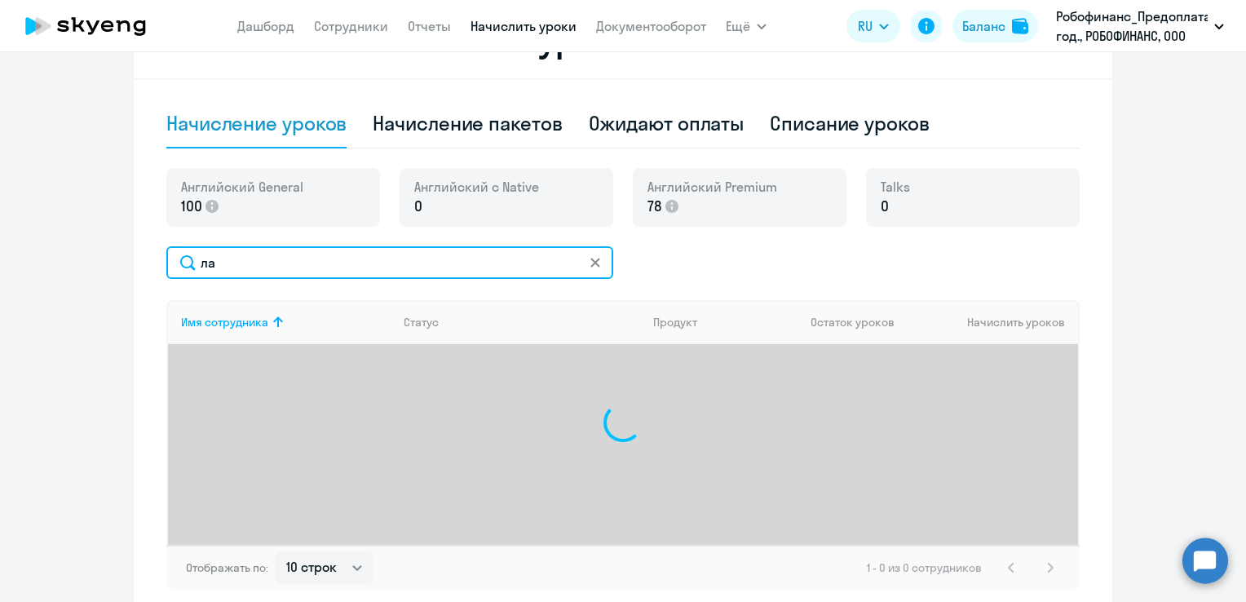
type input "л"
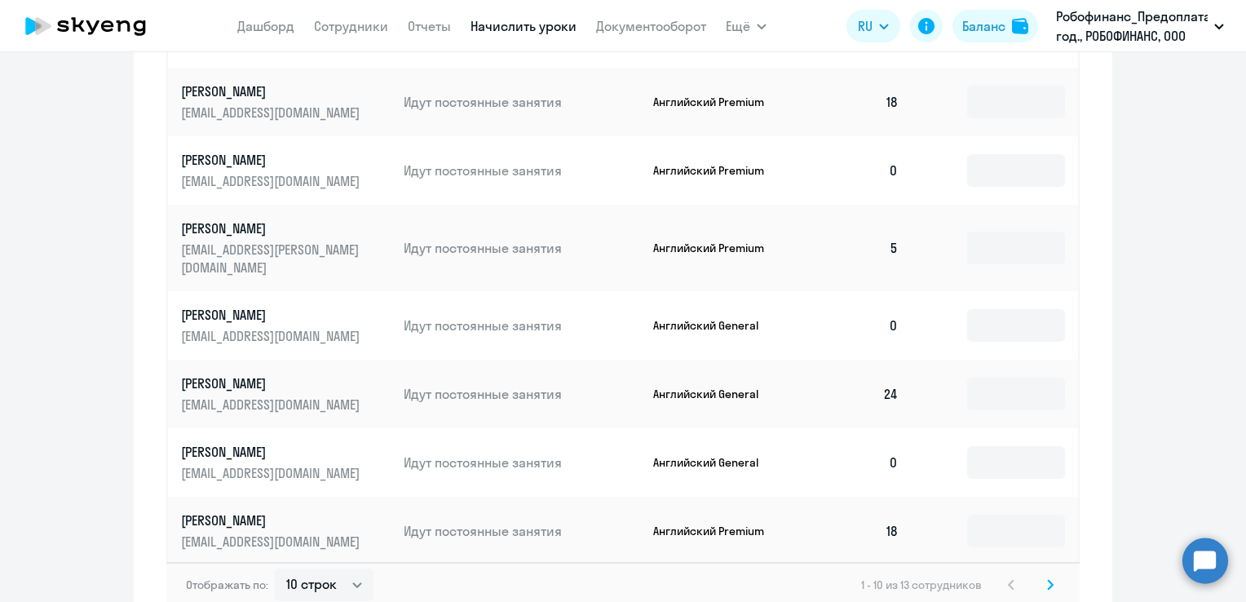
scroll to position [972, 0]
click at [1048, 579] on icon at bounding box center [1050, 583] width 5 height 9
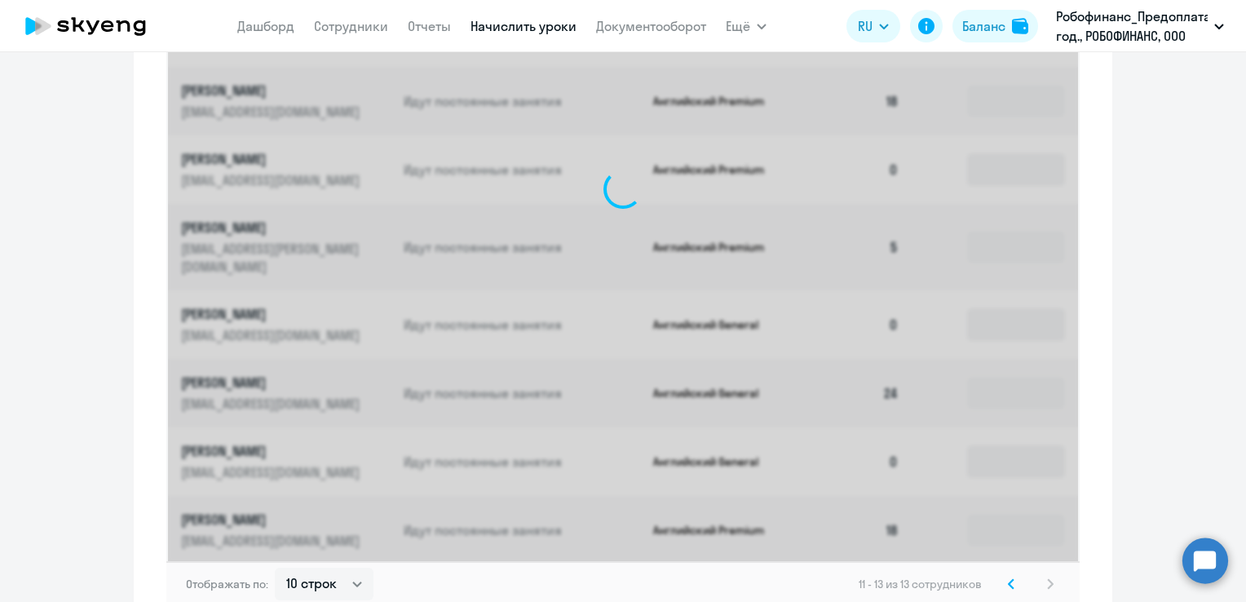
scroll to position [574, 0]
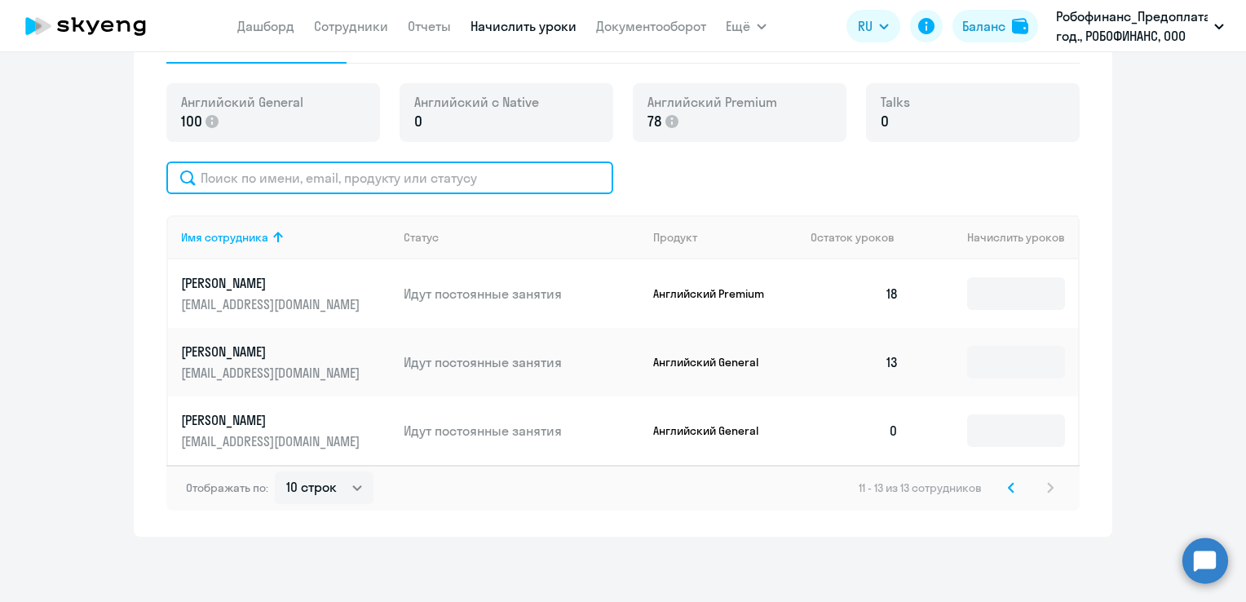
click at [339, 175] on input "text" at bounding box center [389, 177] width 447 height 33
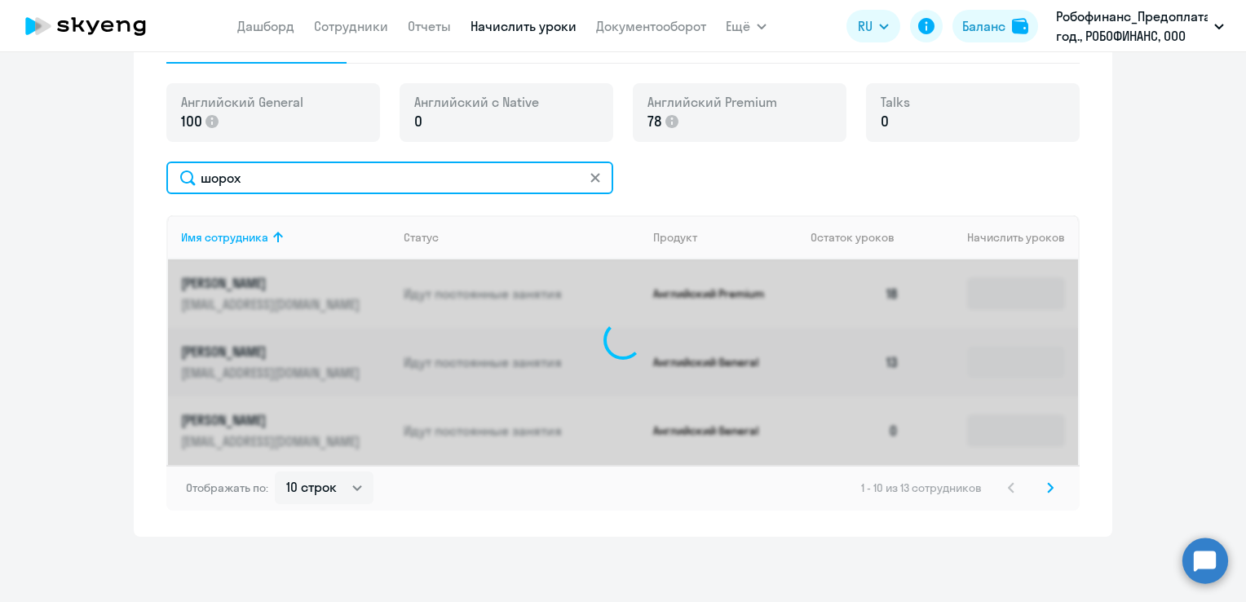
scroll to position [568, 0]
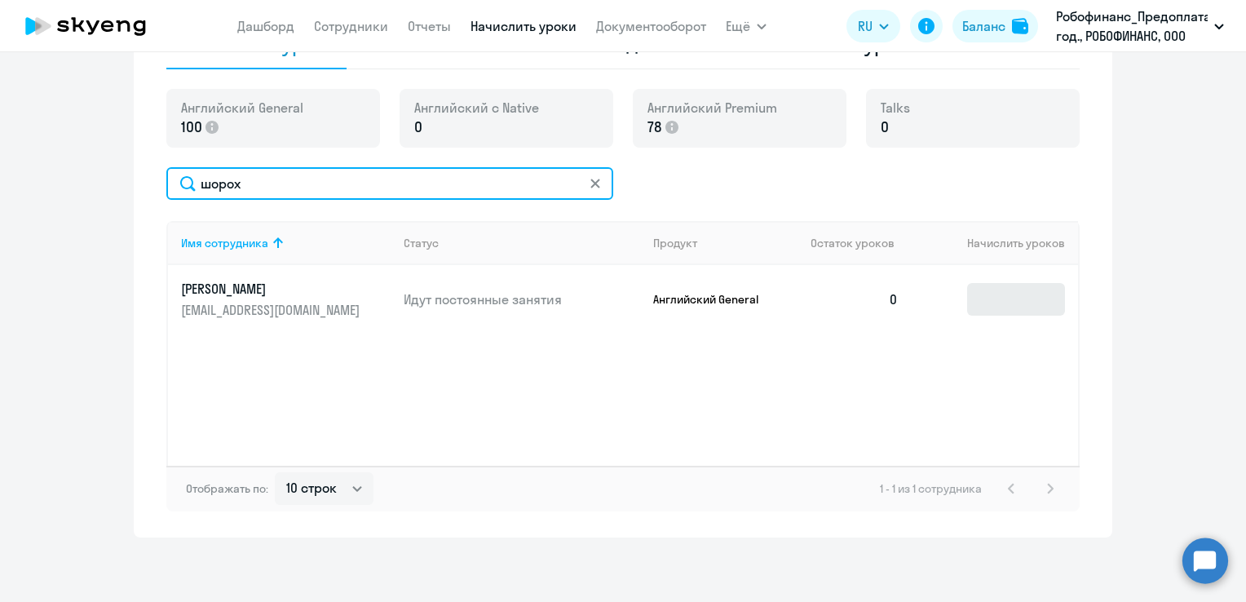
type input "шорох"
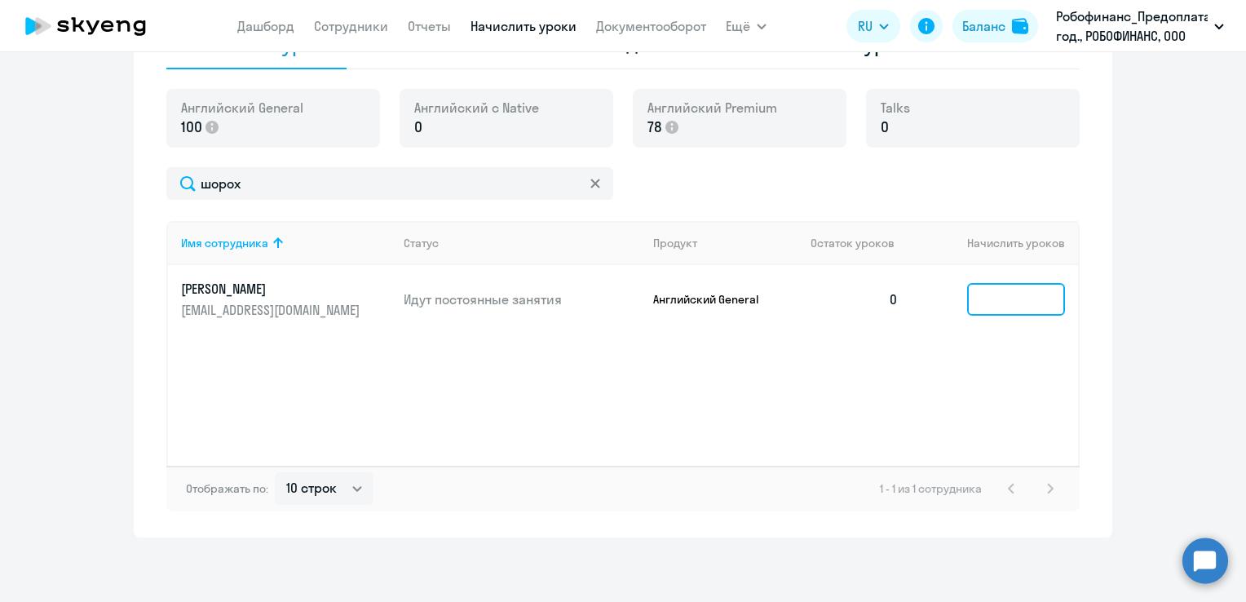
click at [1018, 304] on input at bounding box center [1016, 299] width 98 height 33
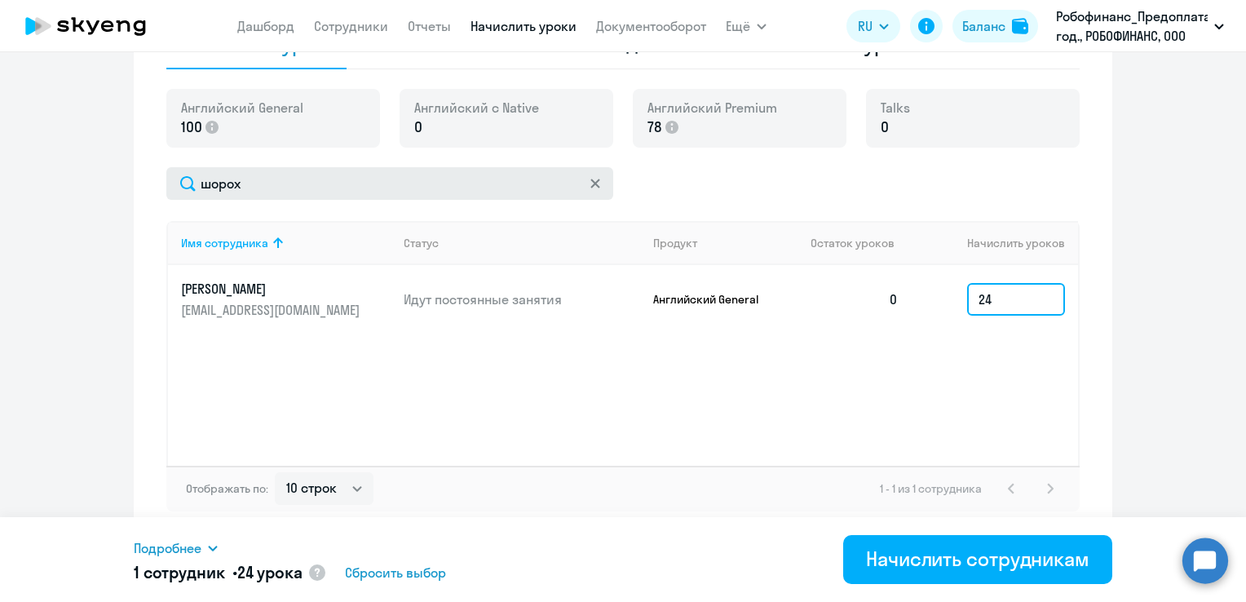
type input "24"
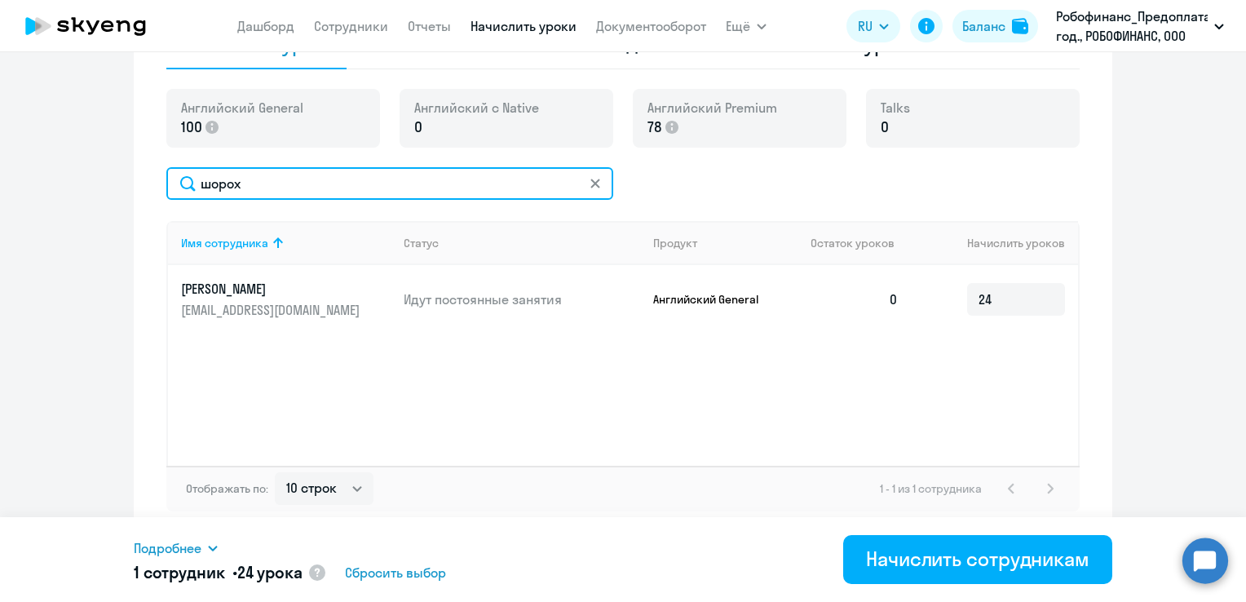
drag, startPoint x: 257, startPoint y: 184, endPoint x: 122, endPoint y: 169, distance: 135.4
click at [122, 169] on ng-component "Рекомендуем создать шаблон автоначислений Уроки больше не придётся начислять вр…" at bounding box center [623, 22] width 1246 height 1029
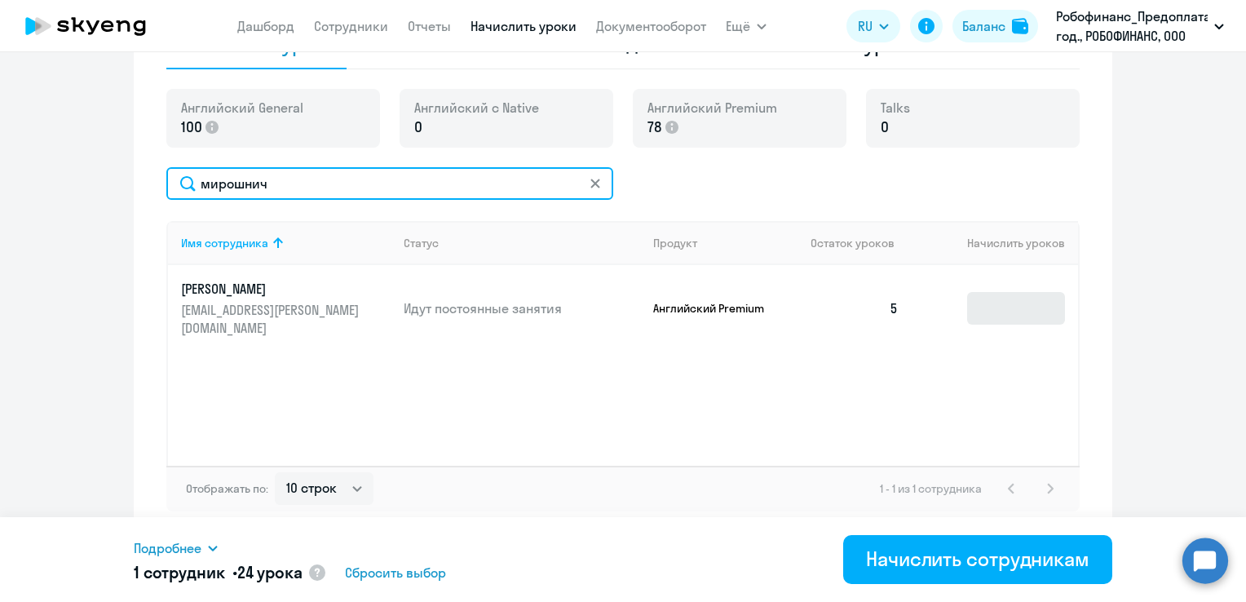
type input "мирошнич"
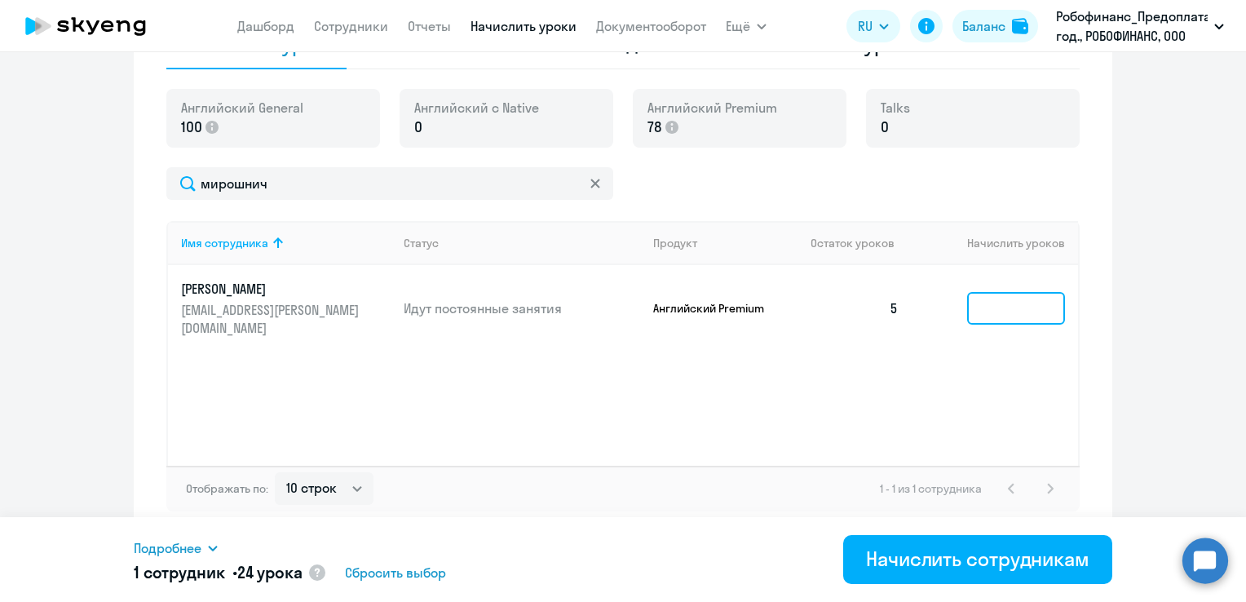
click at [994, 292] on input at bounding box center [1016, 308] width 98 height 33
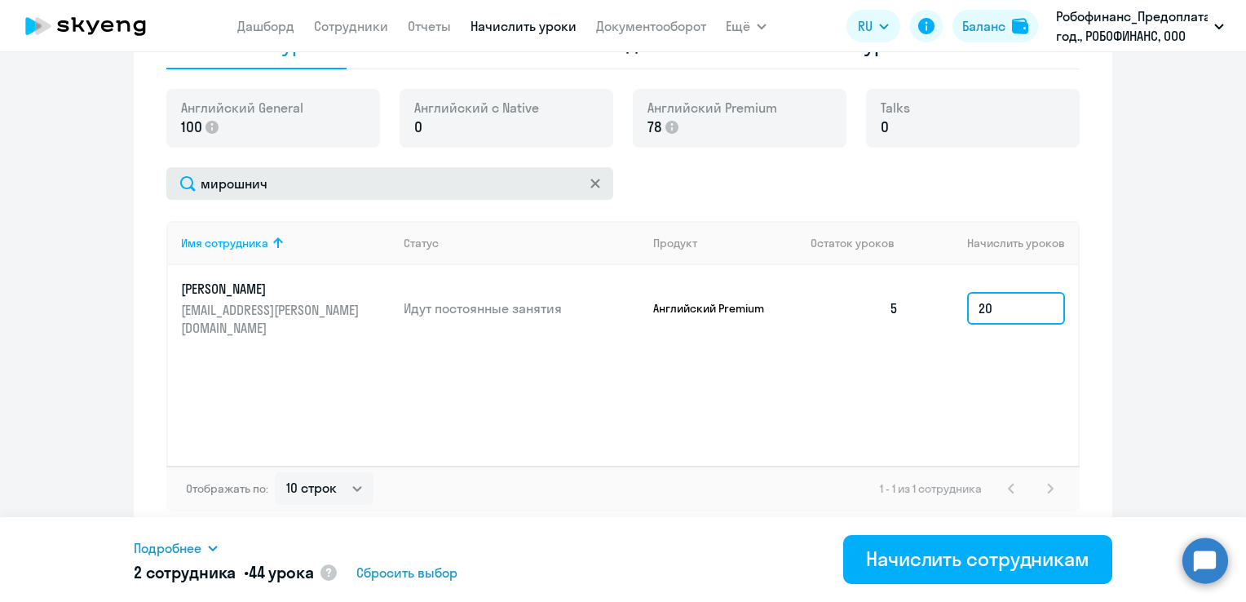
type input "20"
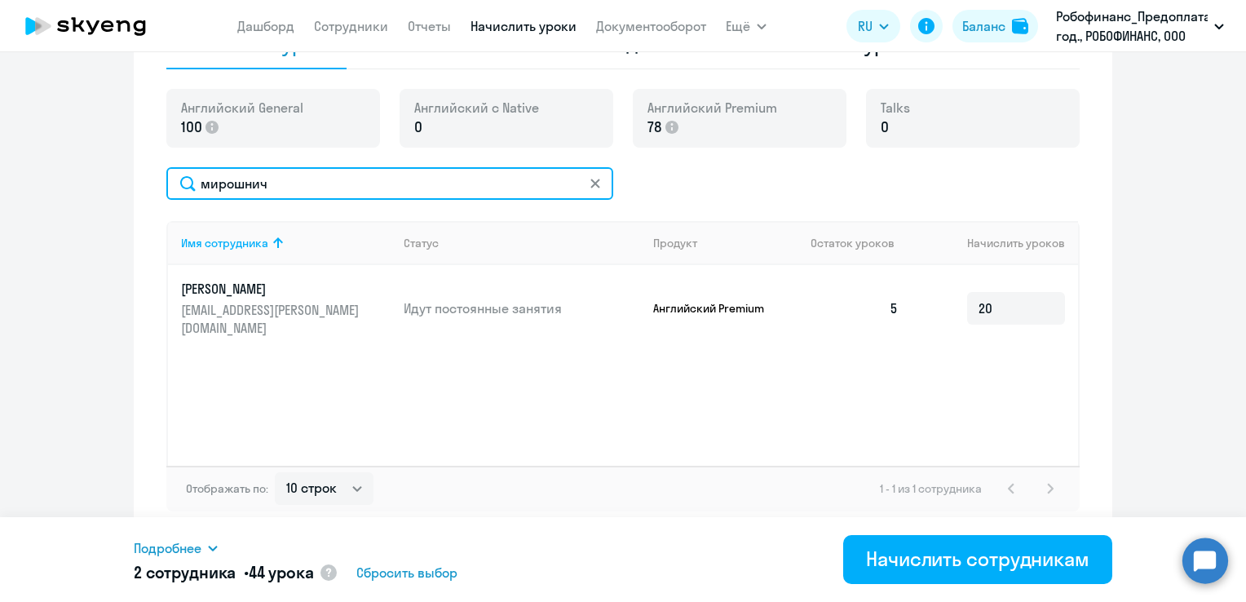
drag, startPoint x: 265, startPoint y: 183, endPoint x: 139, endPoint y: 179, distance: 126.5
click at [139, 179] on div "Начисление и списание уроков Начисление уроков Начисление пакетов Ожидают оплат…" at bounding box center [623, 229] width 979 height 616
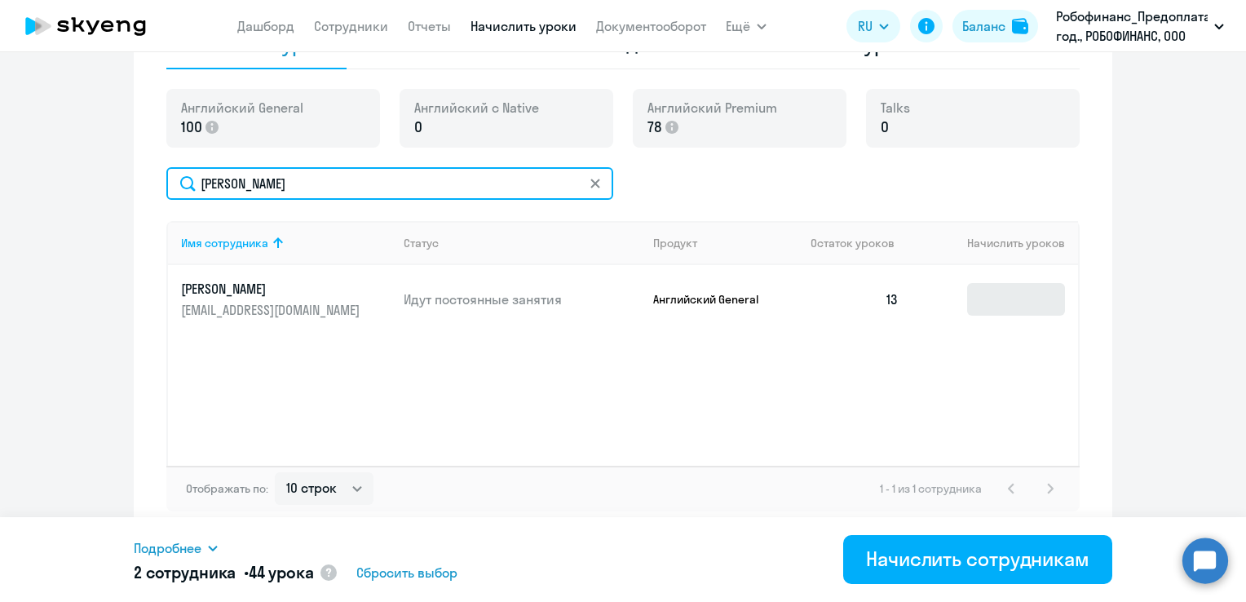
type input "торутаев"
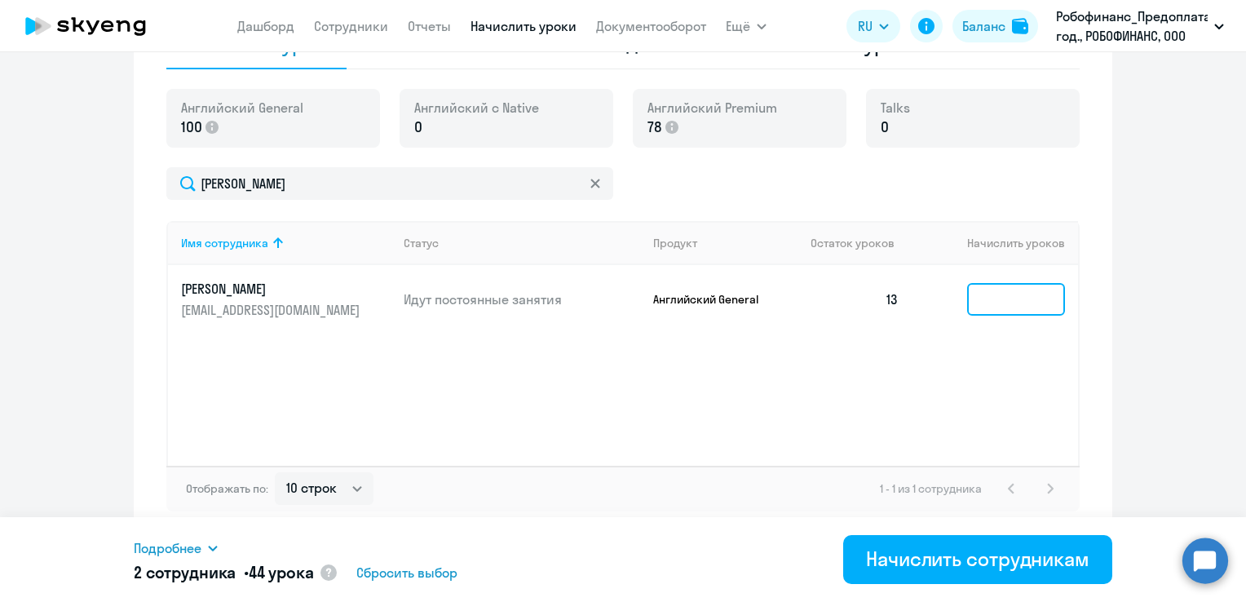
click at [991, 295] on input at bounding box center [1016, 299] width 98 height 33
type input "12"
click at [215, 548] on icon at bounding box center [212, 549] width 9 height 6
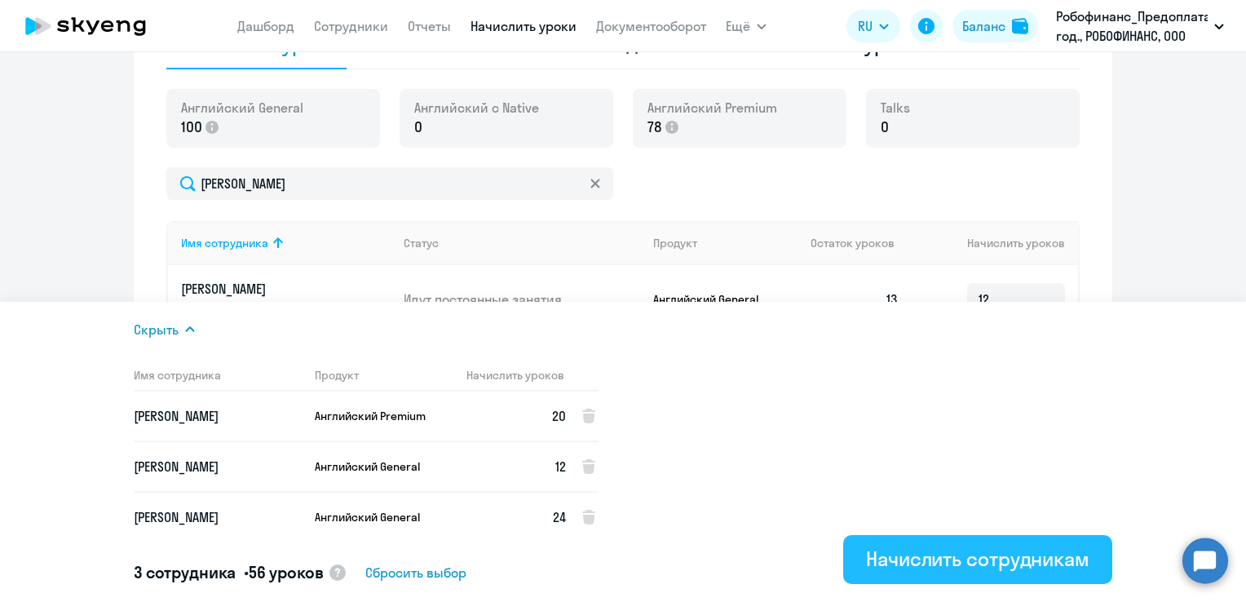
click at [934, 568] on div "Начислить сотрудникам" at bounding box center [977, 559] width 223 height 26
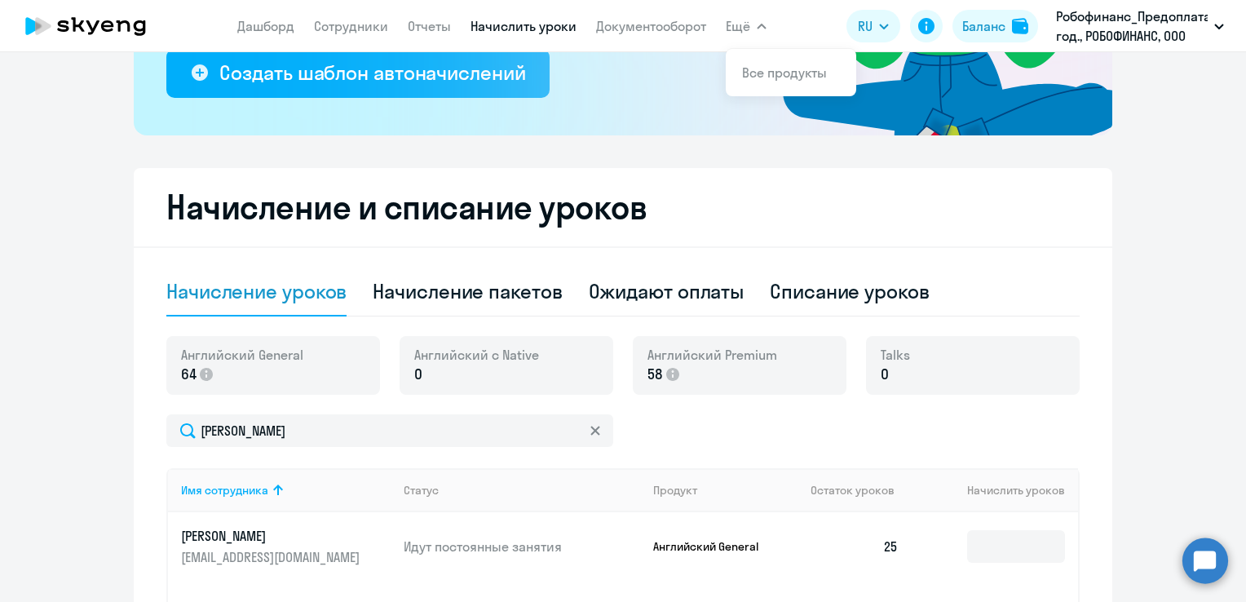
scroll to position [324, 0]
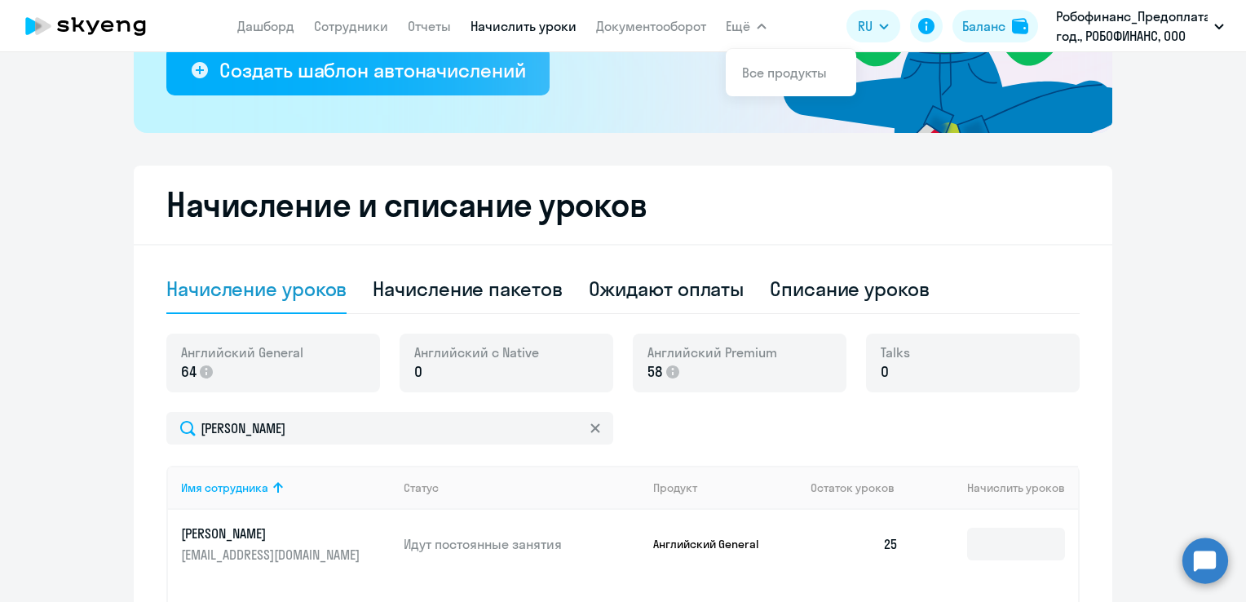
click at [274, 288] on div "Начисление уроков" at bounding box center [256, 289] width 180 height 26
click at [294, 285] on div "Начисление уроков" at bounding box center [256, 289] width 180 height 26
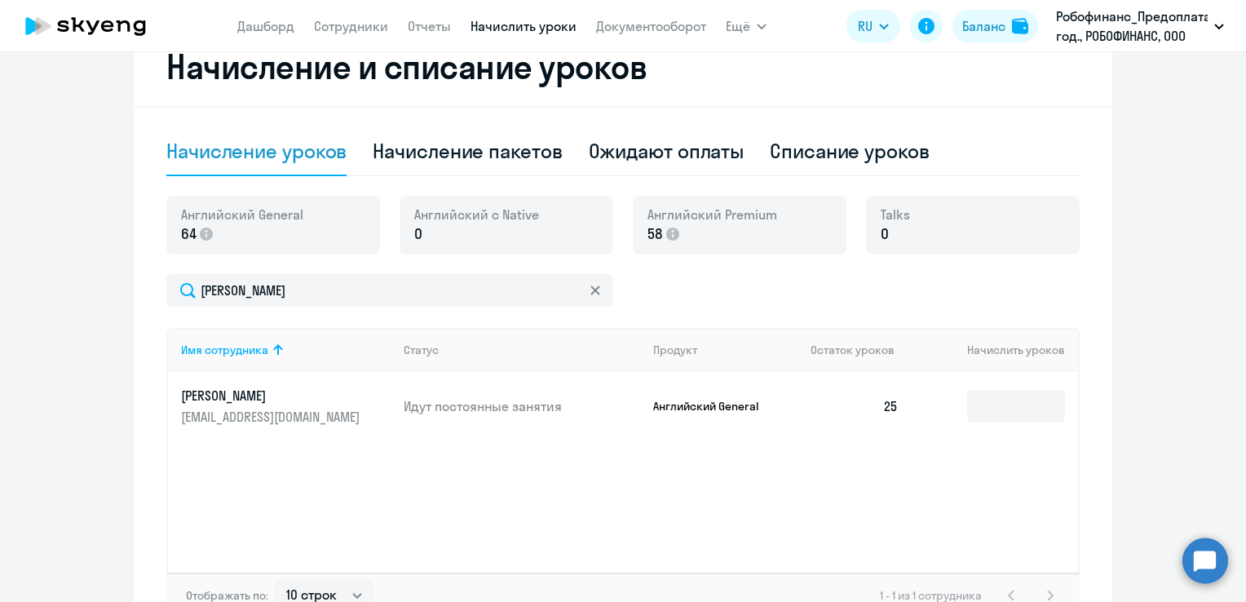
scroll to position [487, 0]
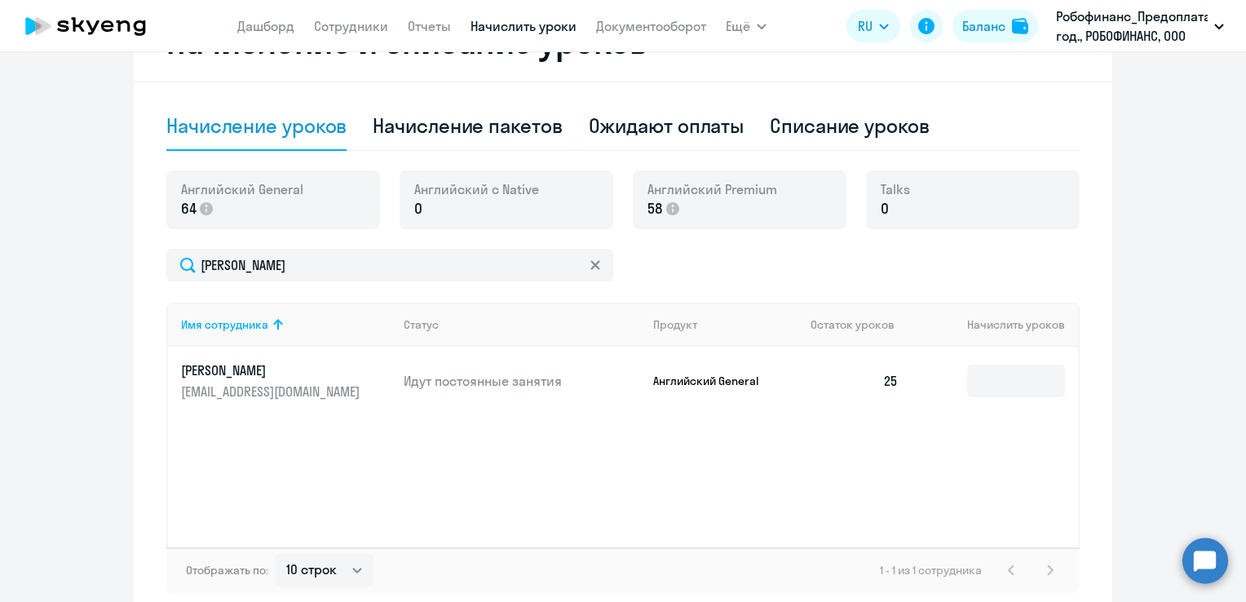
click at [308, 129] on div "Начисление уроков" at bounding box center [256, 126] width 180 height 26
click at [342, 31] on link "Сотрудники" at bounding box center [351, 26] width 74 height 16
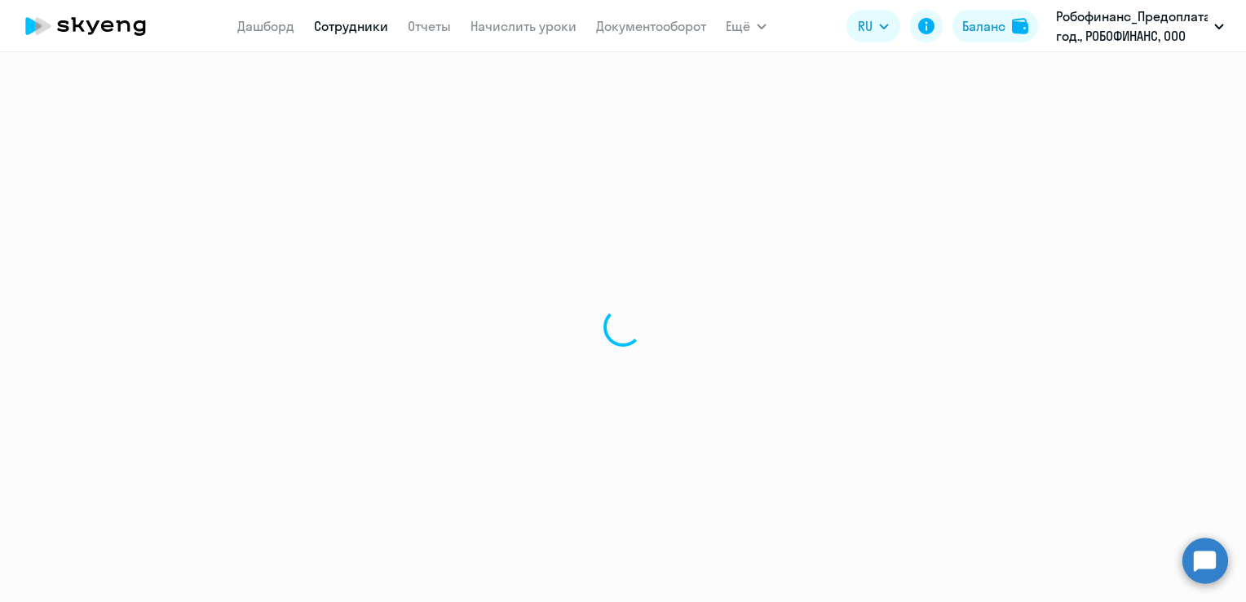
select select "30"
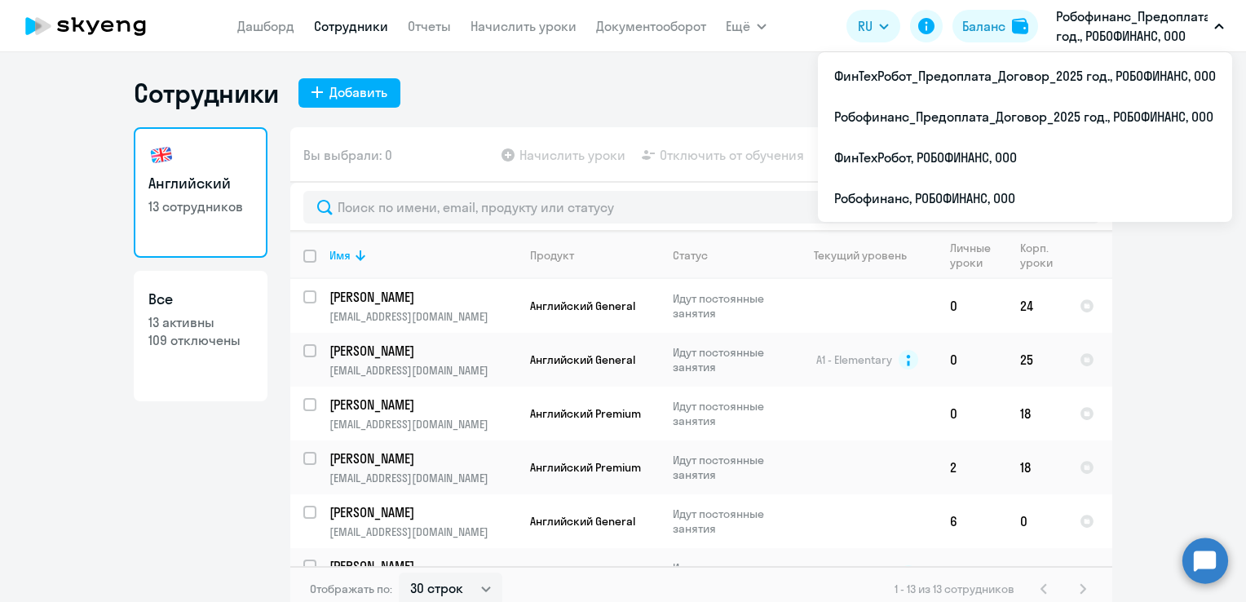
click at [1213, 33] on button "Робофинанс_Предоплата_Договор_2025 год., РОБОФИНАНС, ООО" at bounding box center [1140, 26] width 184 height 39
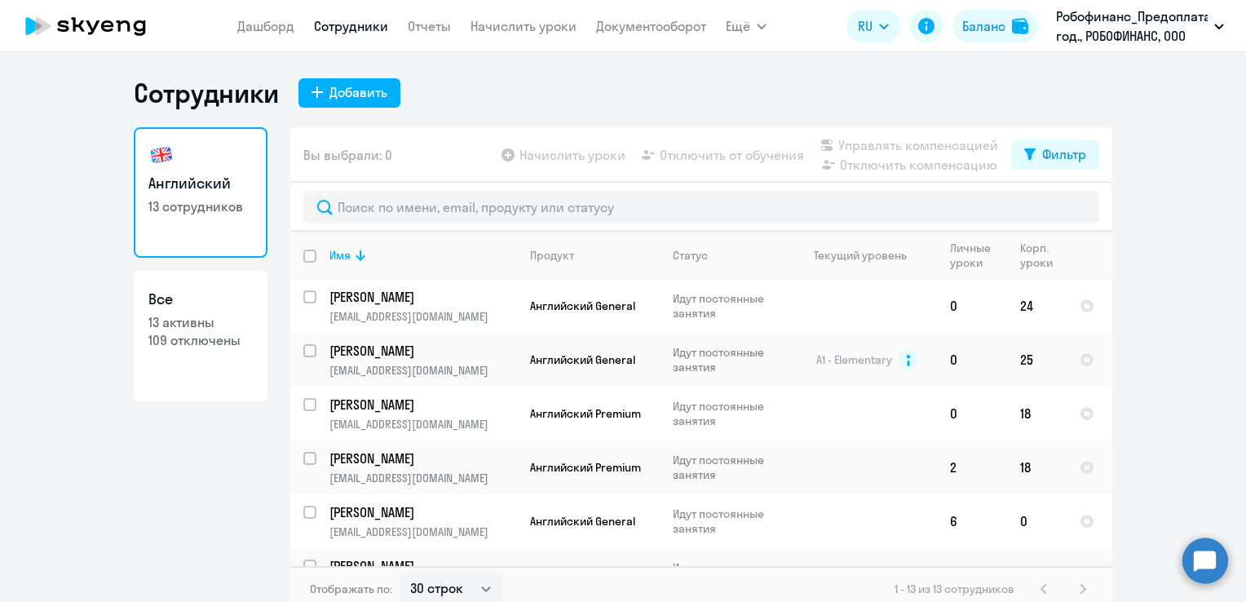
click at [1213, 33] on button "Робофинанс_Предоплата_Договор_2025 год., РОБОФИНАНС, ООО" at bounding box center [1140, 26] width 184 height 39
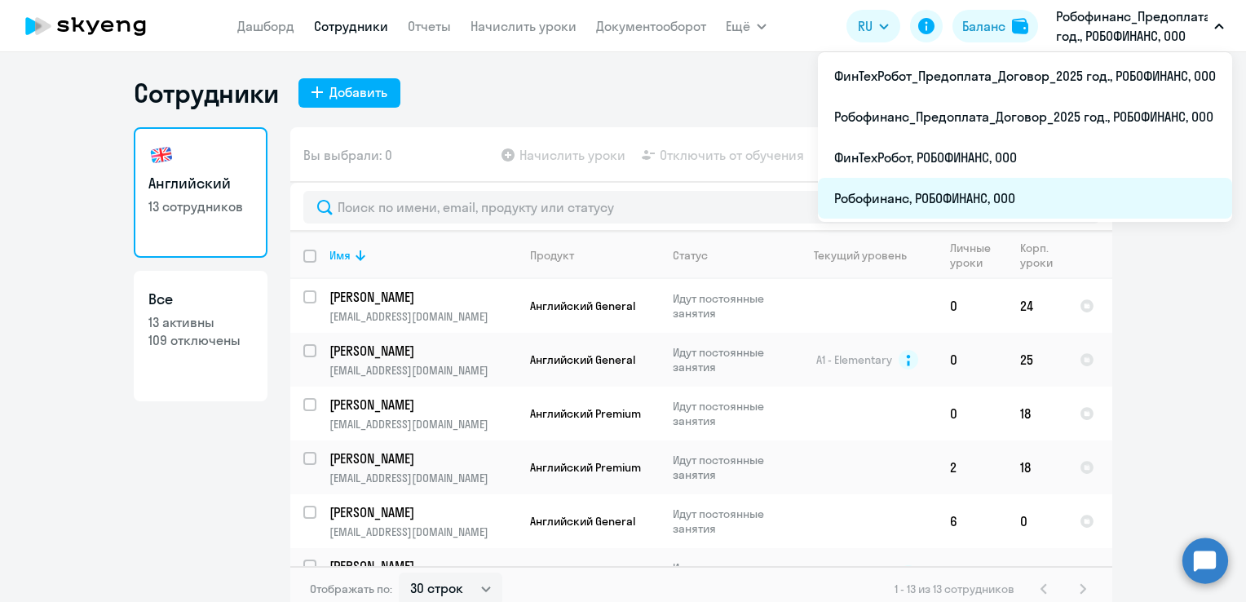
click at [974, 193] on li "Робофинанс, РОБОФИНАНС, ООО" at bounding box center [1025, 198] width 414 height 41
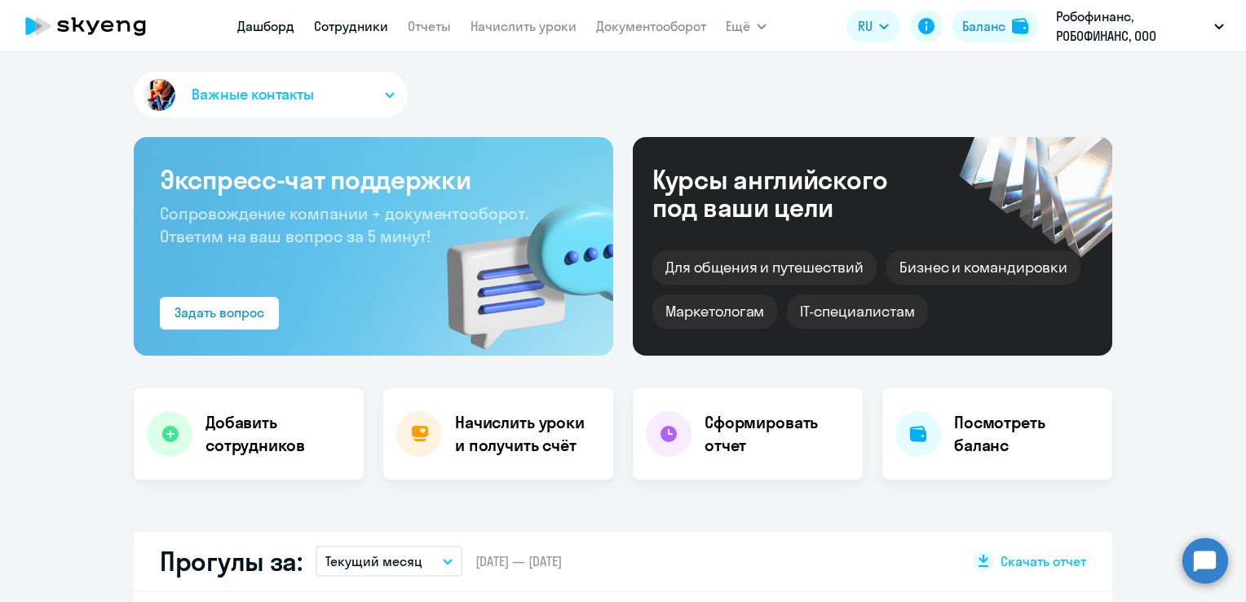
click at [364, 24] on link "Сотрудники" at bounding box center [351, 26] width 74 height 16
select select "30"
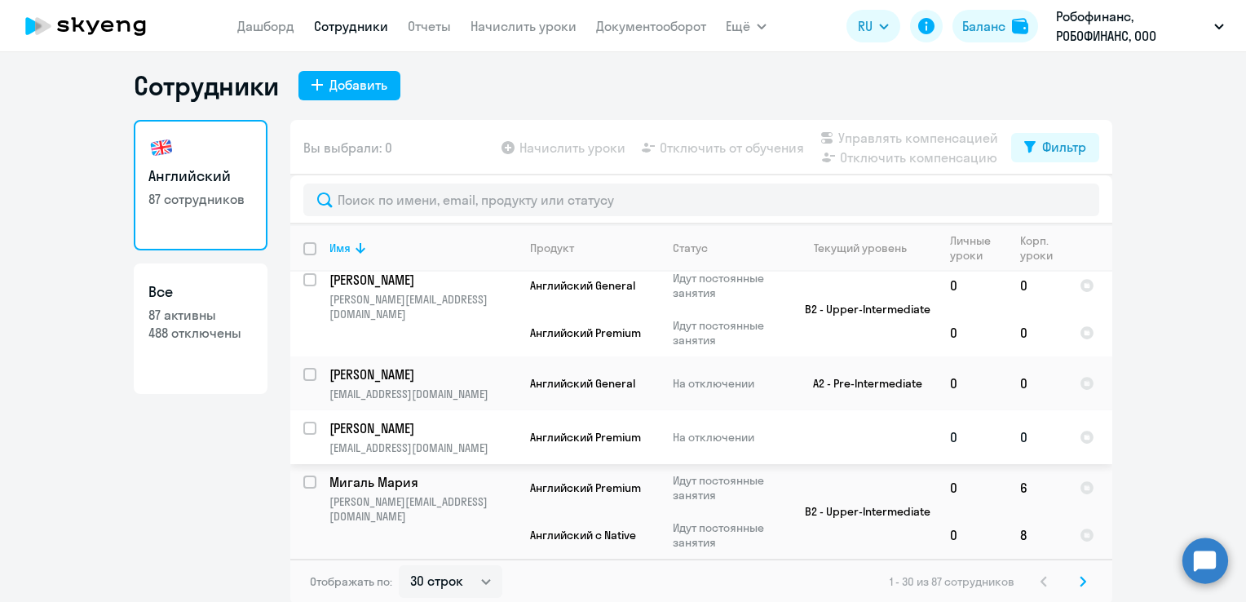
scroll to position [10, 0]
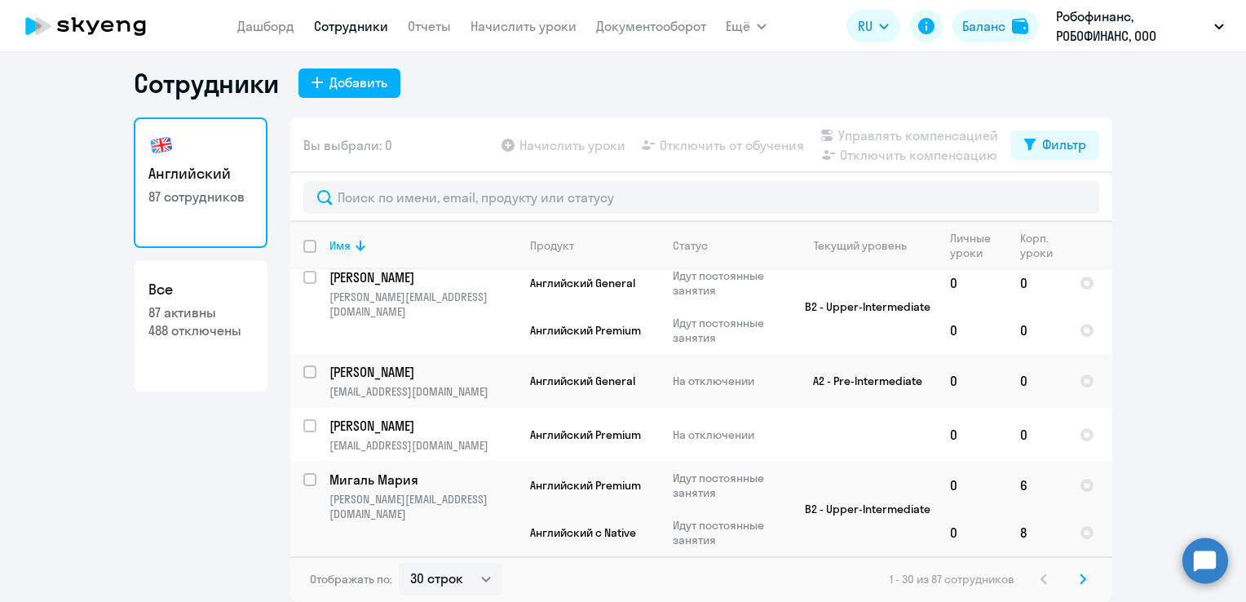
click at [1080, 576] on icon at bounding box center [1083, 578] width 7 height 11
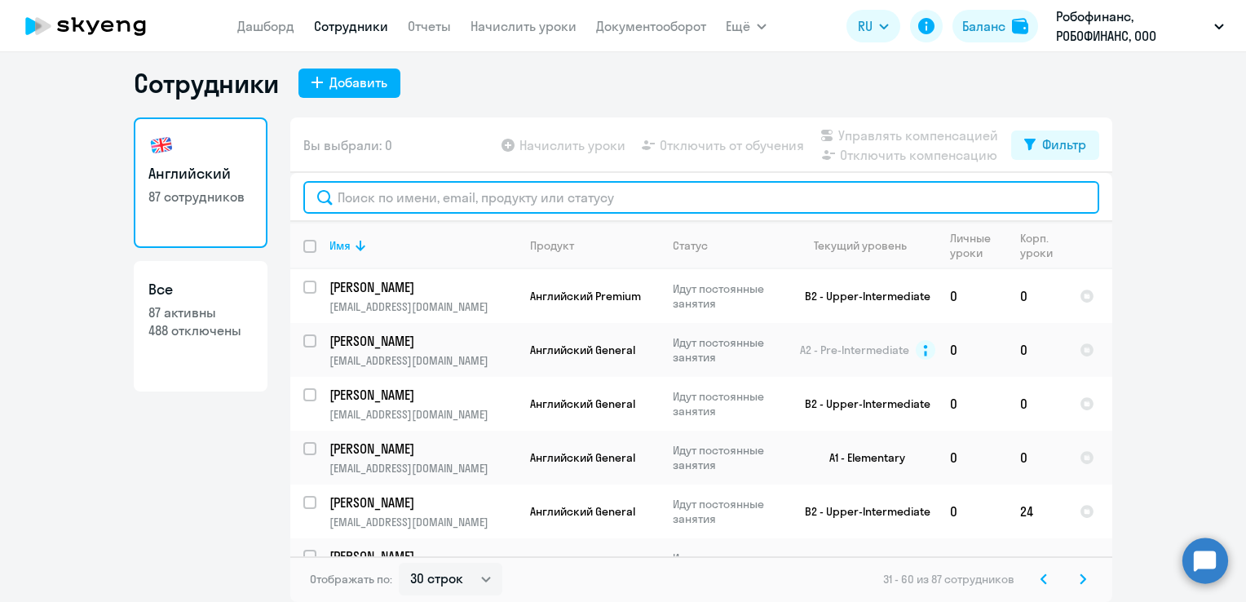
click at [446, 192] on input "text" at bounding box center [701, 197] width 796 height 33
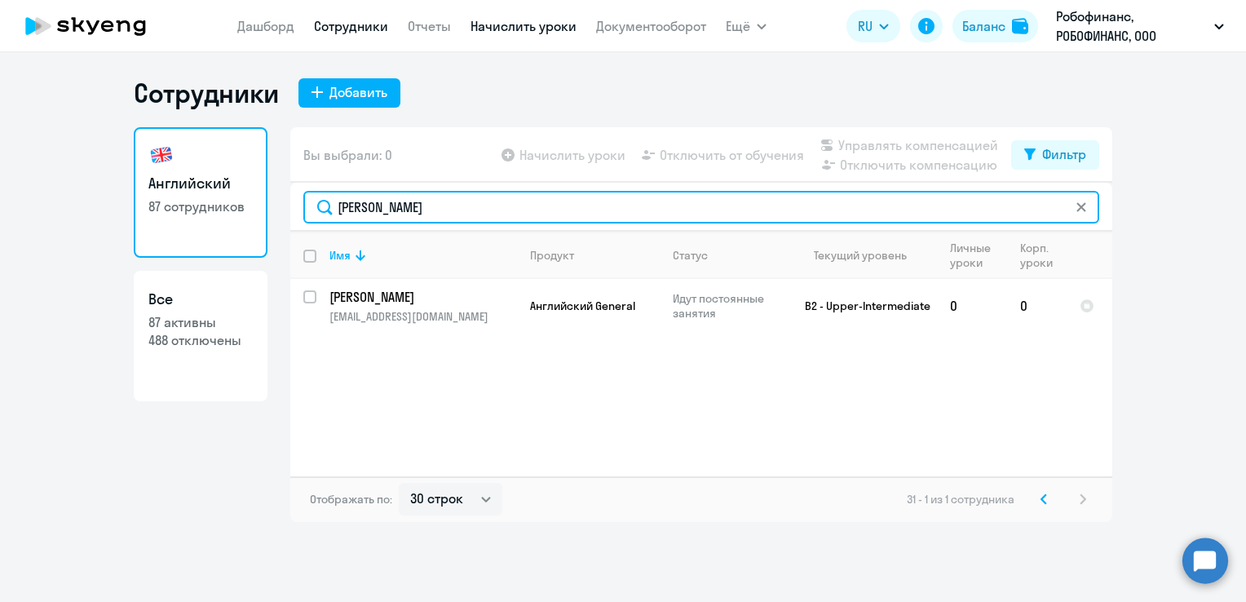
type input "исакова"
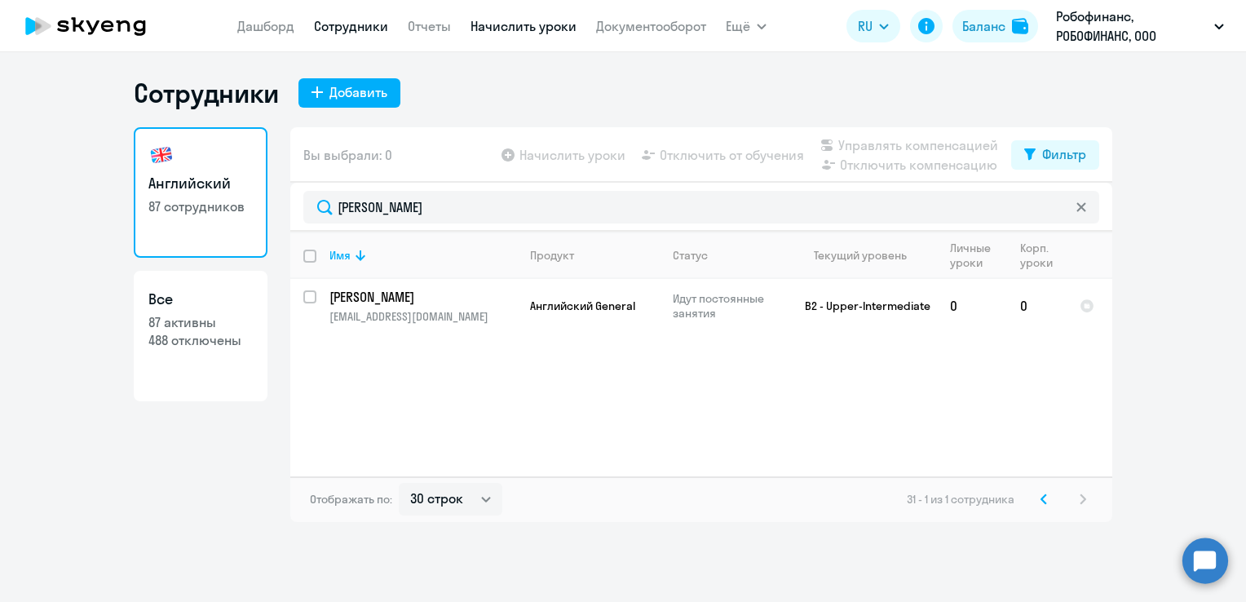
click at [507, 20] on link "Начислить уроки" at bounding box center [523, 26] width 106 height 16
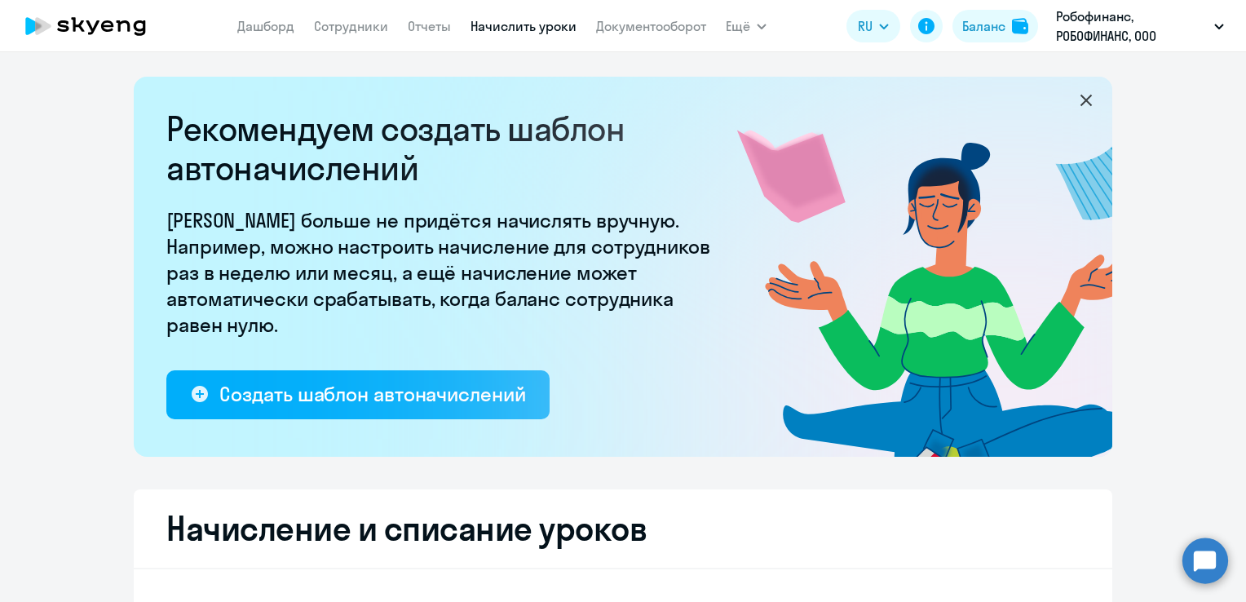
select select "10"
click at [355, 20] on link "Сотрудники" at bounding box center [351, 26] width 74 height 16
select select "30"
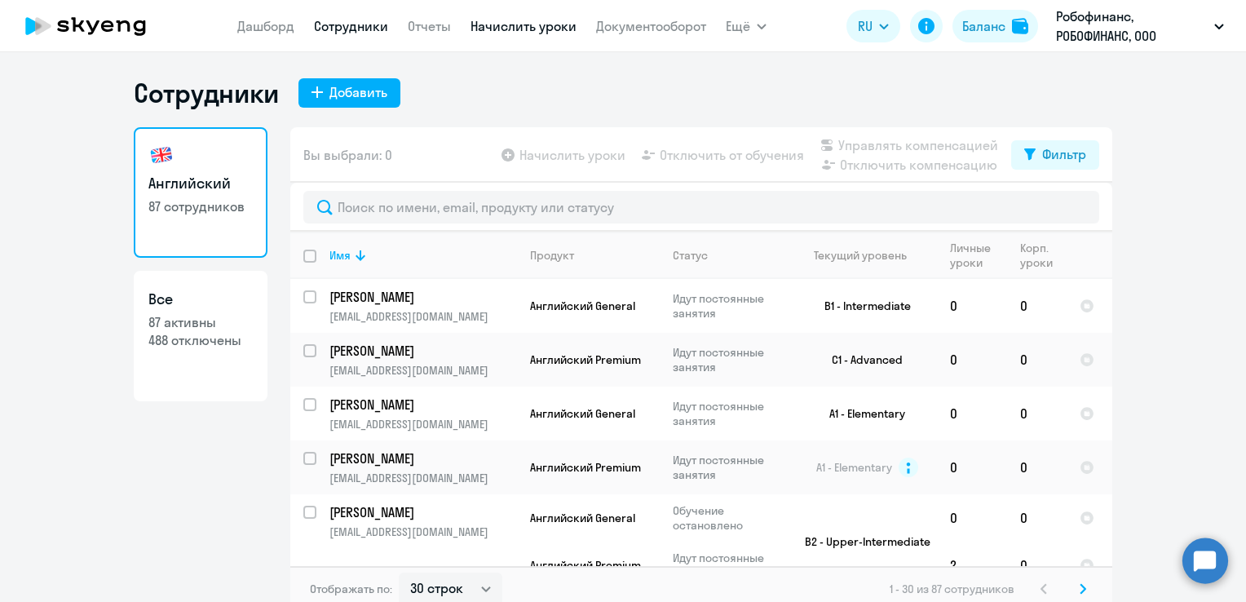
click at [504, 24] on link "Начислить уроки" at bounding box center [523, 26] width 106 height 16
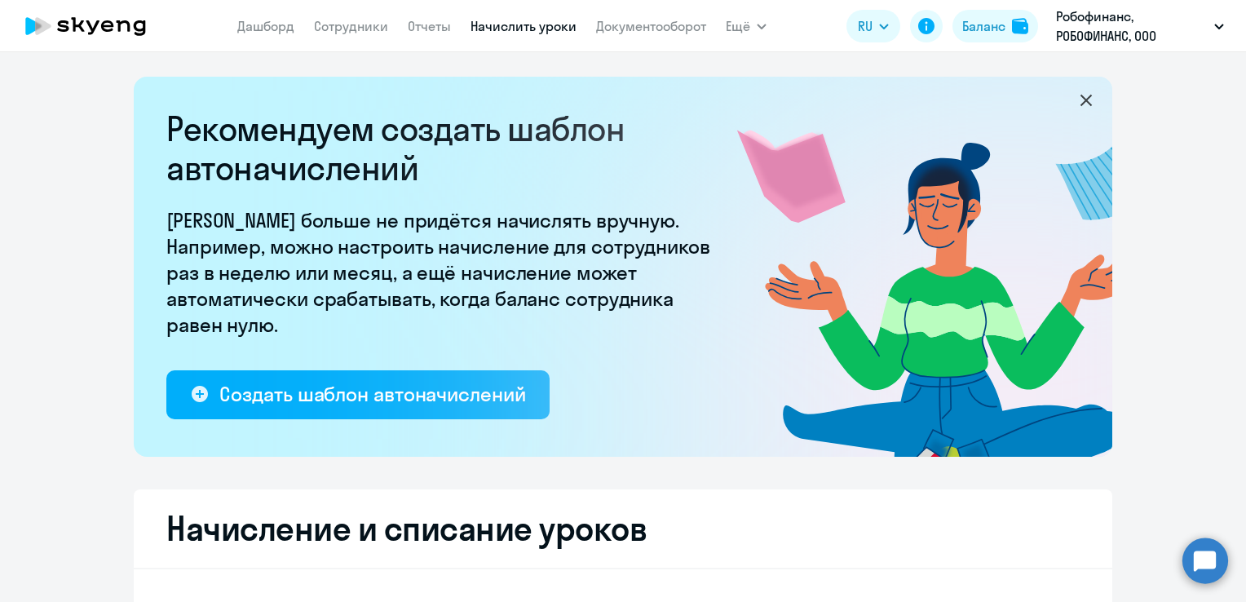
select select "10"
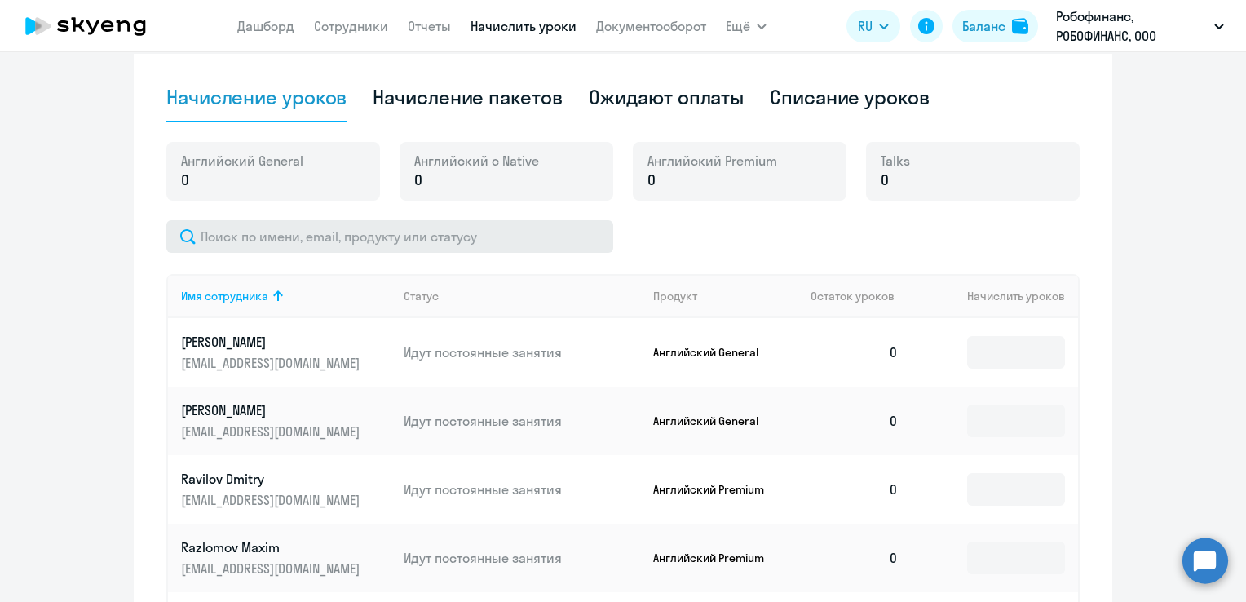
scroll to position [571, 0]
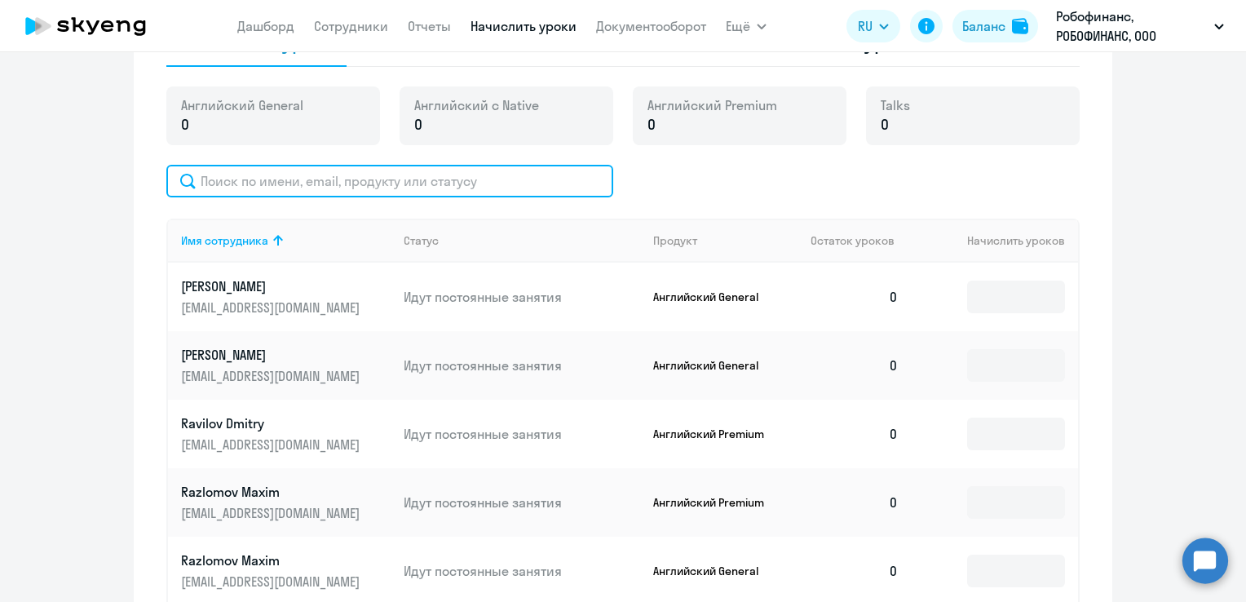
click at [335, 179] on input "text" at bounding box center [389, 181] width 447 height 33
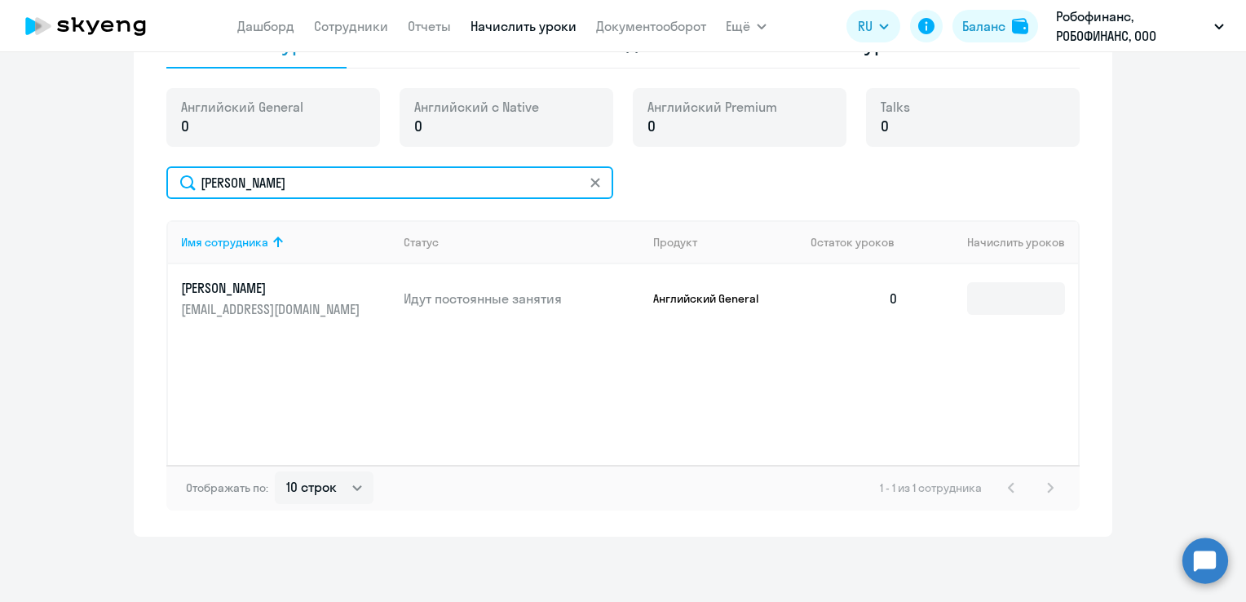
scroll to position [568, 0]
type input "исакова"
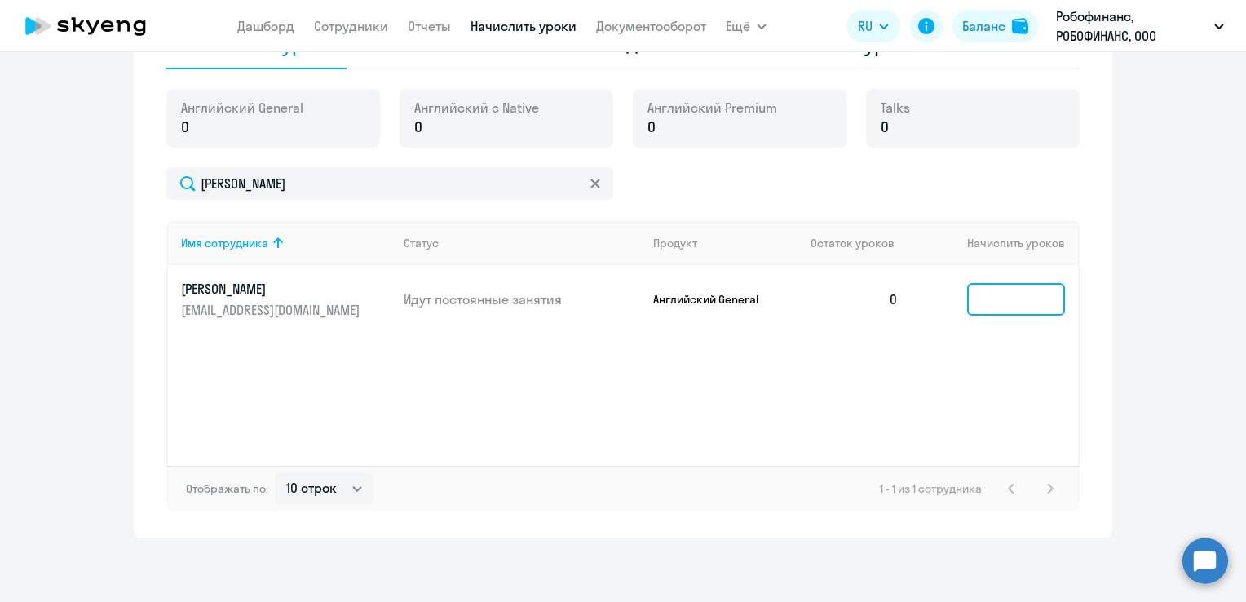
click at [995, 302] on input at bounding box center [1016, 299] width 98 height 33
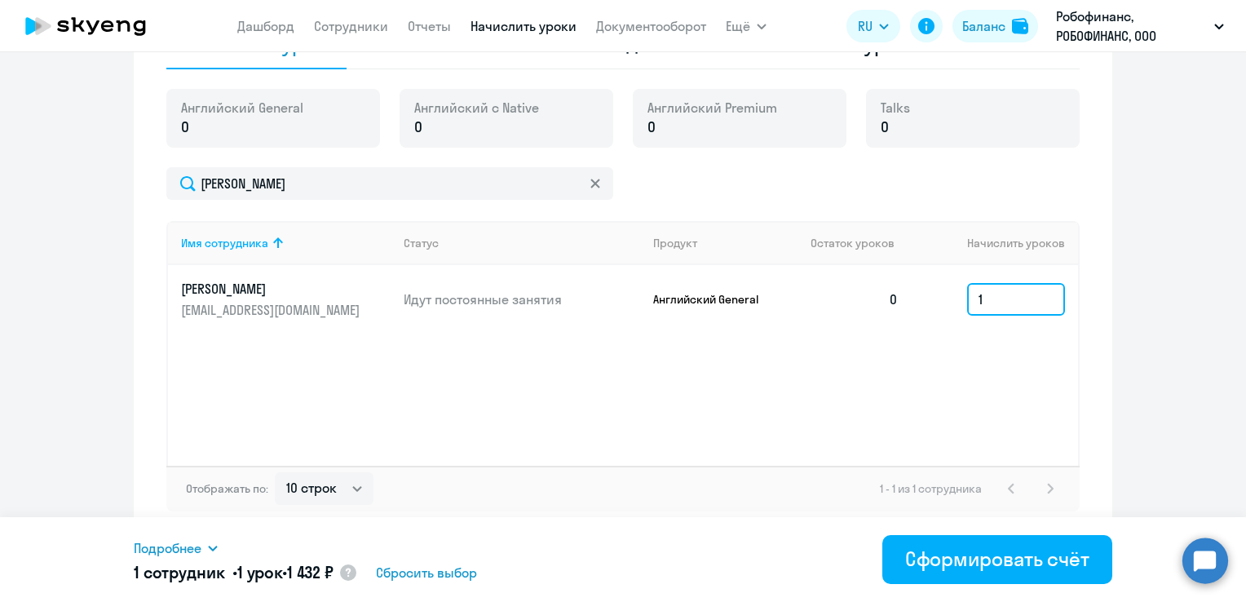
type input "1"
click at [1186, 406] on ng-component "Рекомендуем создать шаблон автоначислений Уроки больше не придётся начислять вр…" at bounding box center [623, 22] width 1246 height 1029
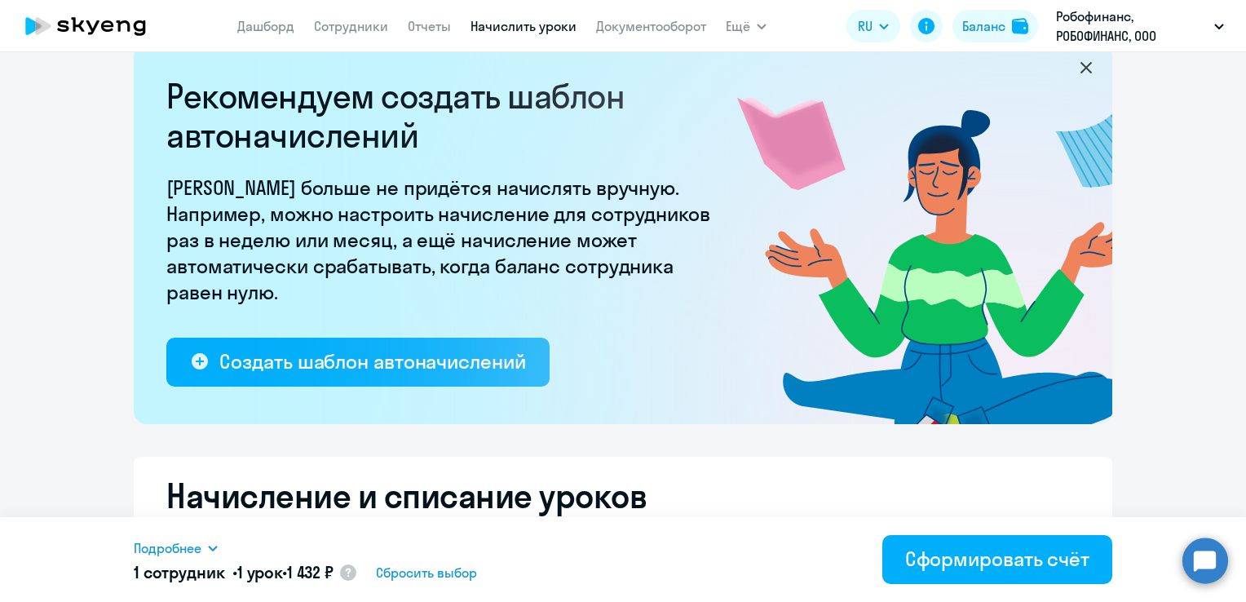
scroll to position [0, 0]
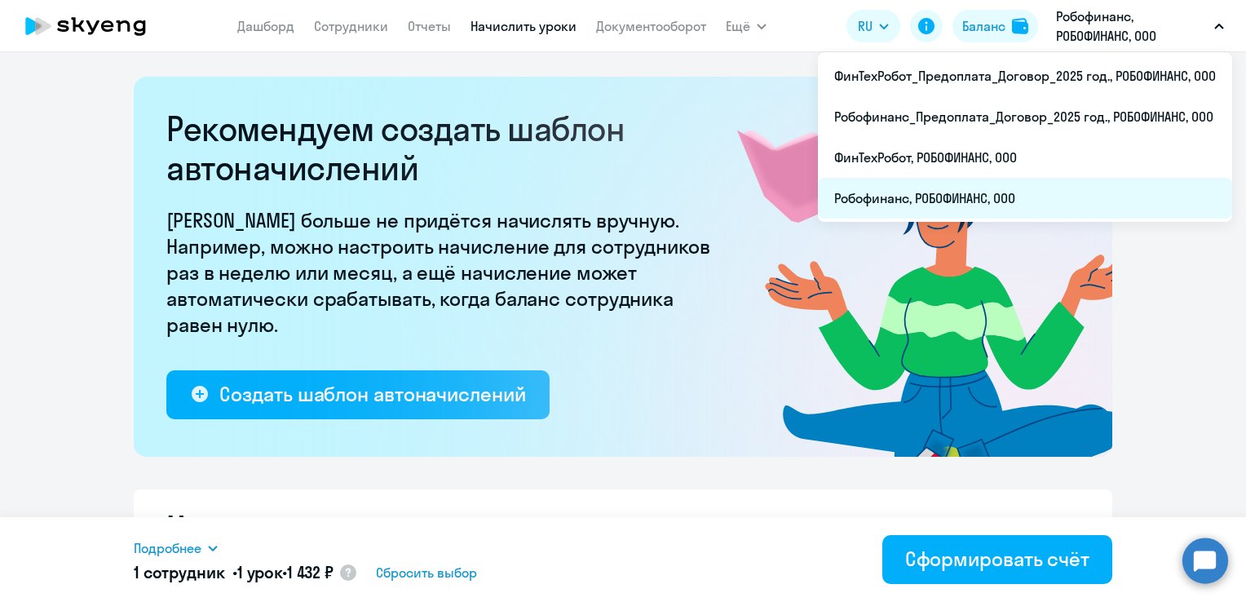
click at [1043, 186] on li "Робофинанс, РОБОФИНАНС, ООО" at bounding box center [1025, 198] width 414 height 41
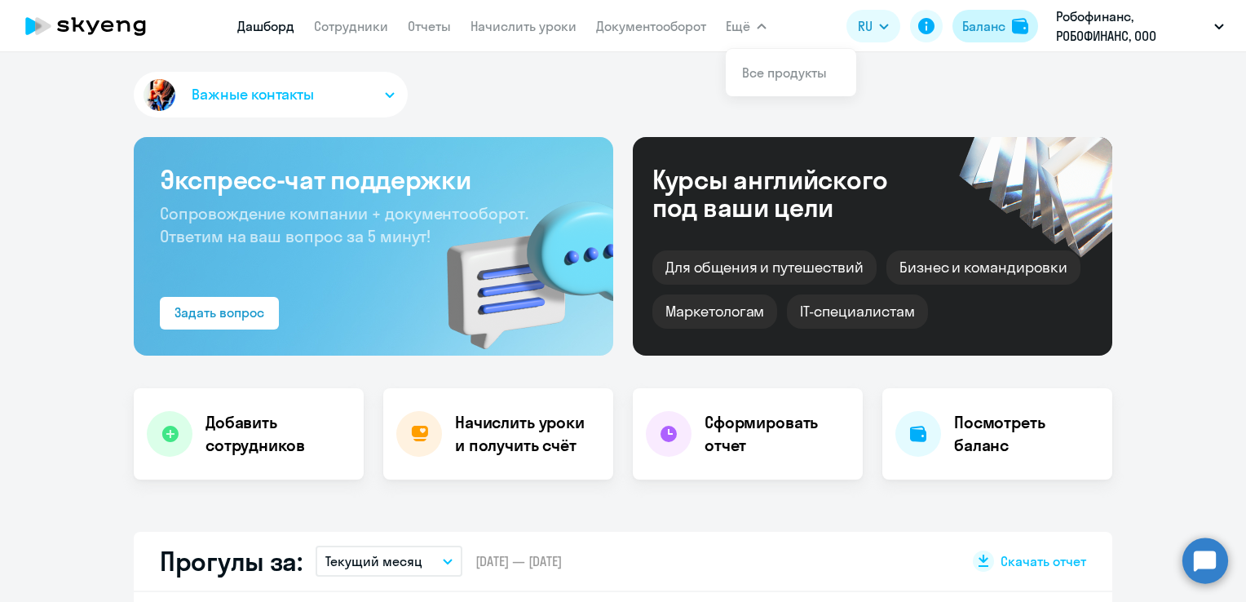
select select "30"
click at [980, 21] on div "Баланс" at bounding box center [983, 26] width 43 height 20
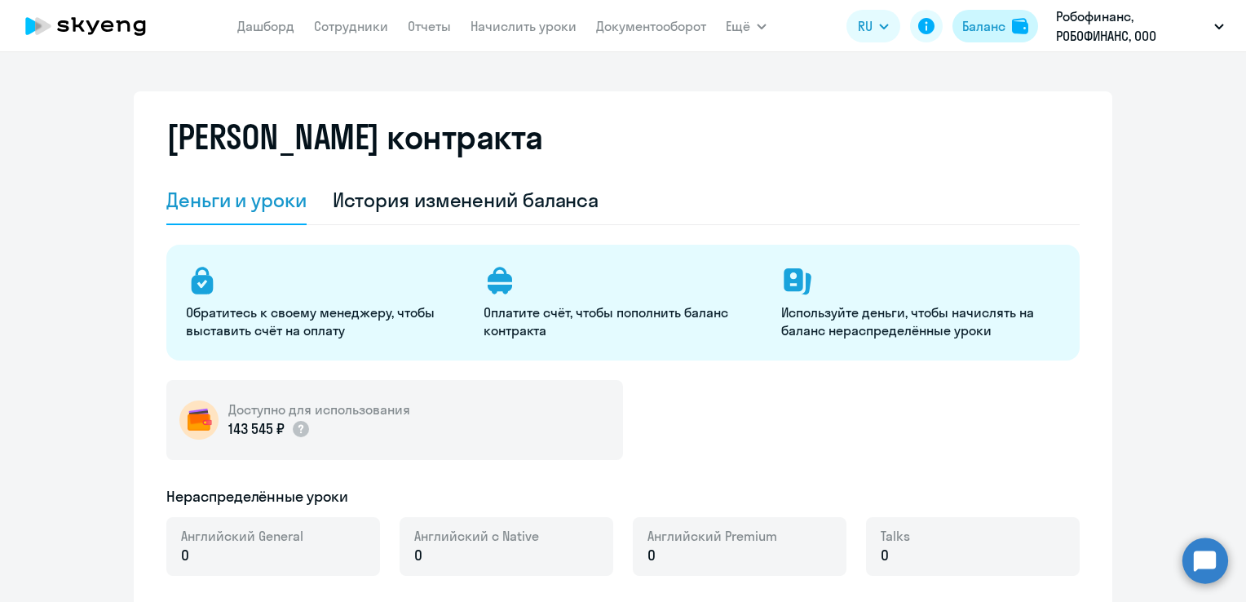
select select "english_adult_not_native_speaker"
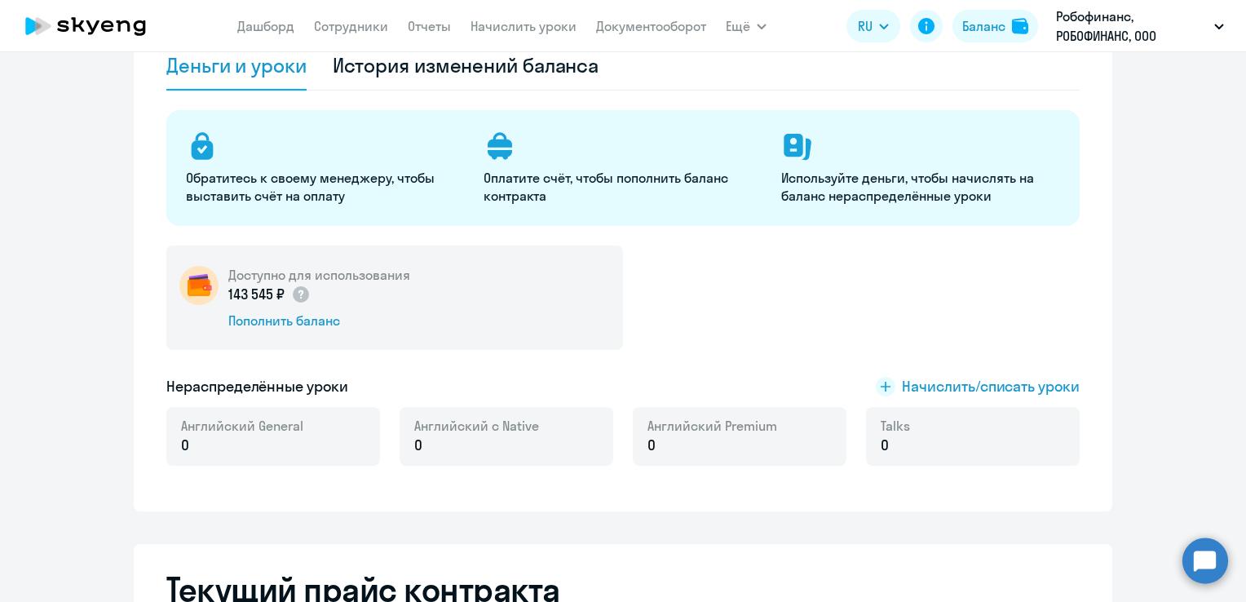
scroll to position [163, 0]
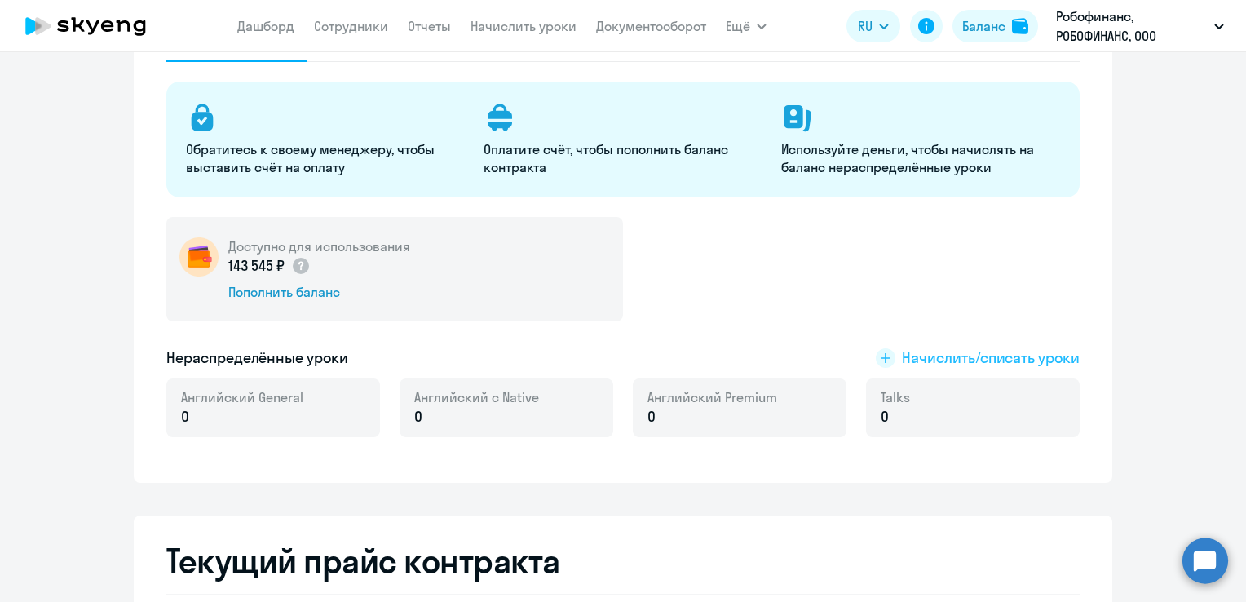
click at [996, 360] on span "Начислить/списать уроки" at bounding box center [991, 357] width 178 height 21
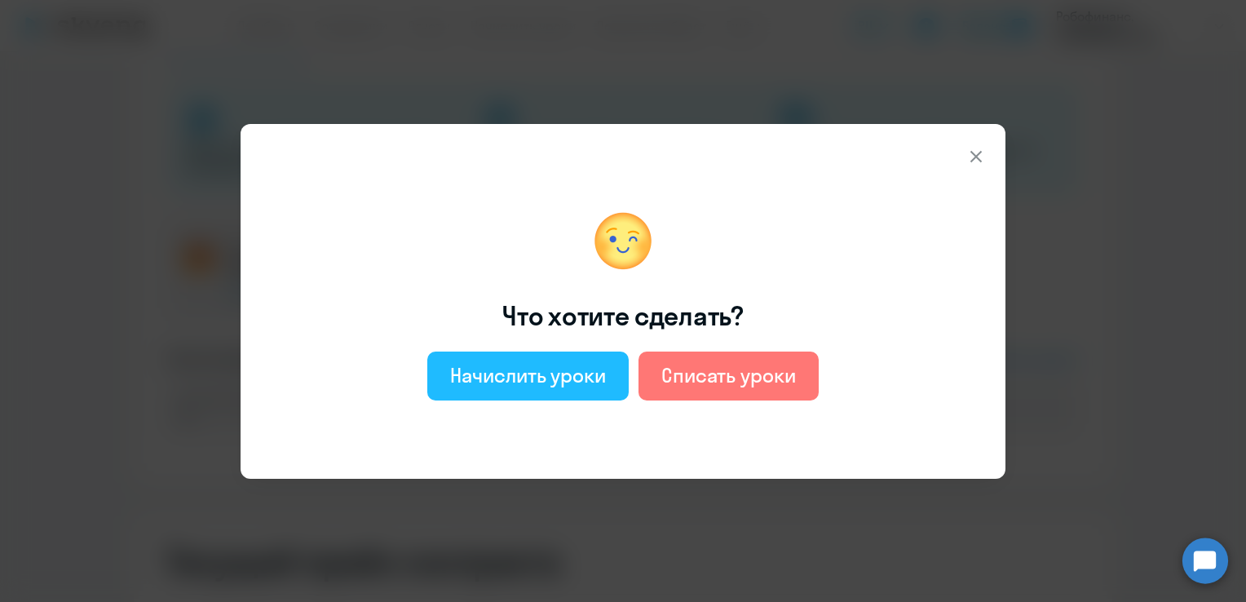
click at [597, 373] on div "Начислить уроки" at bounding box center [528, 375] width 156 height 26
select select "english_adult_not_native_speaker"
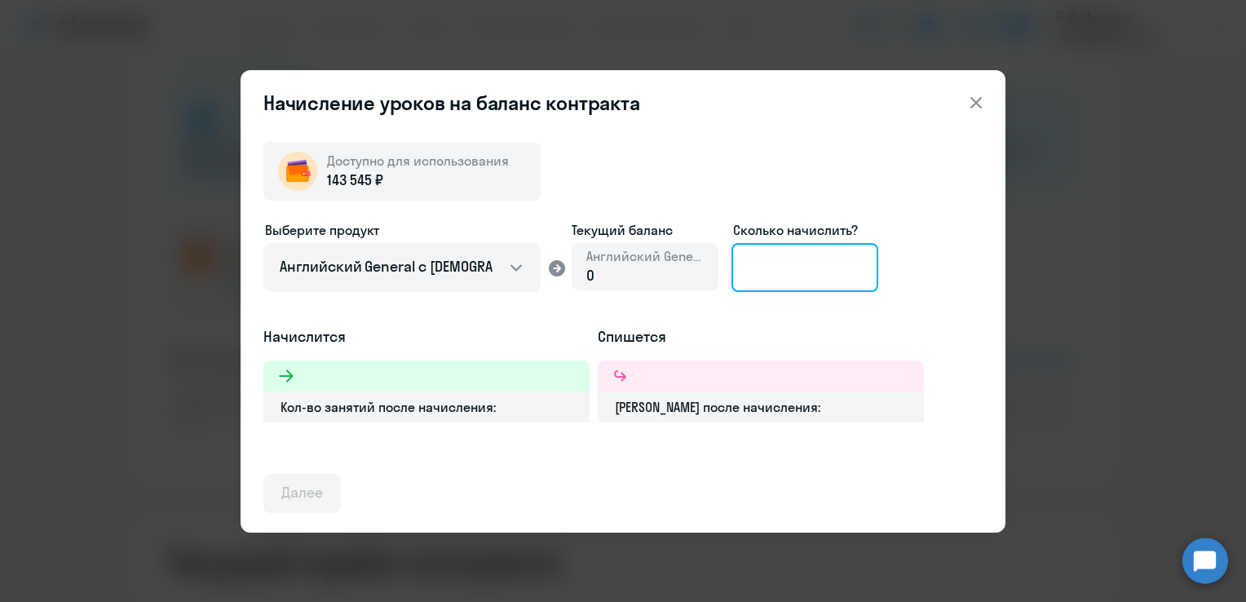
click at [787, 275] on input at bounding box center [804, 267] width 147 height 49
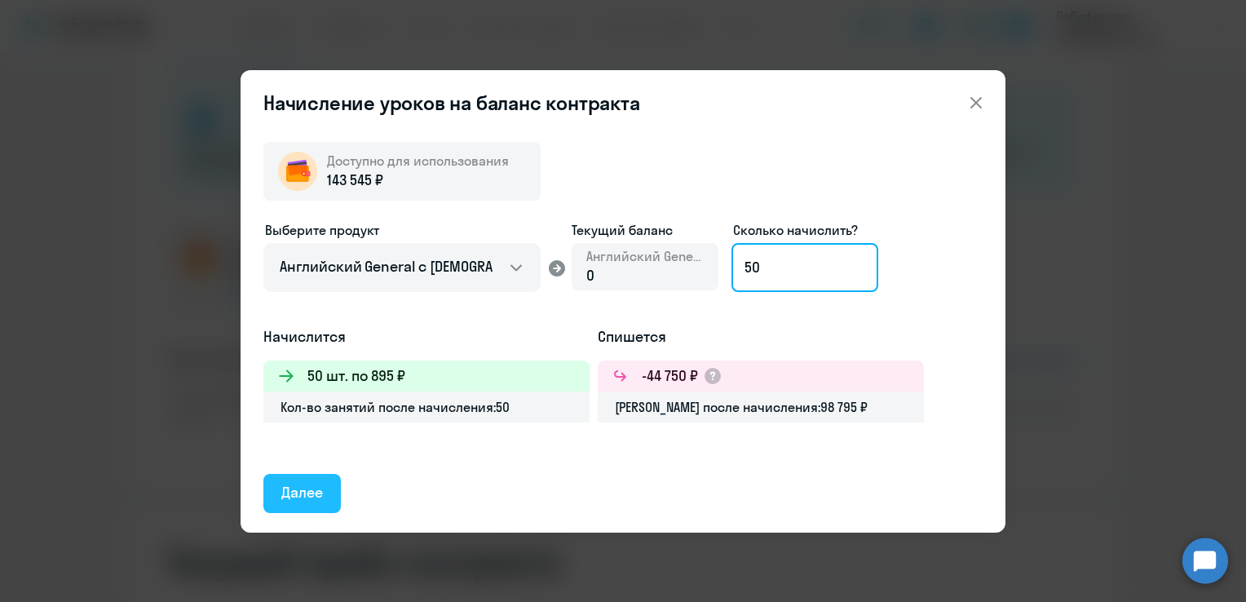
type input "50"
click at [316, 490] on div "Далее" at bounding box center [302, 492] width 42 height 21
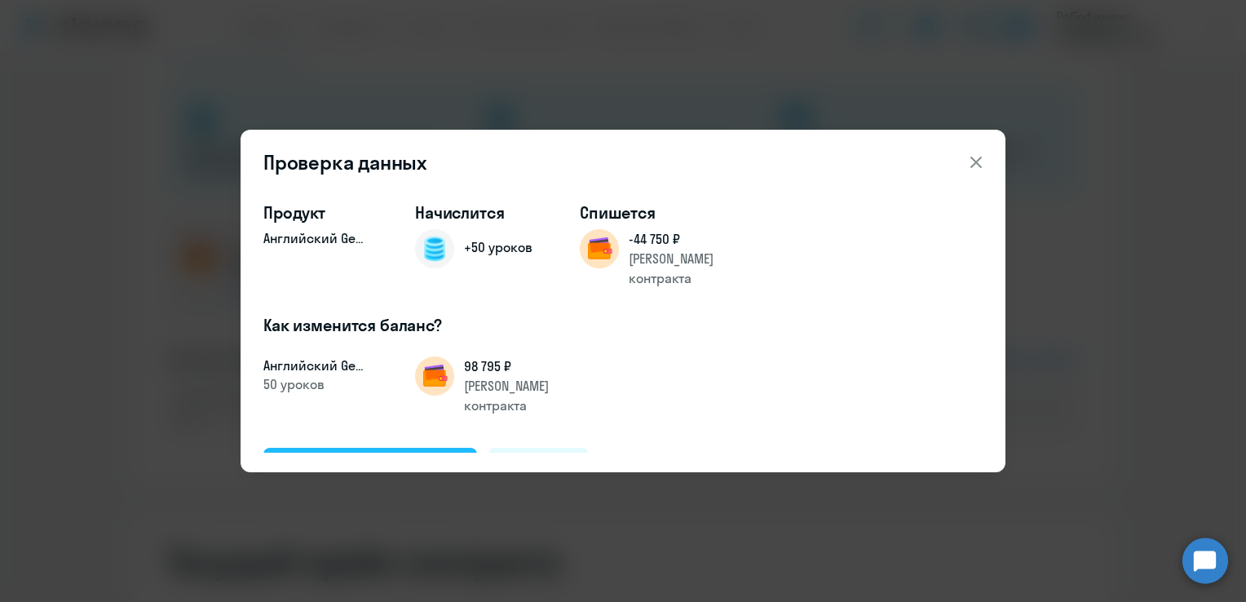
click at [388, 448] on button "Подтвердить и начислить" at bounding box center [370, 467] width 214 height 39
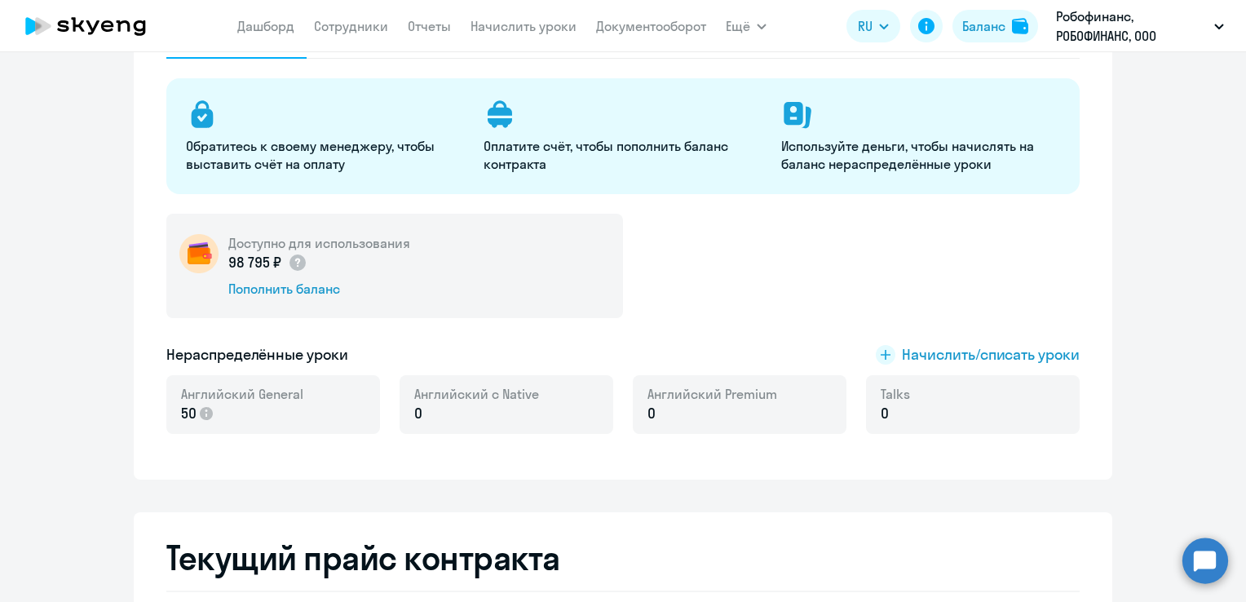
scroll to position [12, 0]
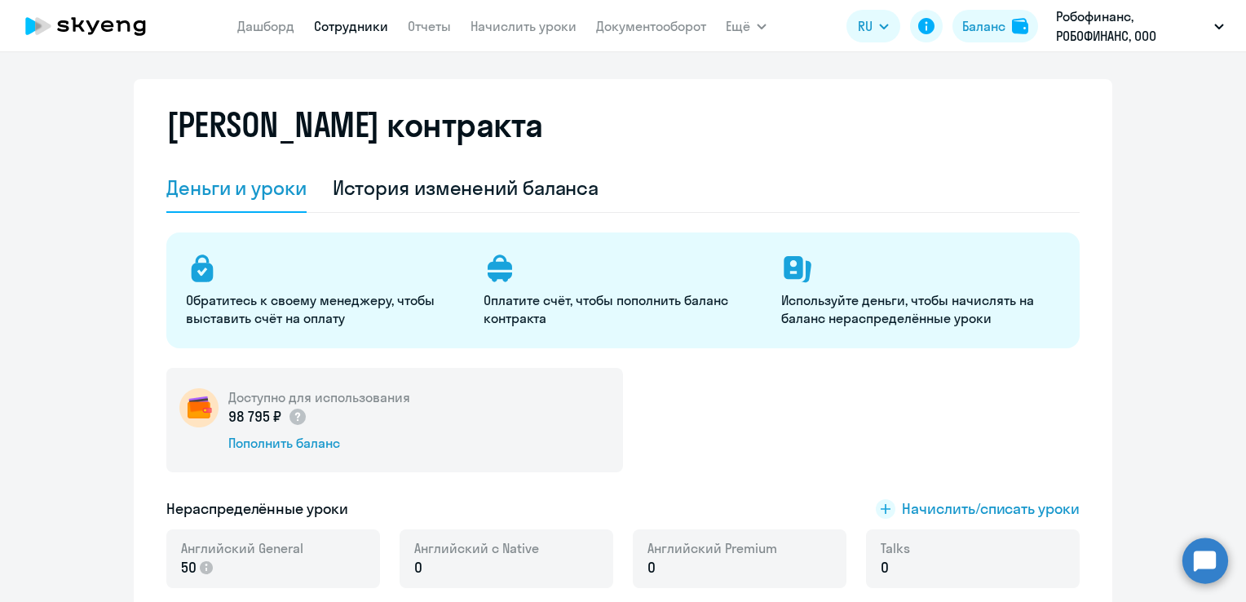
click at [362, 31] on link "Сотрудники" at bounding box center [351, 26] width 74 height 16
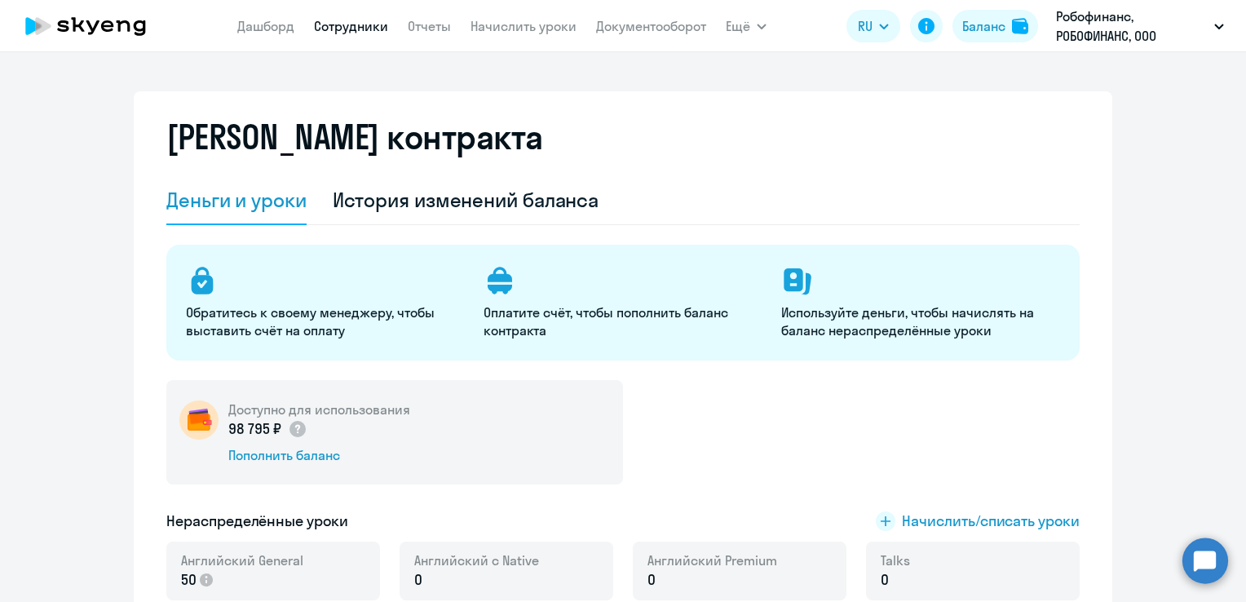
select select "30"
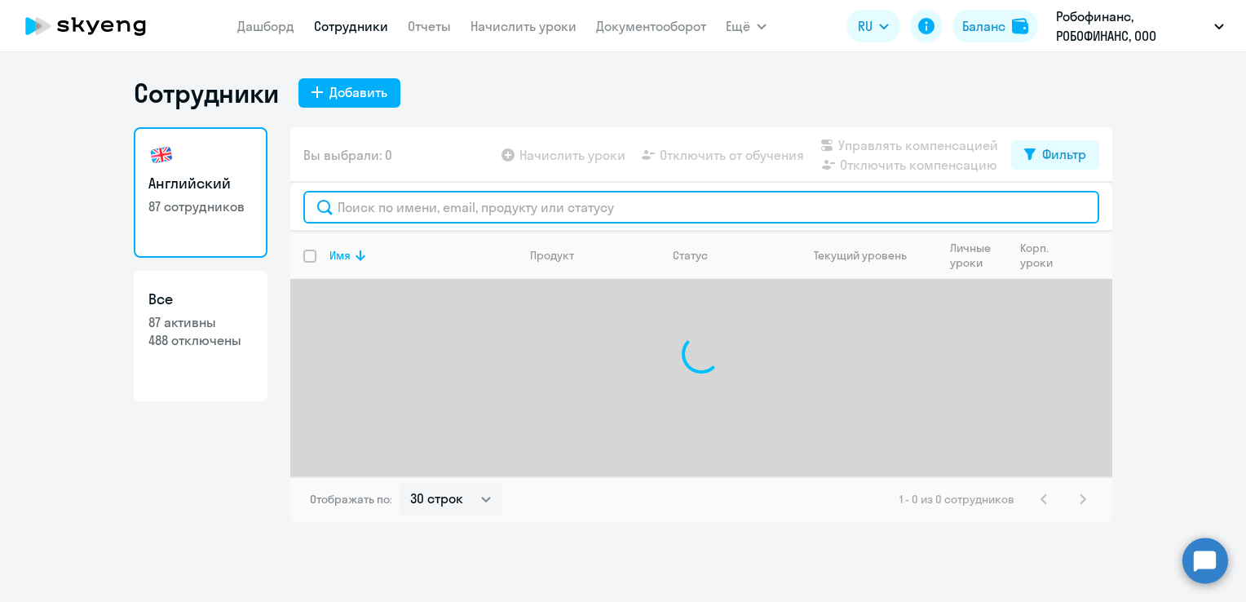
click at [407, 208] on input "text" at bounding box center [701, 207] width 796 height 33
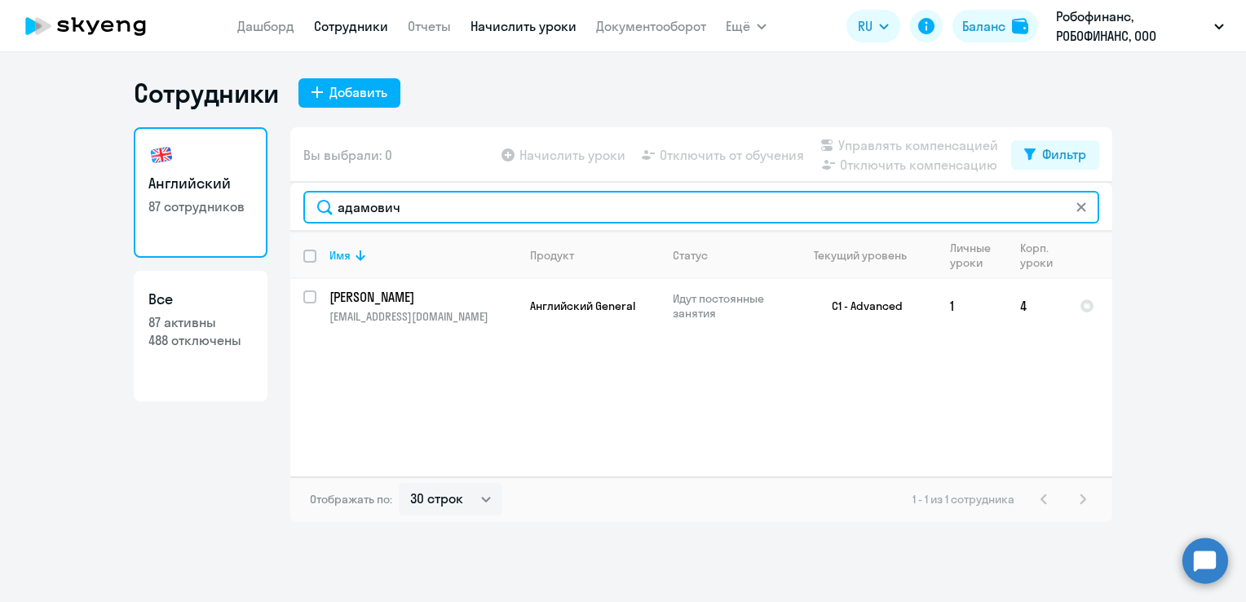
type input "адамович"
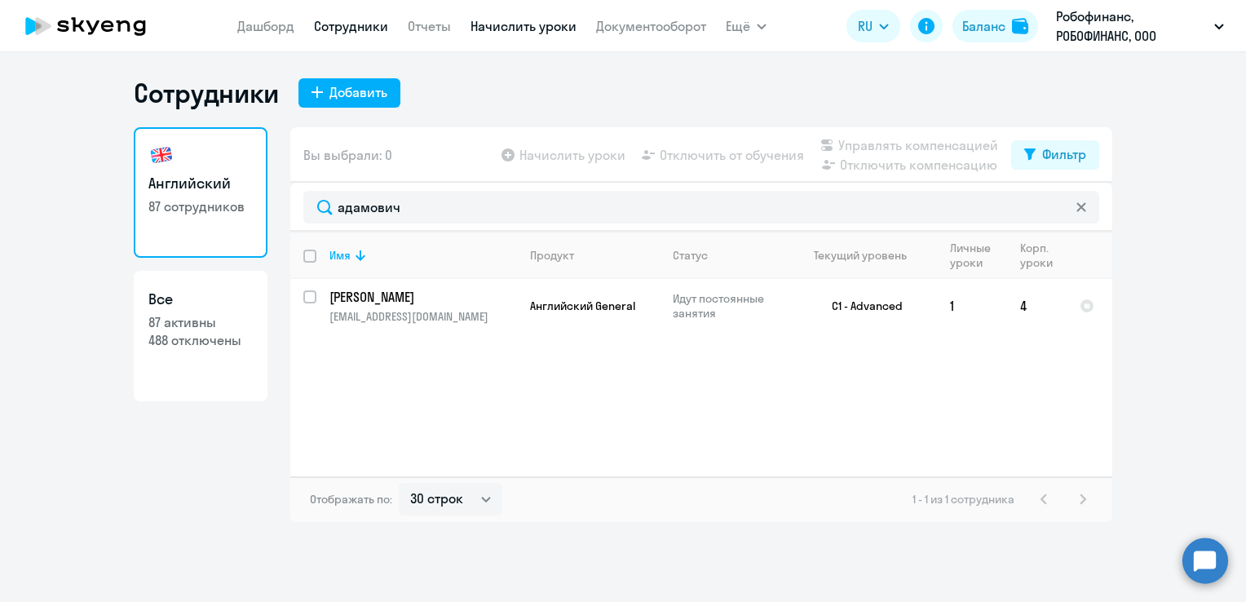
click at [545, 27] on link "Начислить уроки" at bounding box center [523, 26] width 106 height 16
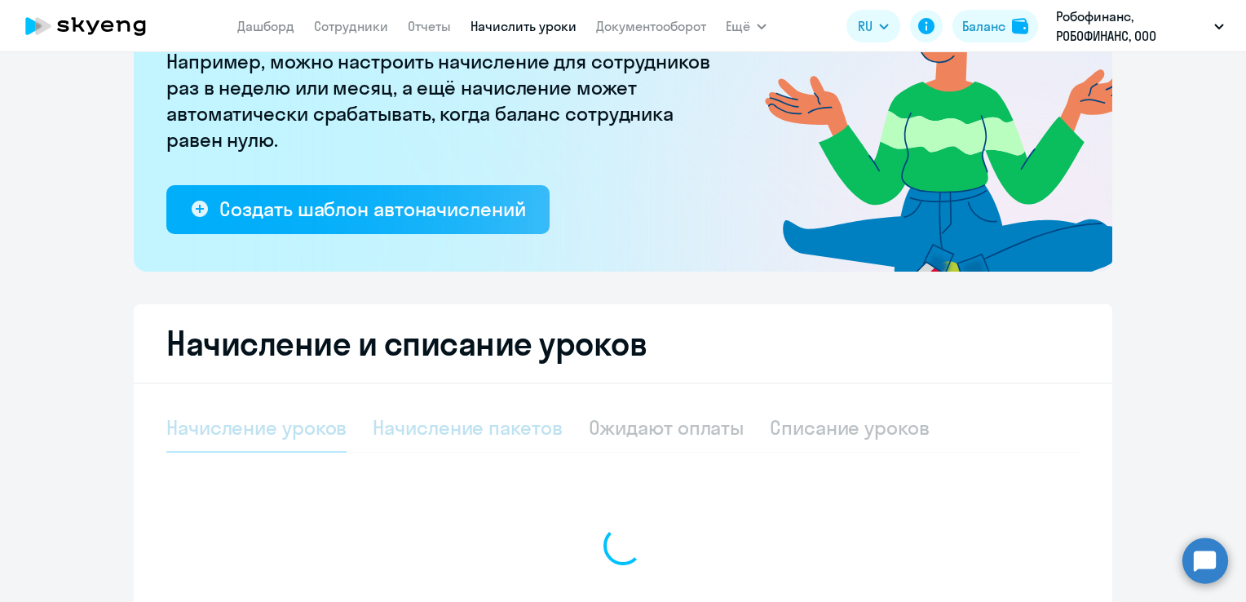
select select "10"
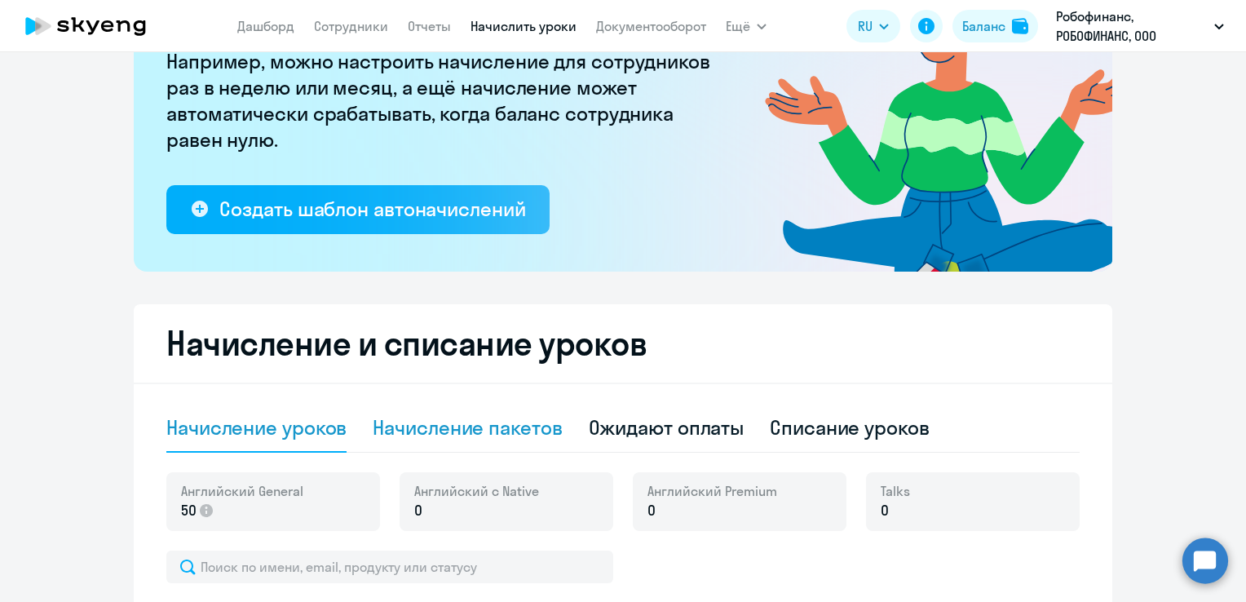
scroll to position [408, 0]
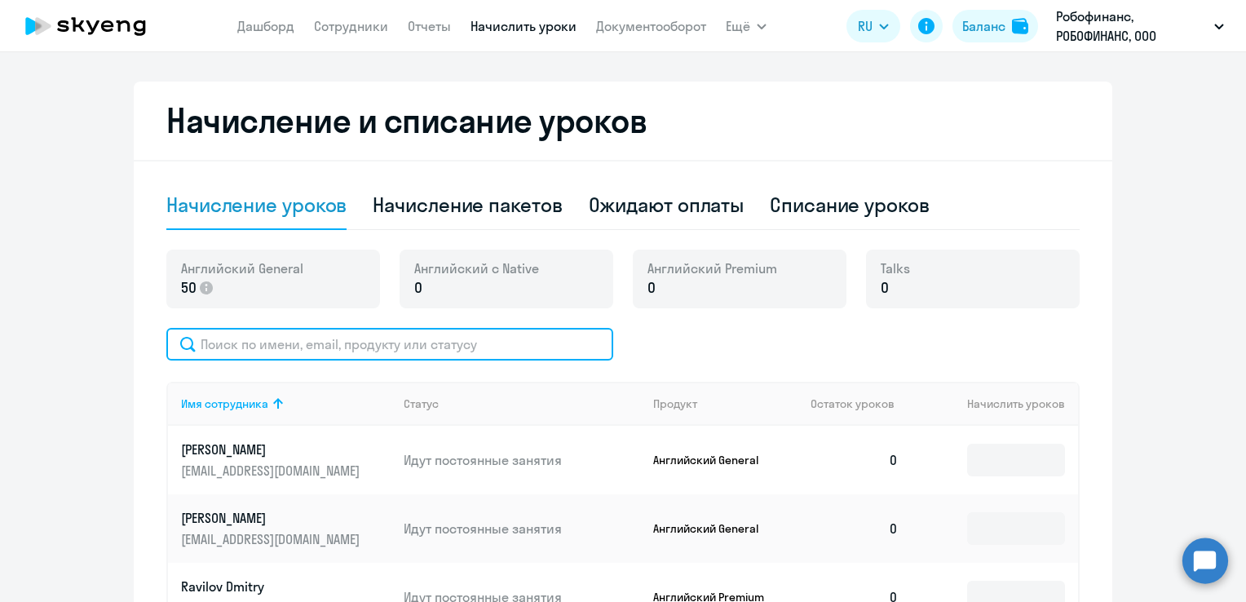
click at [411, 338] on input "text" at bounding box center [389, 344] width 447 height 33
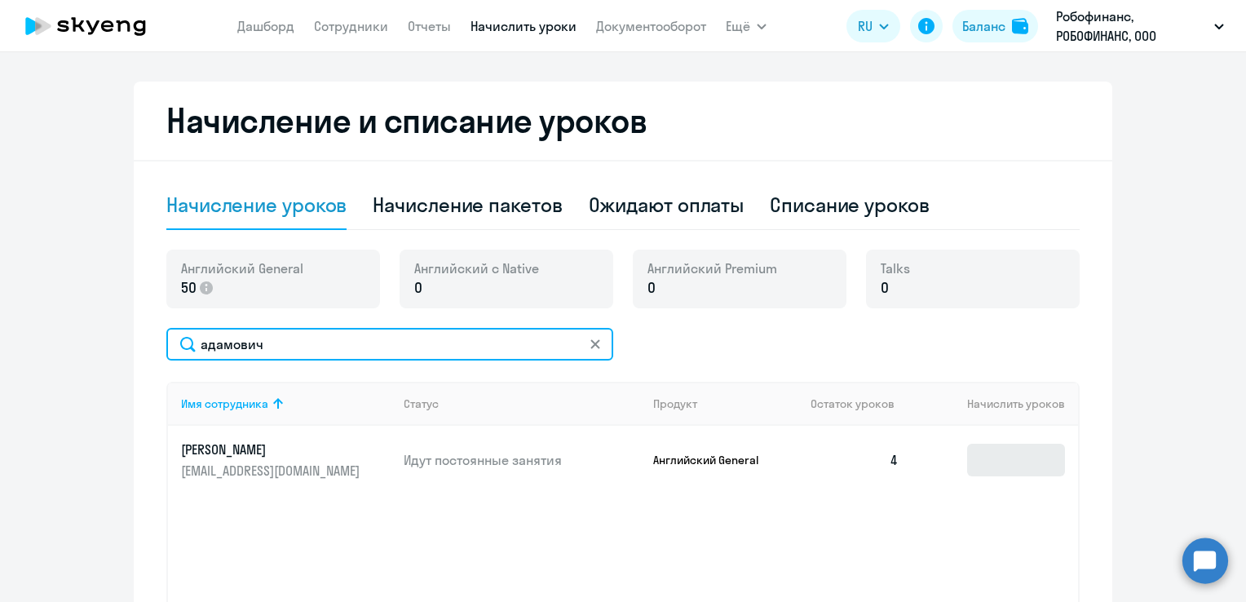
type input "адамович"
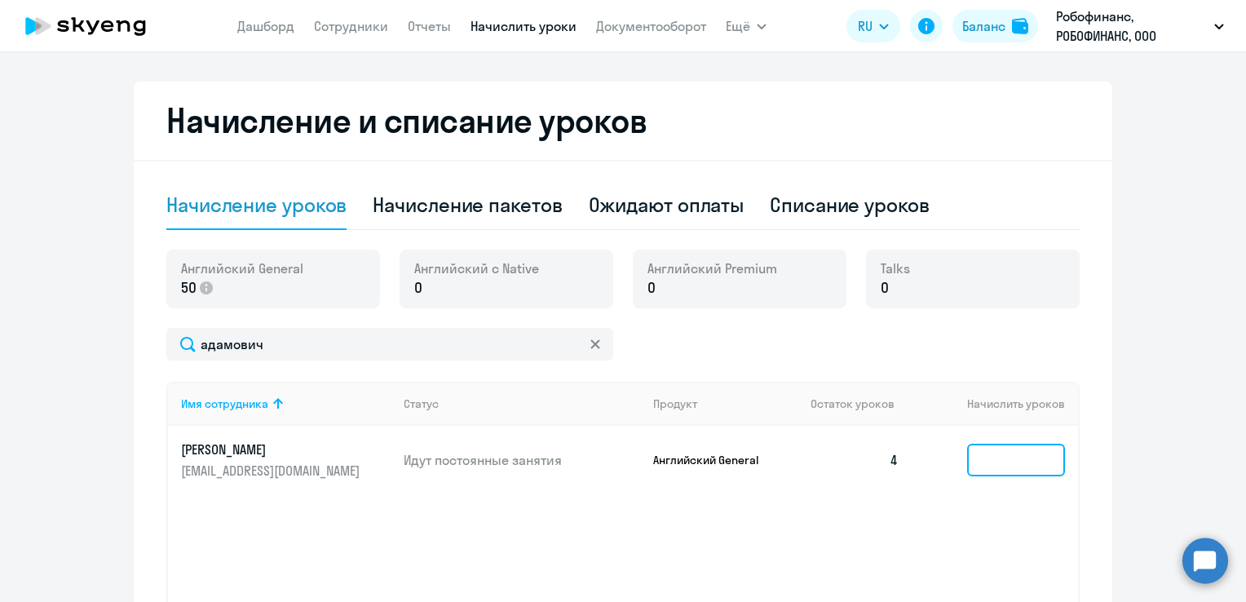
click at [992, 465] on input at bounding box center [1016, 460] width 98 height 33
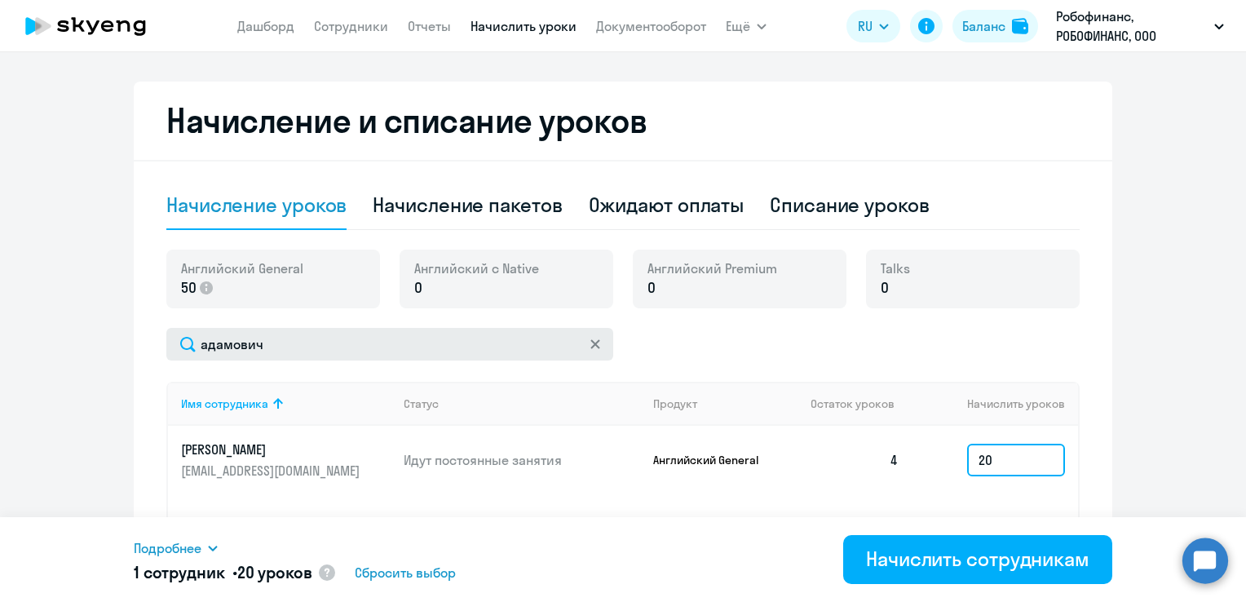
type input "20"
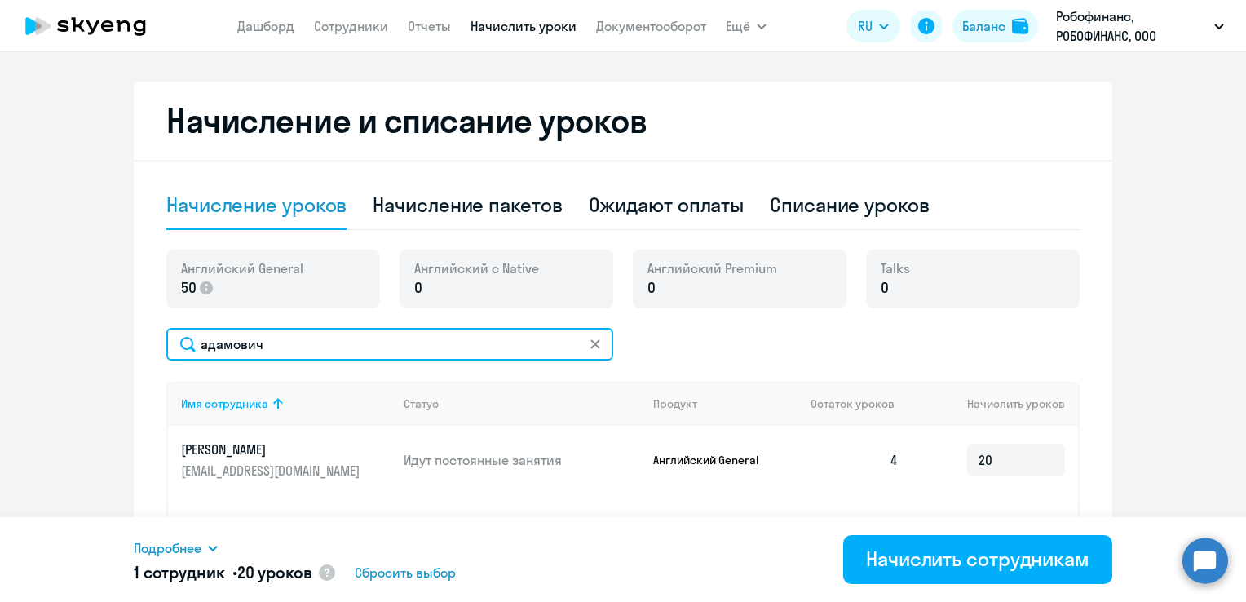
drag, startPoint x: 303, startPoint y: 341, endPoint x: 174, endPoint y: 338, distance: 129.7
click at [174, 338] on input "адамович" at bounding box center [389, 344] width 447 height 33
type input "исакова"
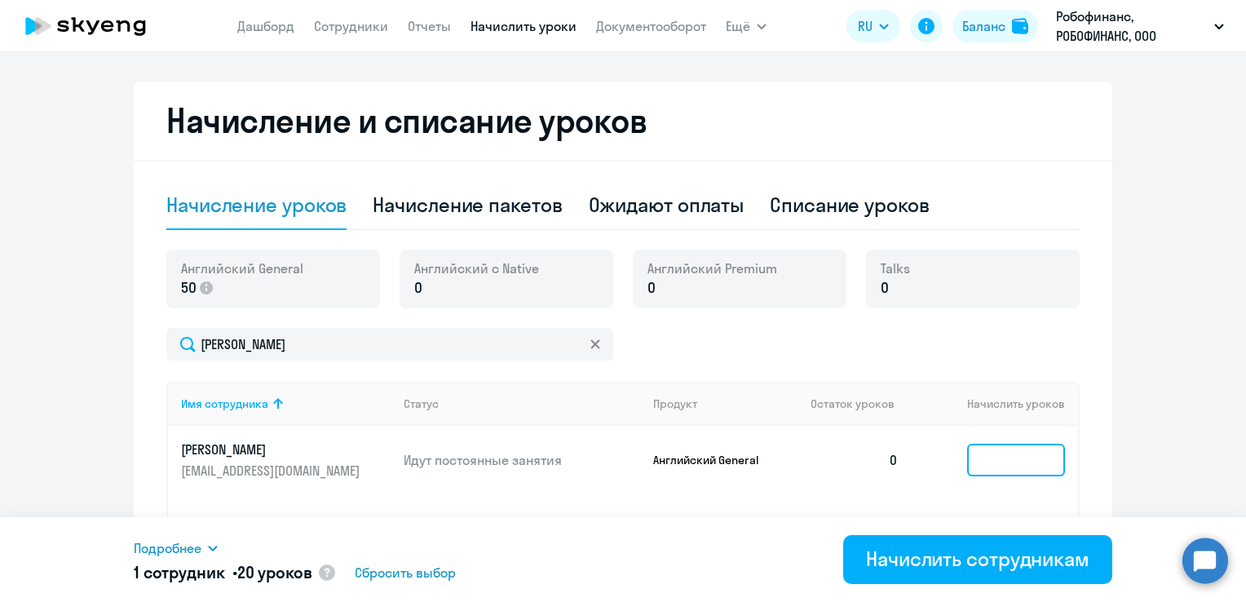
click at [1018, 459] on input at bounding box center [1016, 460] width 98 height 33
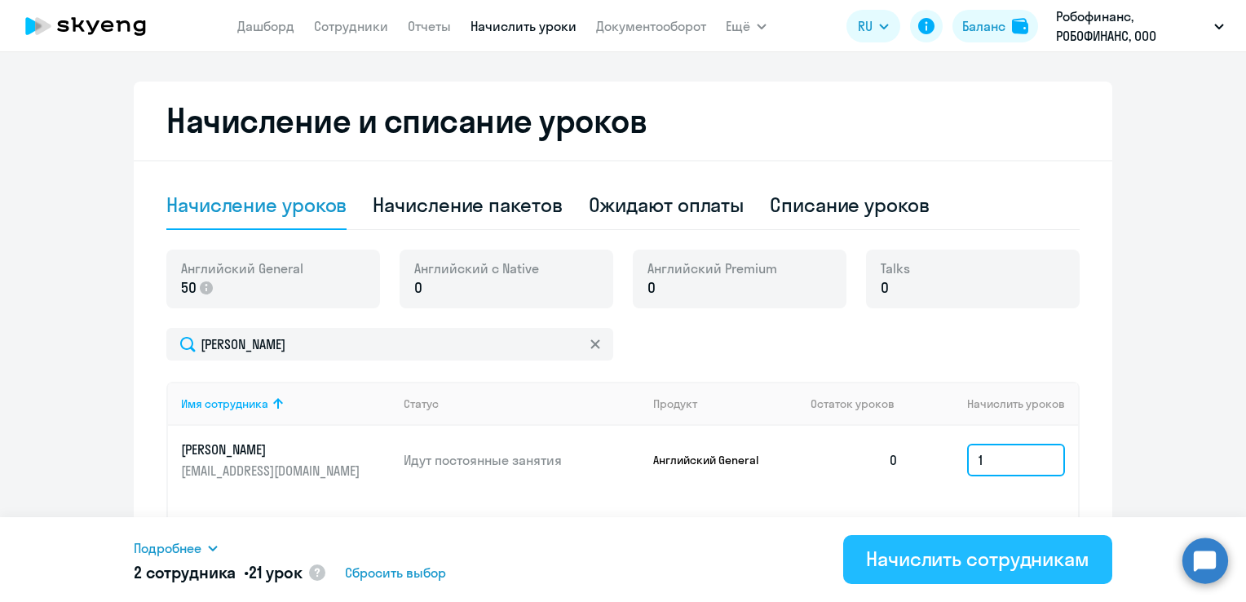
type input "1"
click at [994, 566] on div "Начислить сотрудникам" at bounding box center [977, 559] width 223 height 26
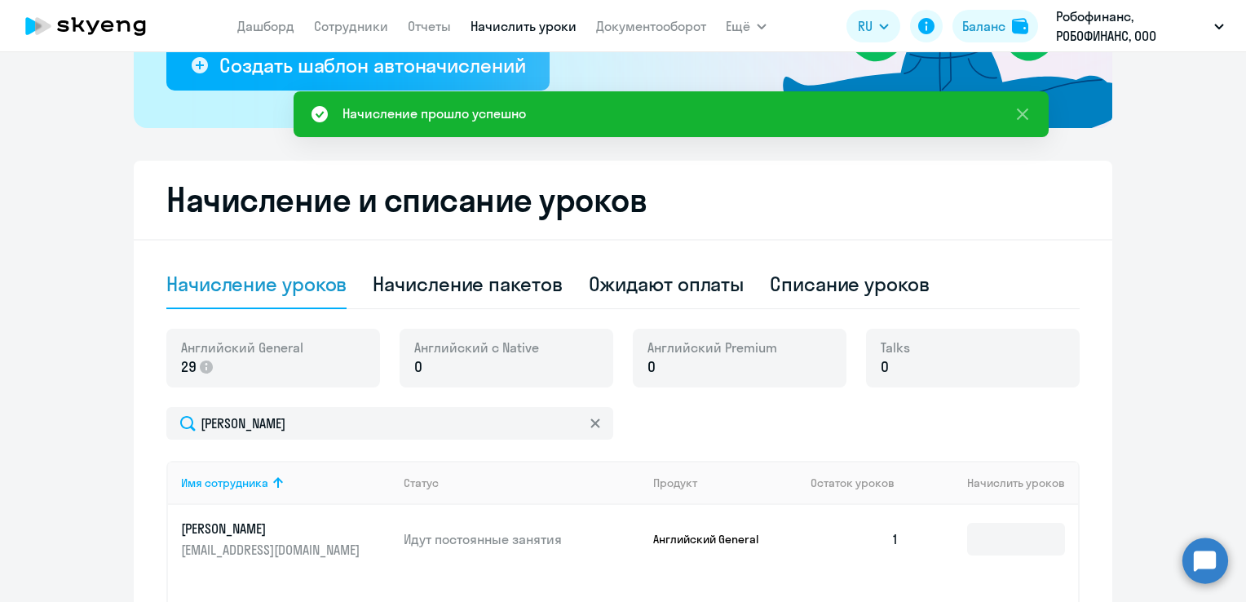
scroll to position [0, 0]
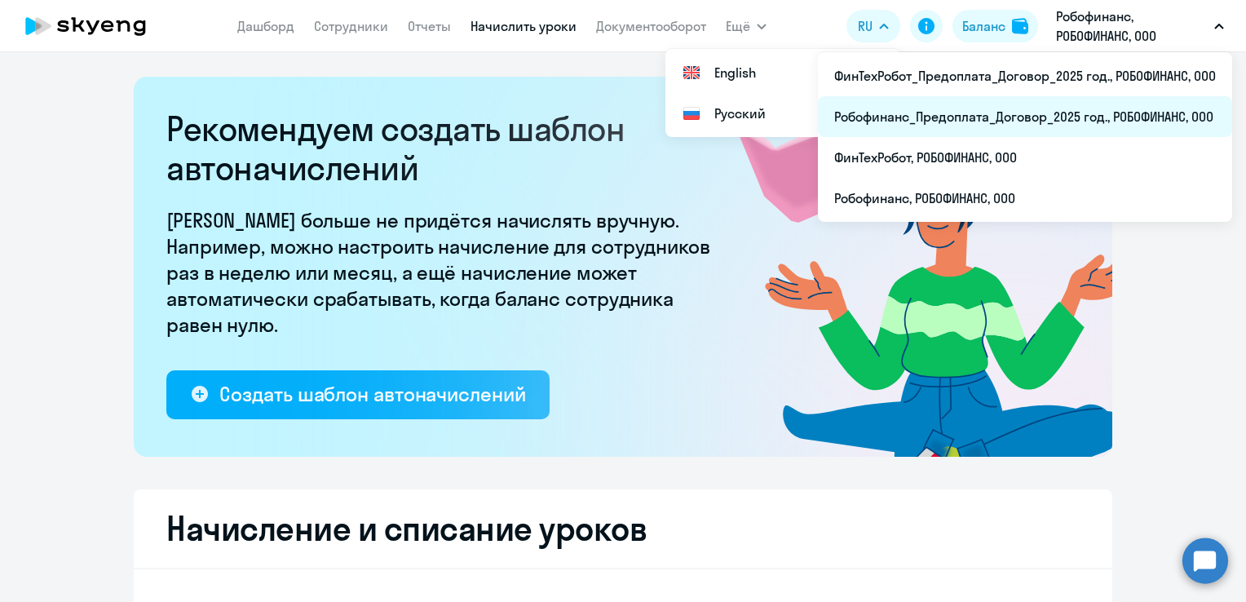
click at [1040, 122] on li "Робофинанс_Предоплата_Договор_2025 год., РОБОФИНАНС, ООО" at bounding box center [1025, 116] width 414 height 41
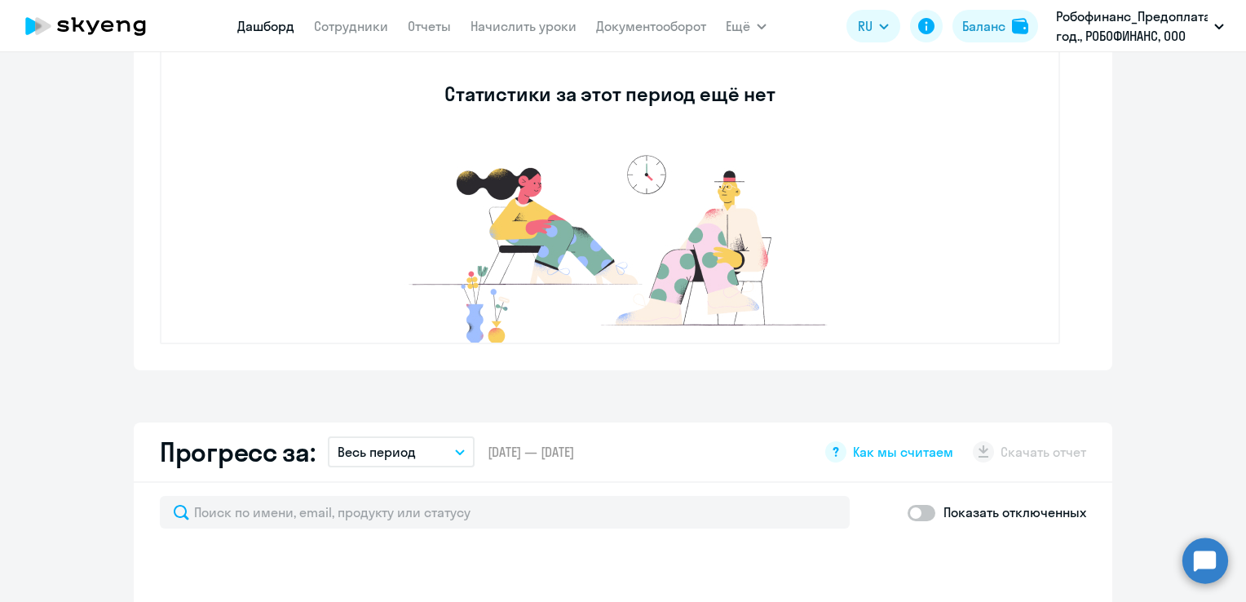
select select "30"
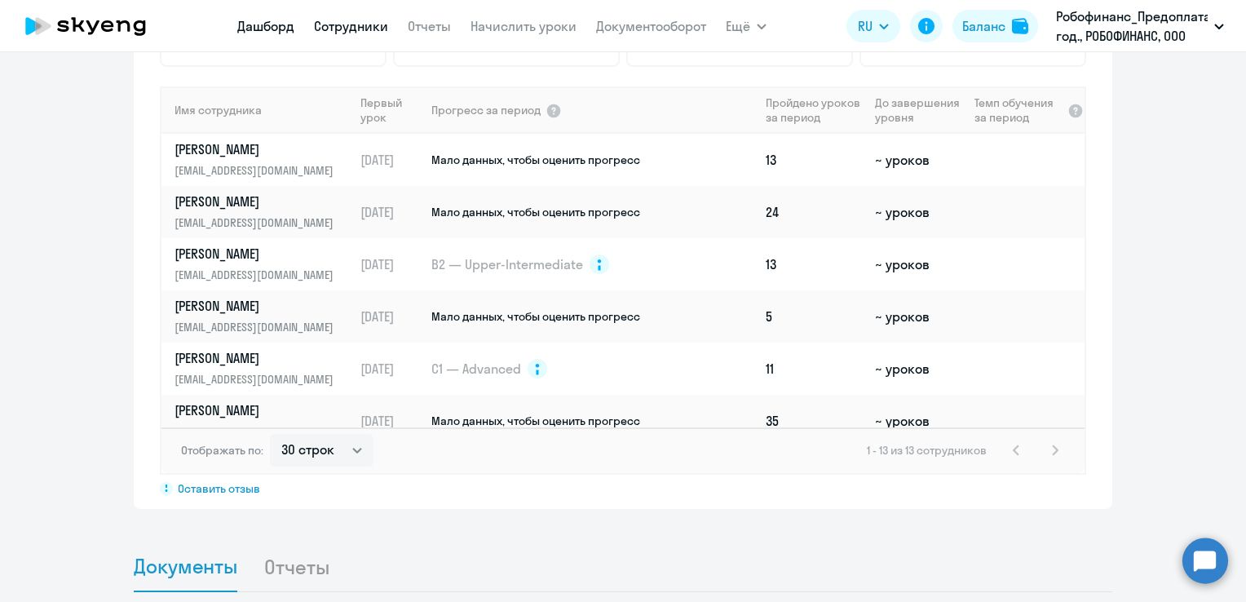
click at [365, 32] on link "Сотрудники" at bounding box center [351, 26] width 74 height 16
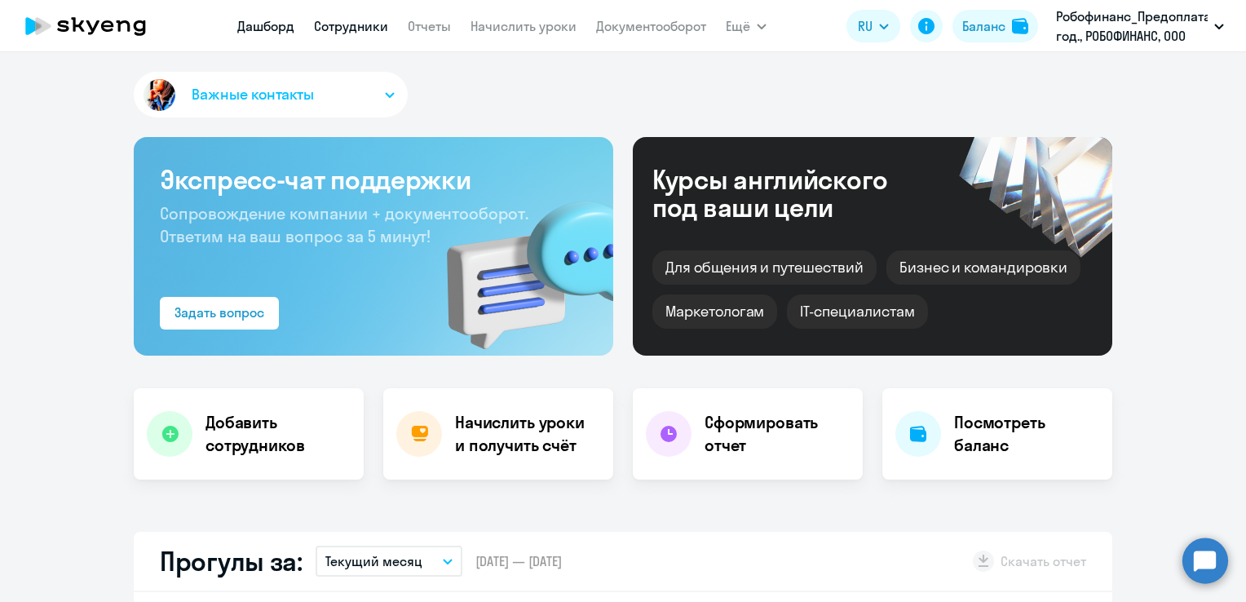
select select "30"
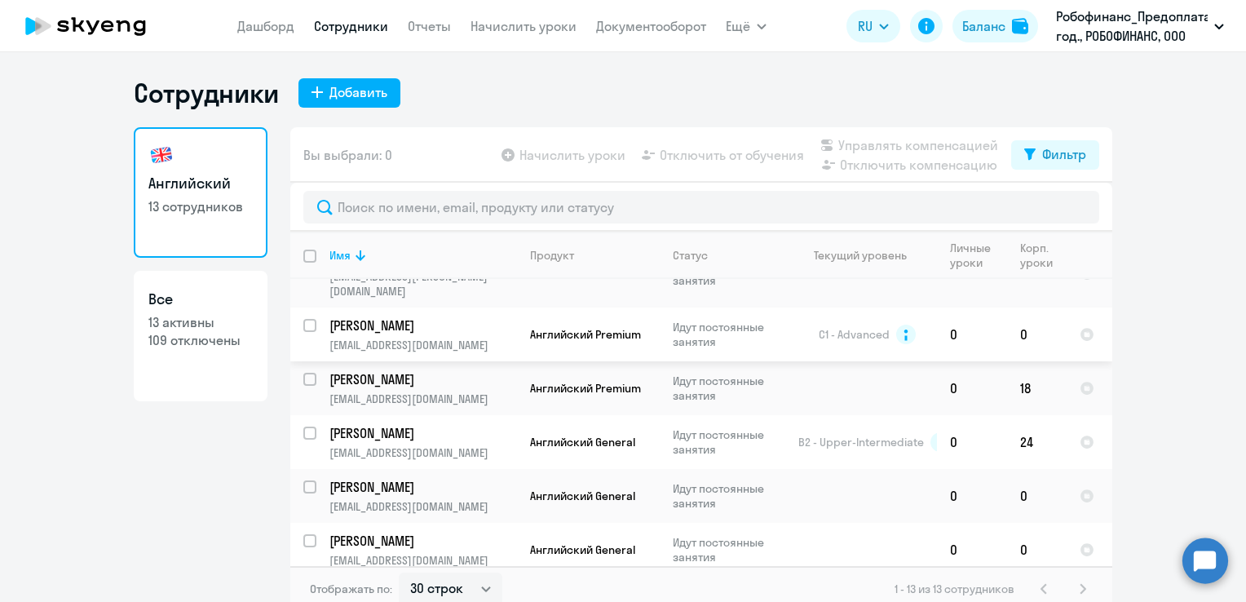
scroll to position [10, 0]
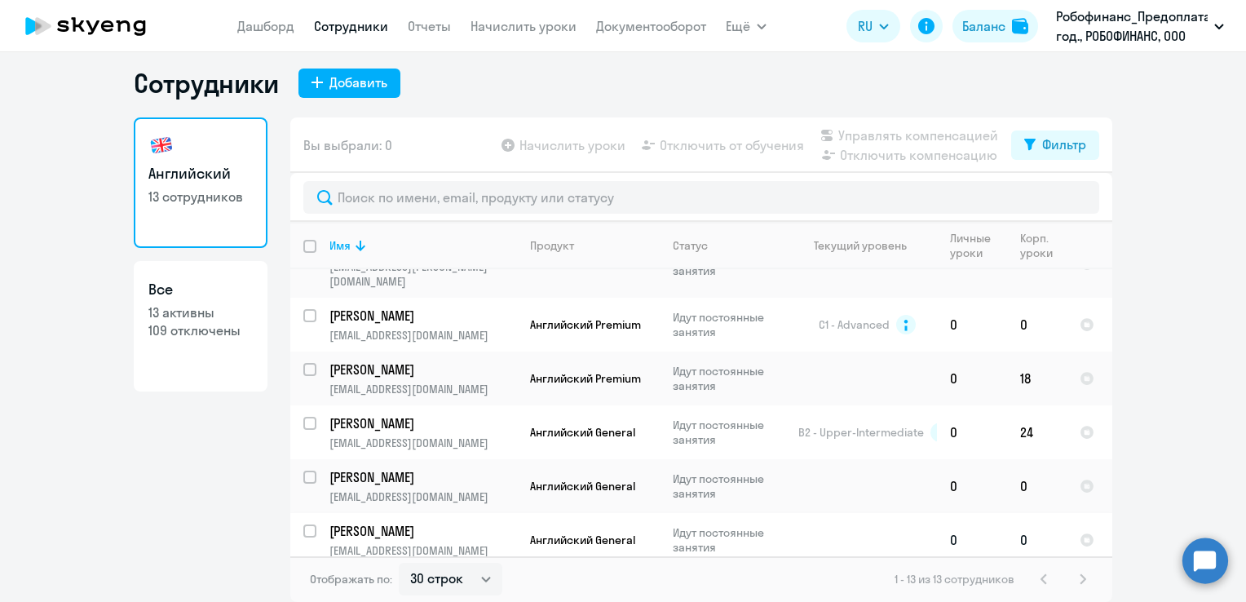
click at [303, 524] on input "select row 41414696" at bounding box center [319, 540] width 33 height 33
checkbox input "true"
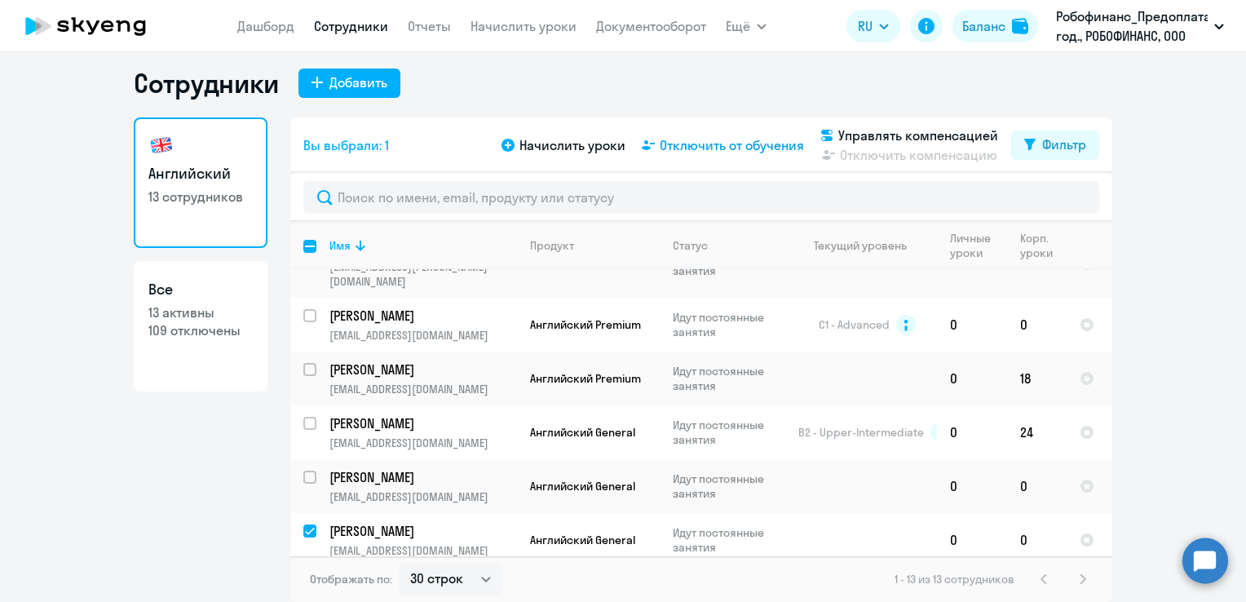
click at [713, 144] on span "Отключить от обучения" at bounding box center [732, 145] width 144 height 20
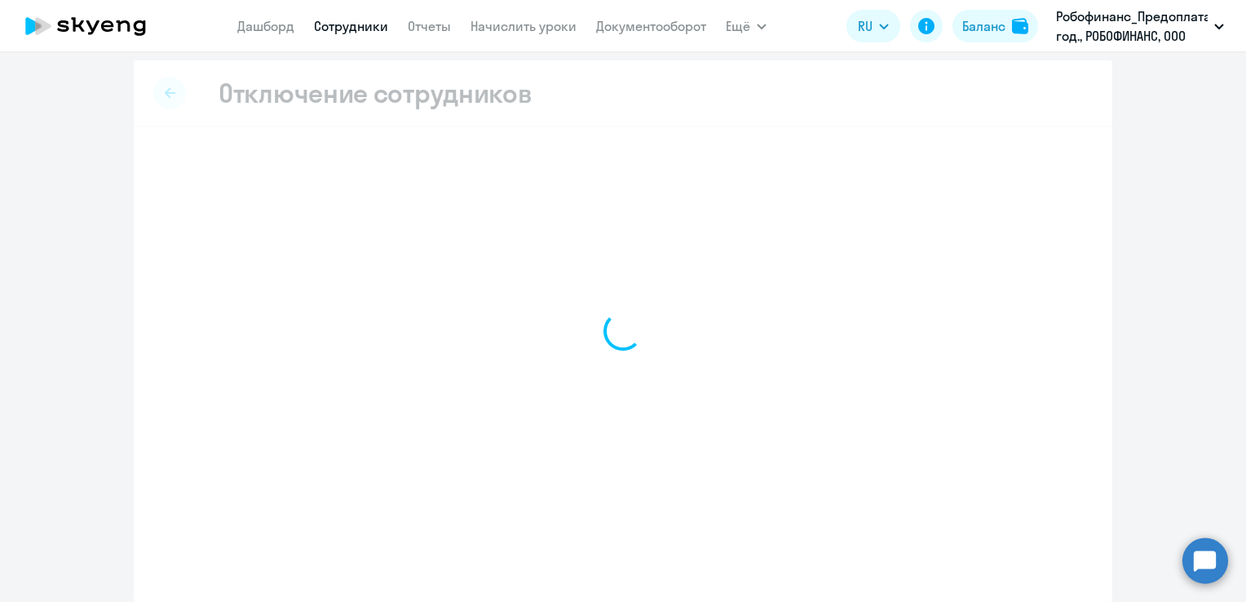
scroll to position [5, 0]
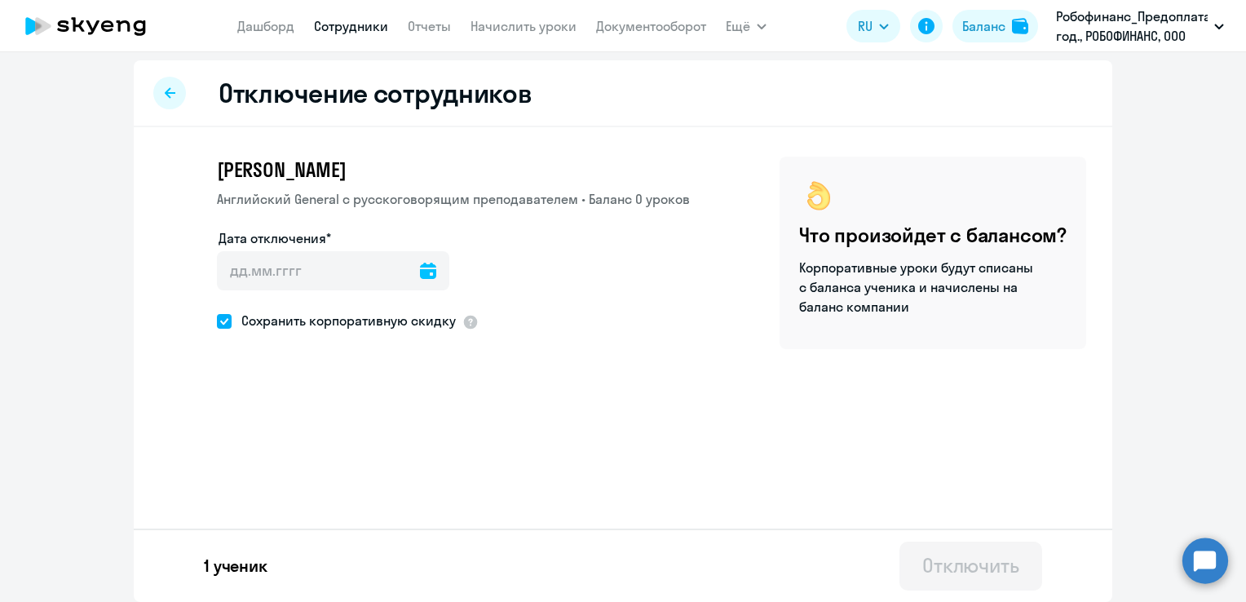
click at [420, 273] on icon at bounding box center [428, 271] width 16 height 16
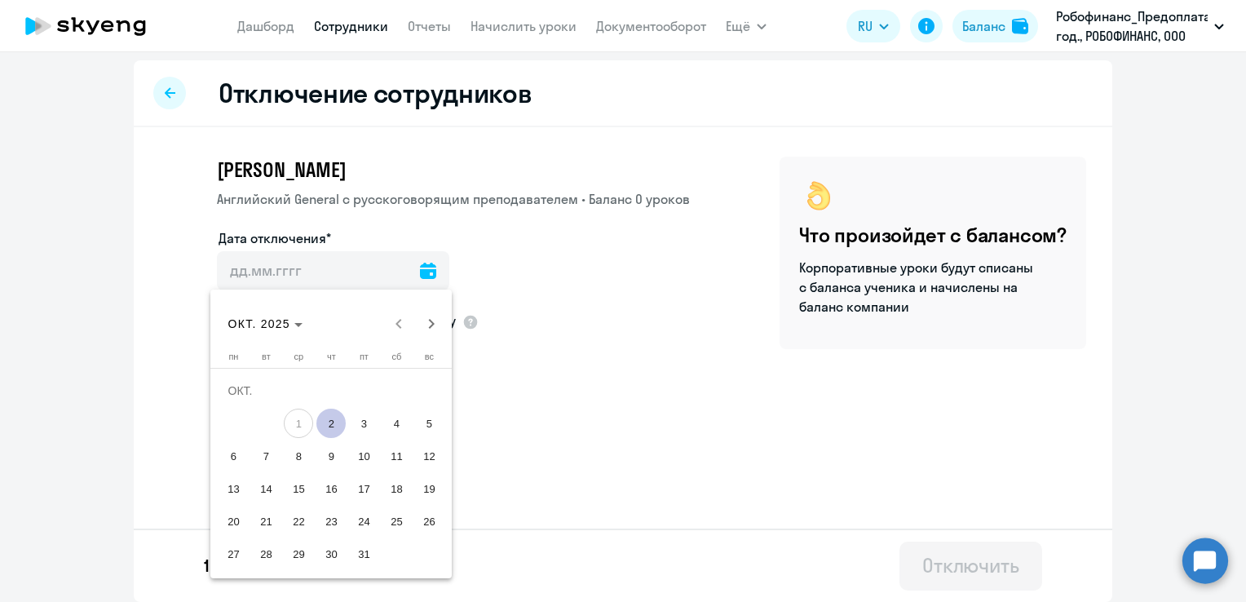
click at [329, 429] on span "2" at bounding box center [330, 423] width 29 height 29
type input "02.10.2025"
type input "2.10.2025"
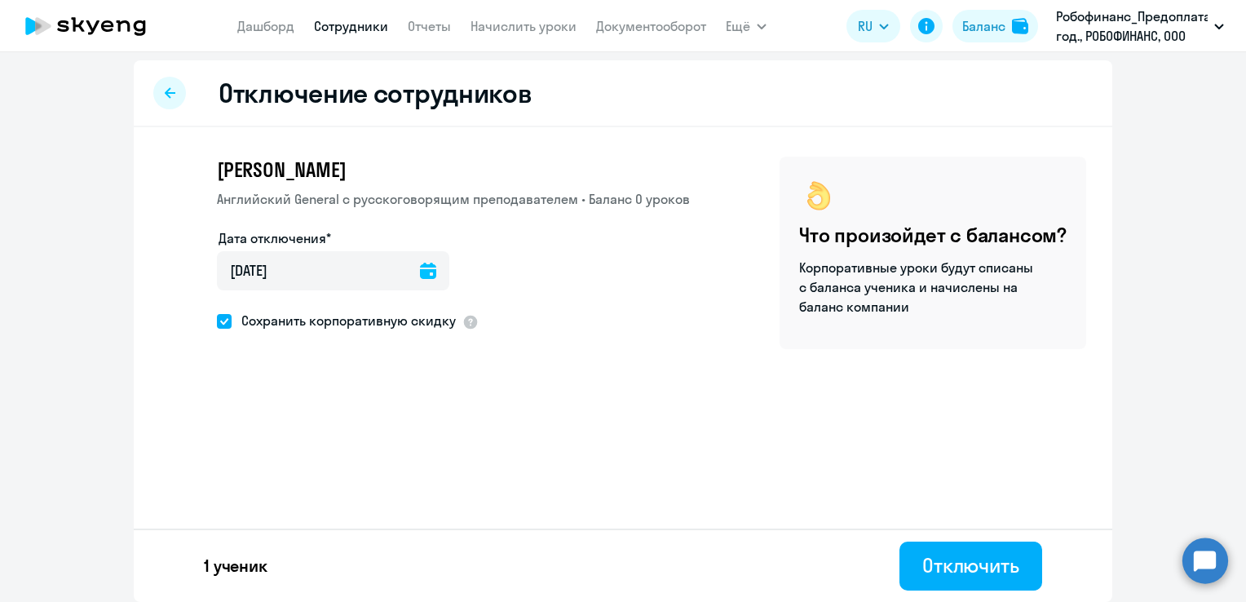
click at [232, 323] on span "Сохранить корпоративную скидку" at bounding box center [344, 321] width 224 height 20
click at [217, 321] on input "Сохранить корпоративную скидку" at bounding box center [216, 320] width 1 height 1
checkbox input "false"
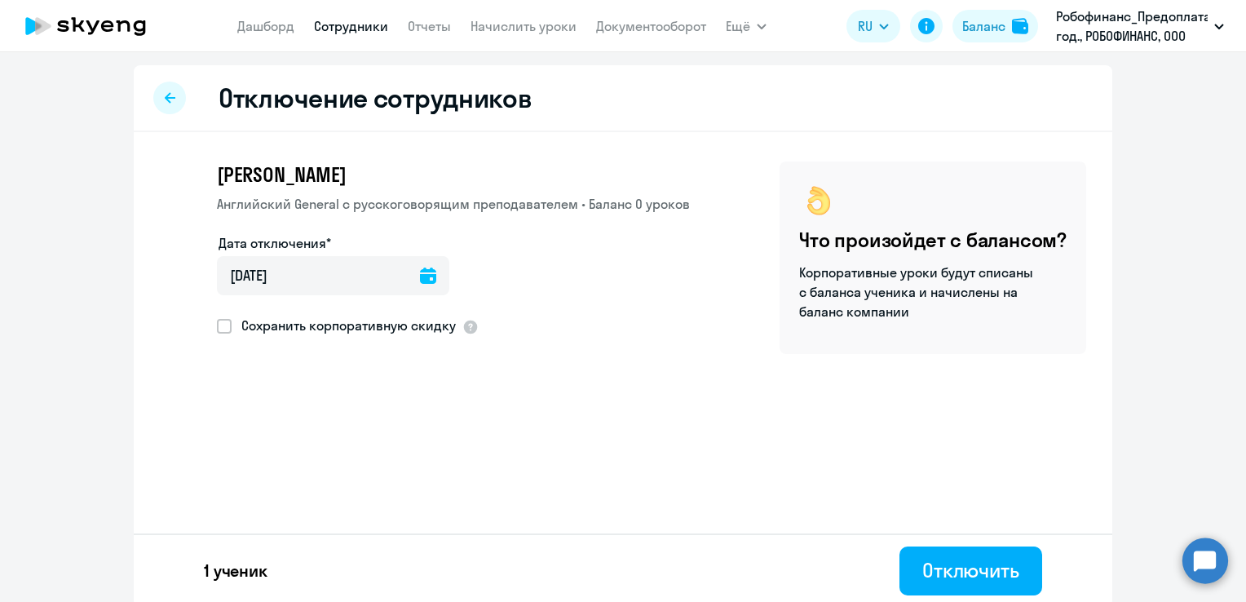
scroll to position [0, 0]
click at [165, 101] on icon at bounding box center [170, 97] width 11 height 11
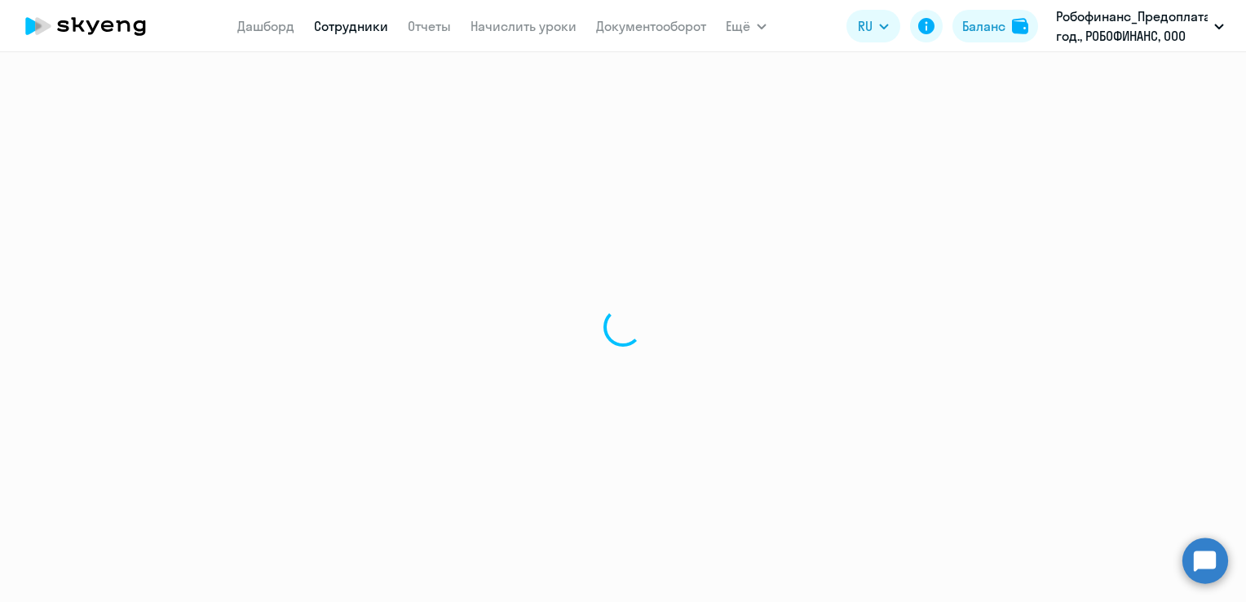
select select "30"
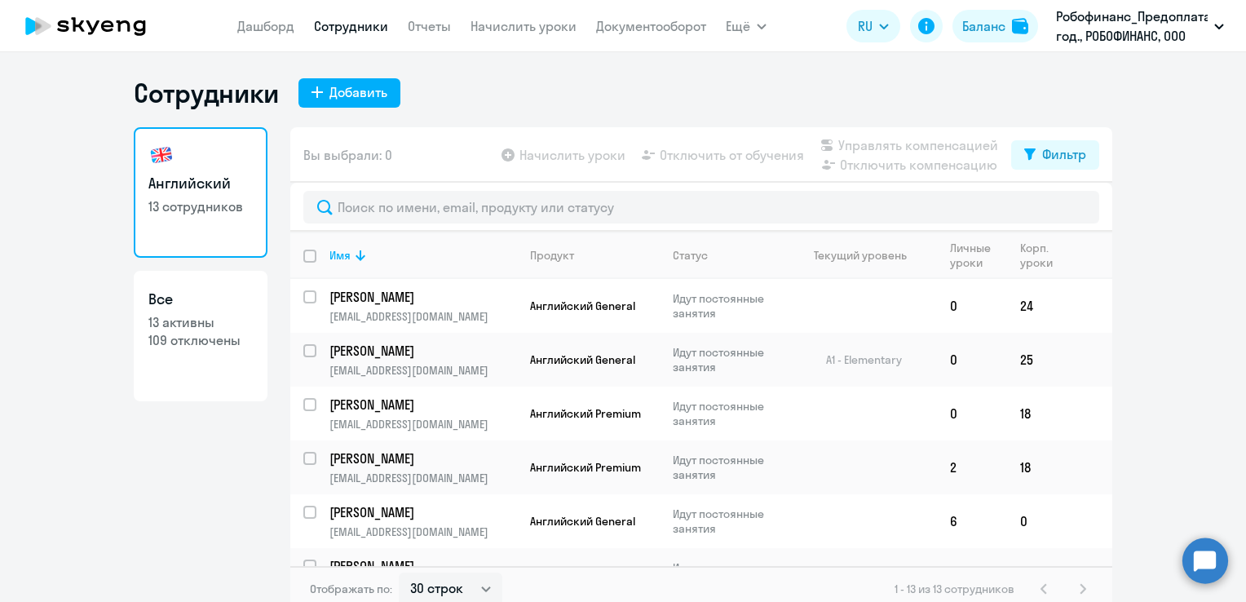
select select "30"
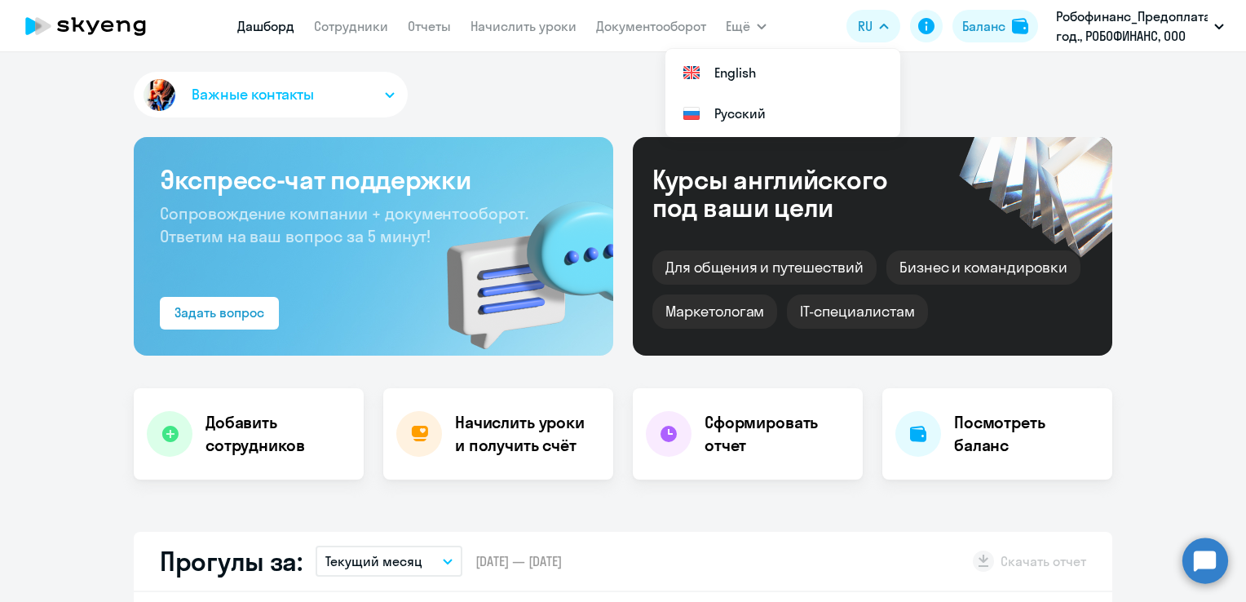
select select "30"
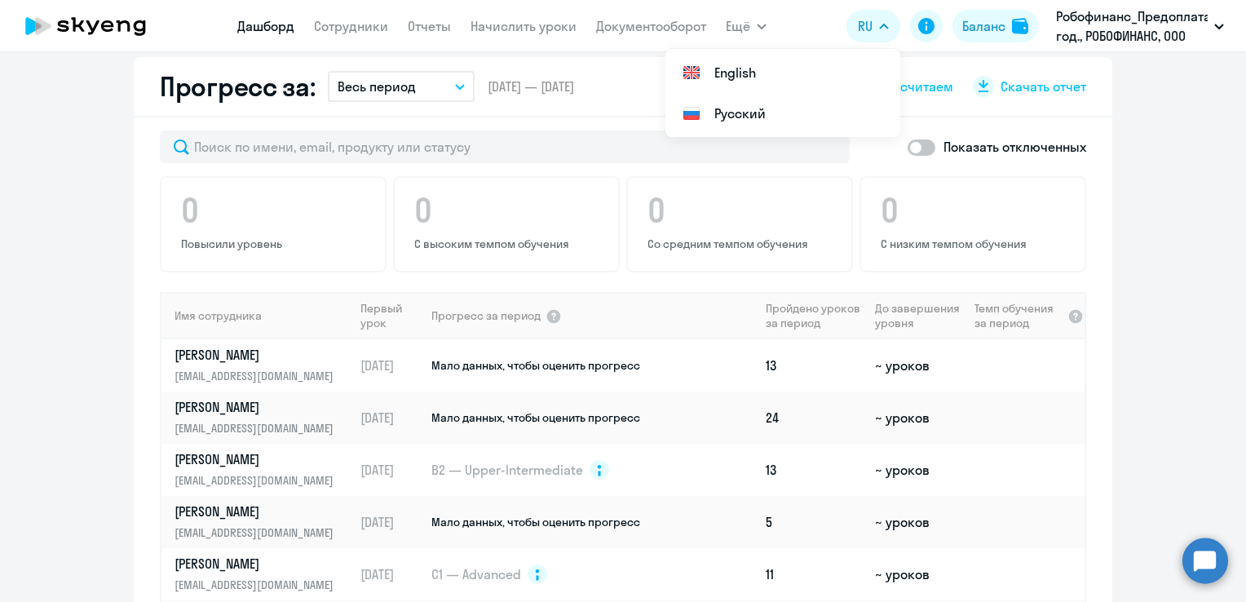
scroll to position [734, 0]
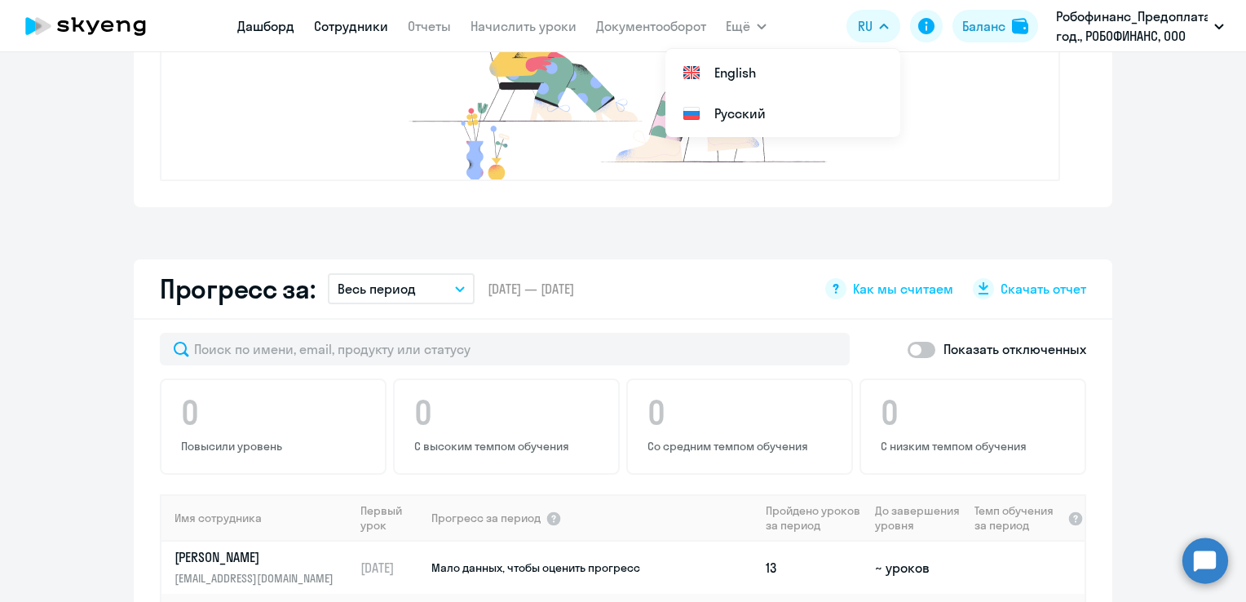
click at [358, 31] on link "Сотрудники" at bounding box center [351, 26] width 74 height 16
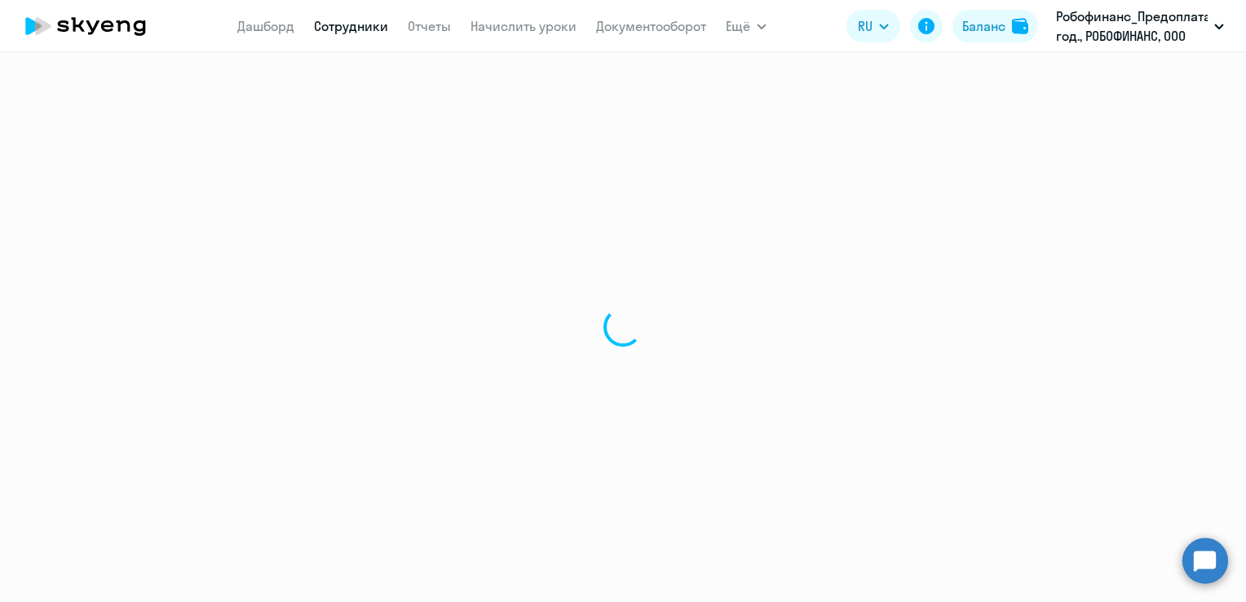
select select "30"
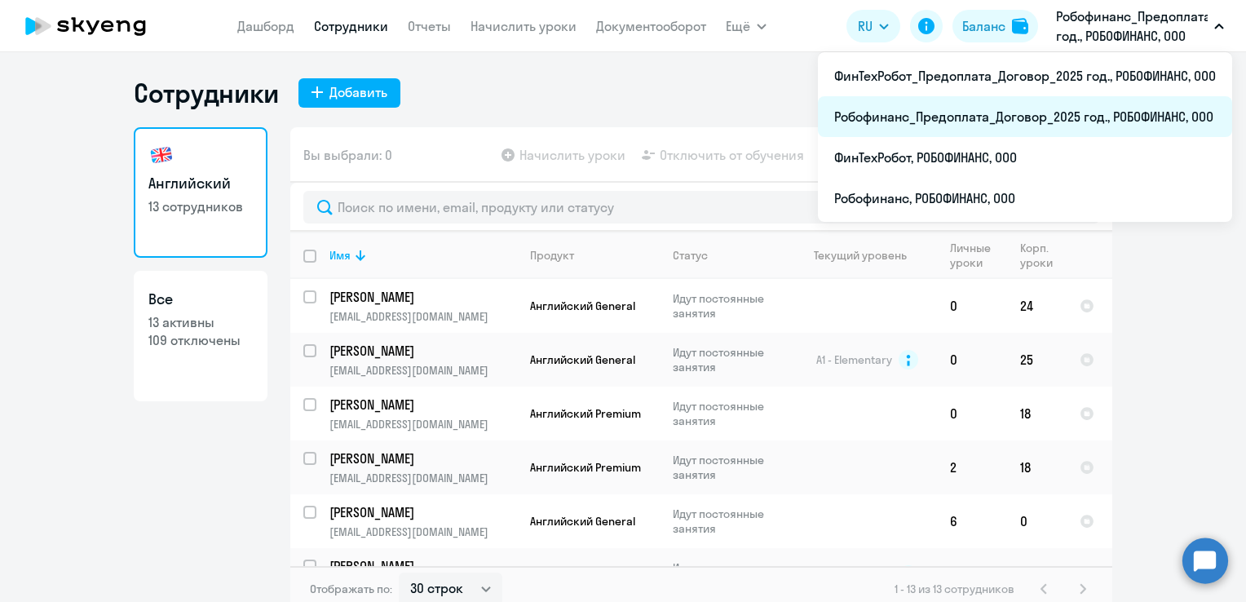
click at [1040, 116] on li "Робофинанс_Предоплата_Договор_2025 год., РОБОФИНАНС, ООО" at bounding box center [1025, 116] width 414 height 41
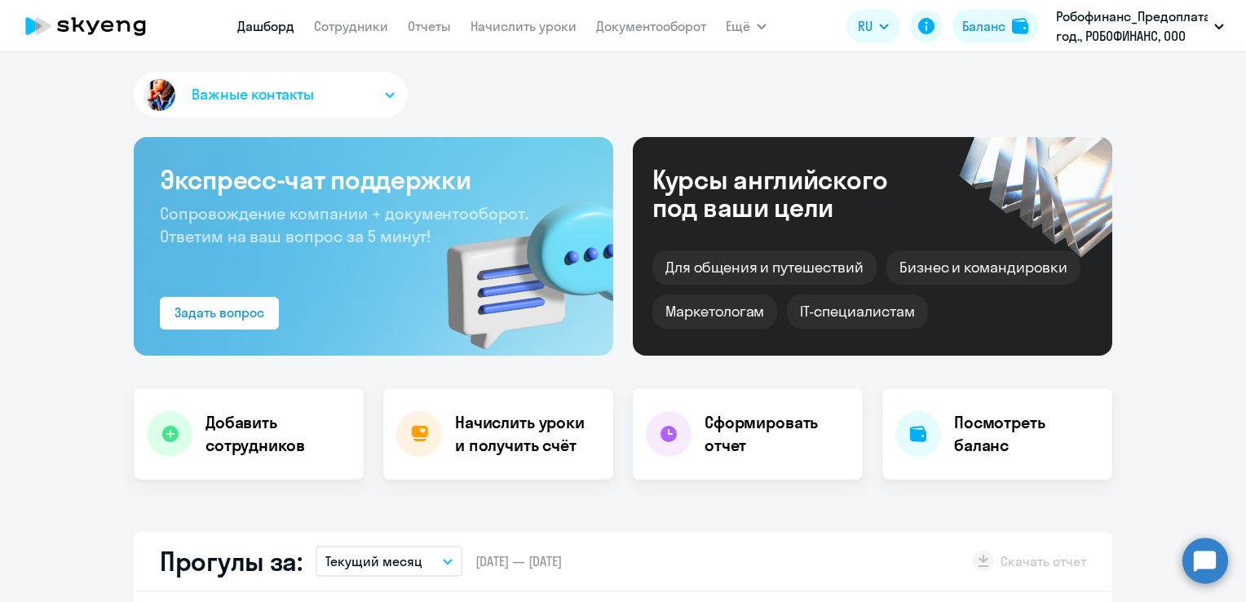
select select "30"
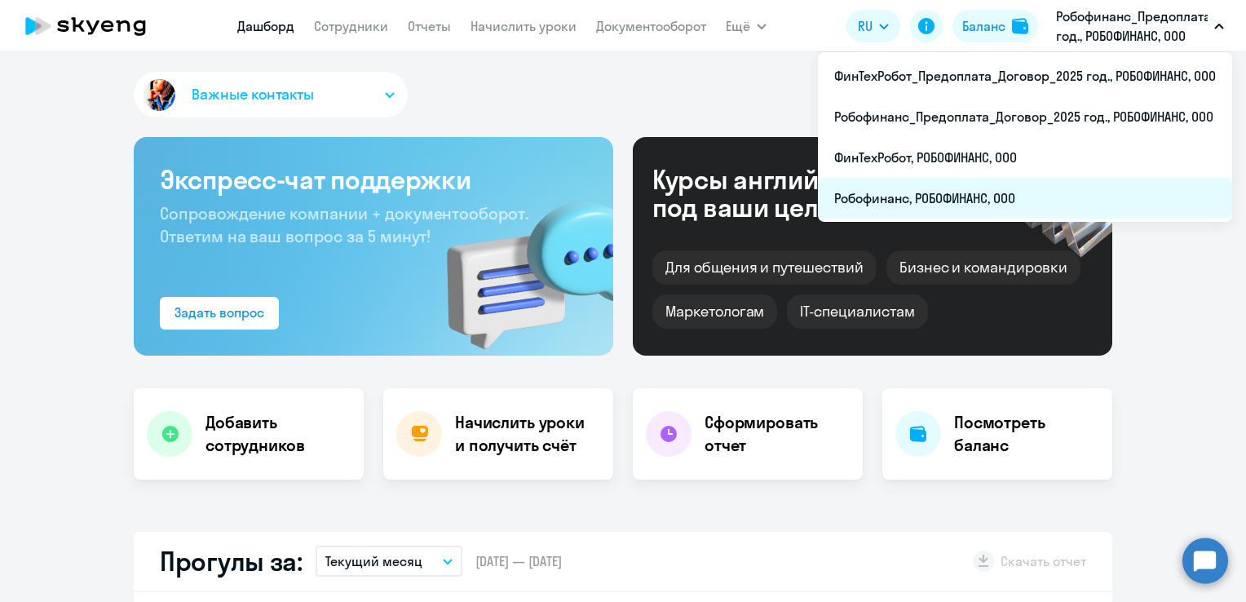
click at [1033, 199] on li "Робофинанс, РОБОФИНАНС, ООО" at bounding box center [1025, 198] width 414 height 41
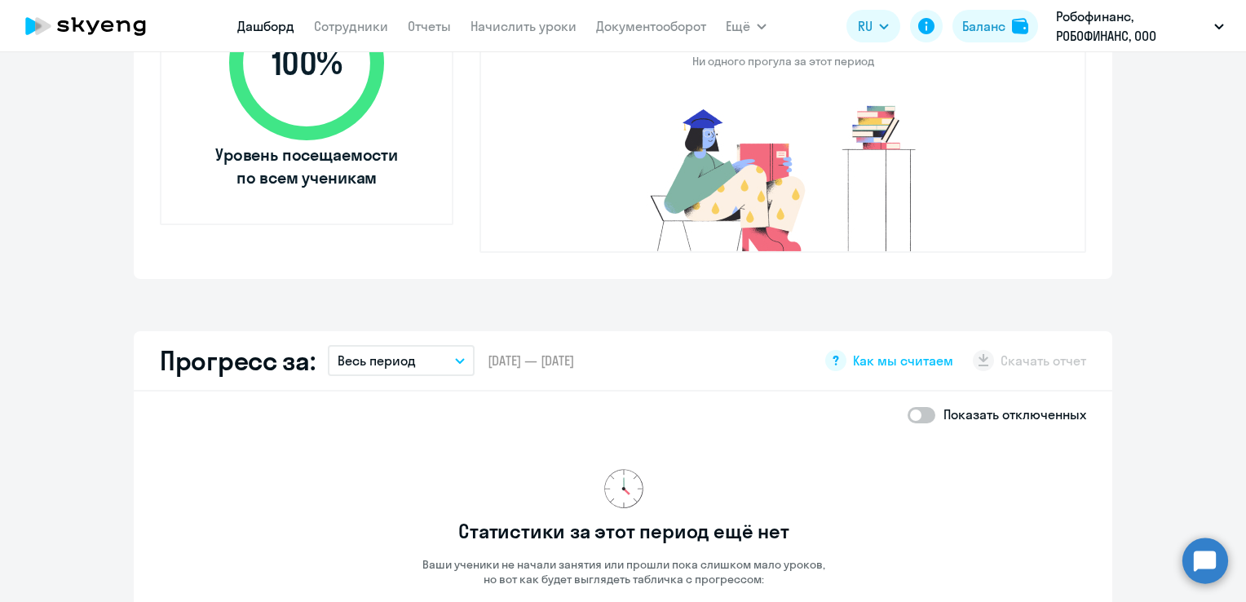
scroll to position [408, 0]
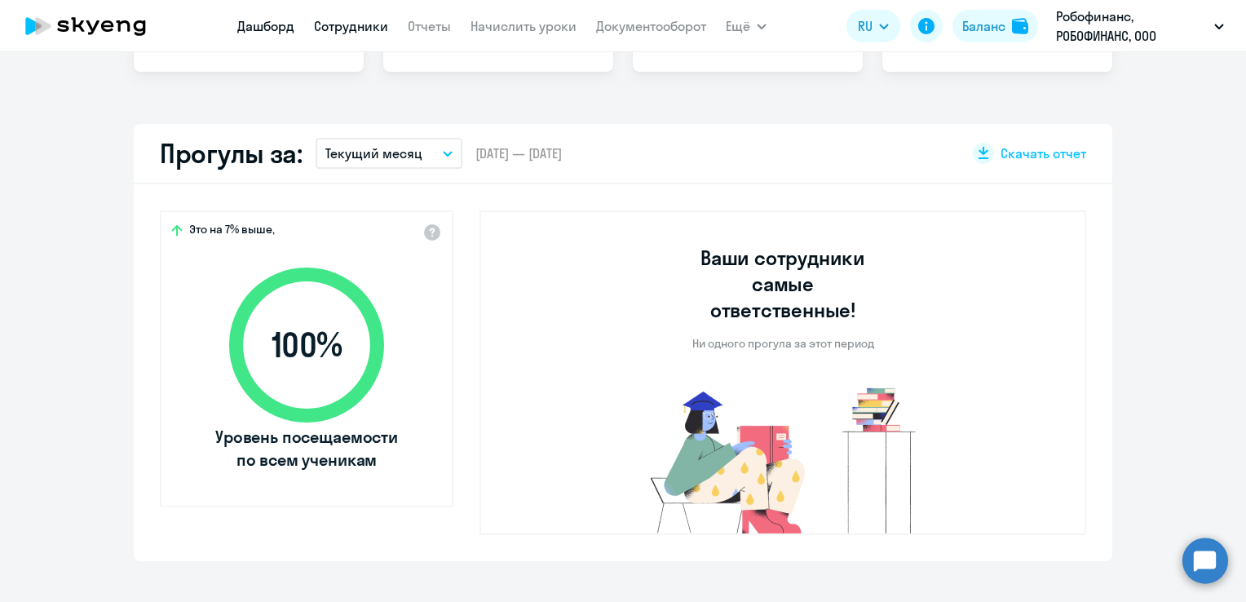
click at [338, 26] on link "Сотрудники" at bounding box center [351, 26] width 74 height 16
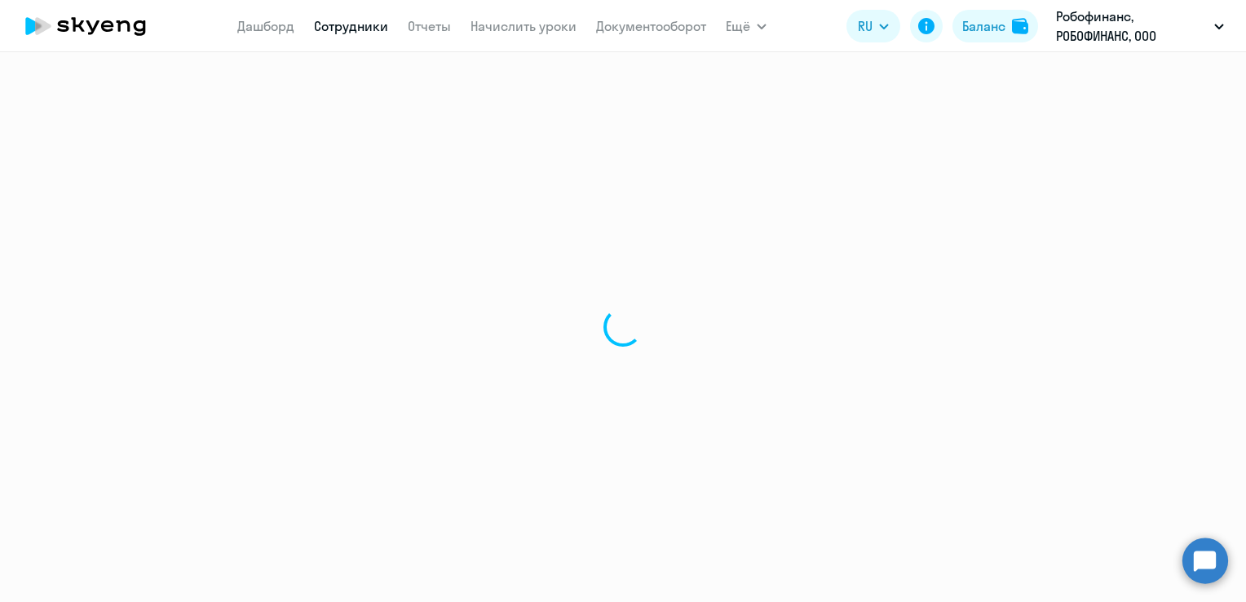
select select "30"
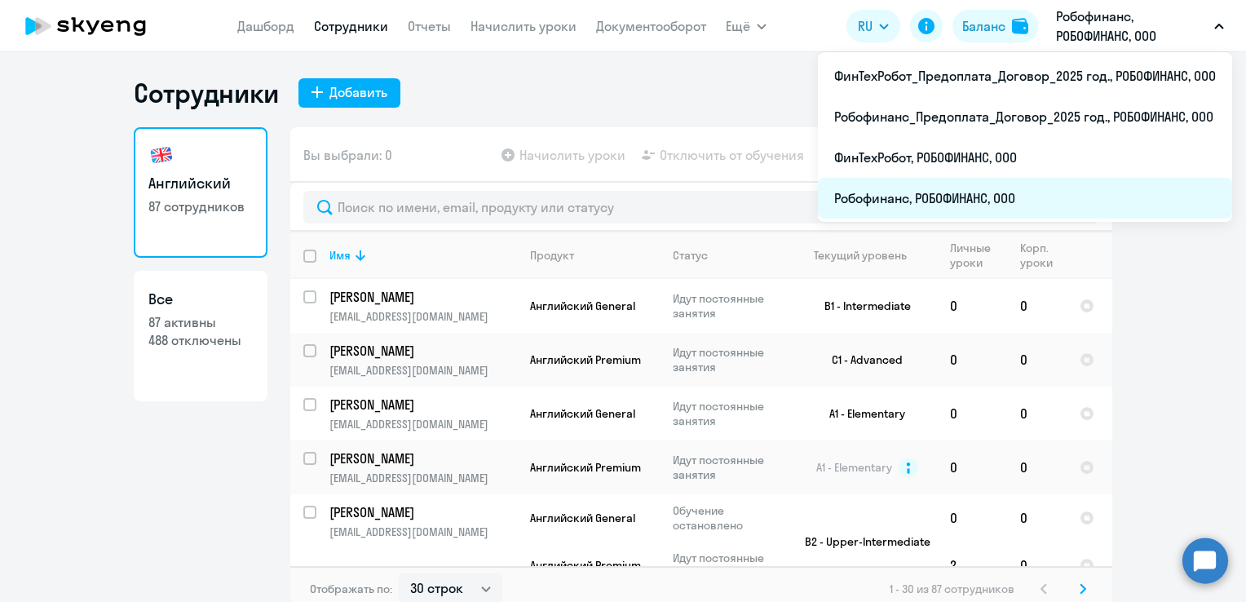
click at [983, 189] on li "Робофинанс, РОБОФИНАНС, ООО" at bounding box center [1025, 198] width 414 height 41
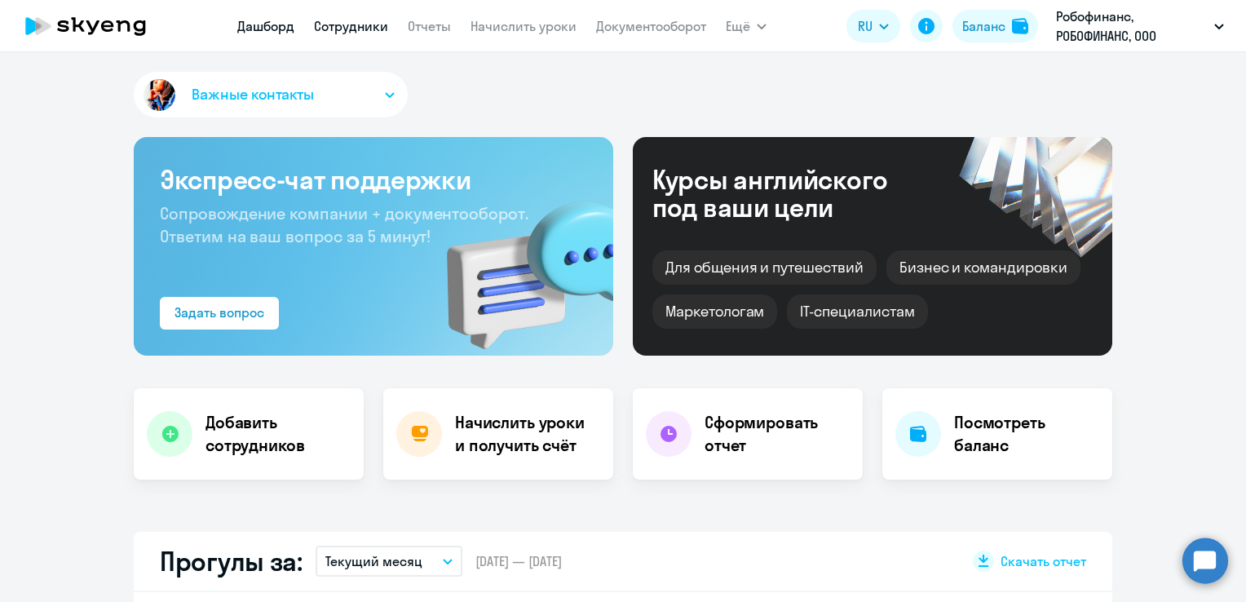
click at [337, 29] on link "Сотрудники" at bounding box center [351, 26] width 74 height 16
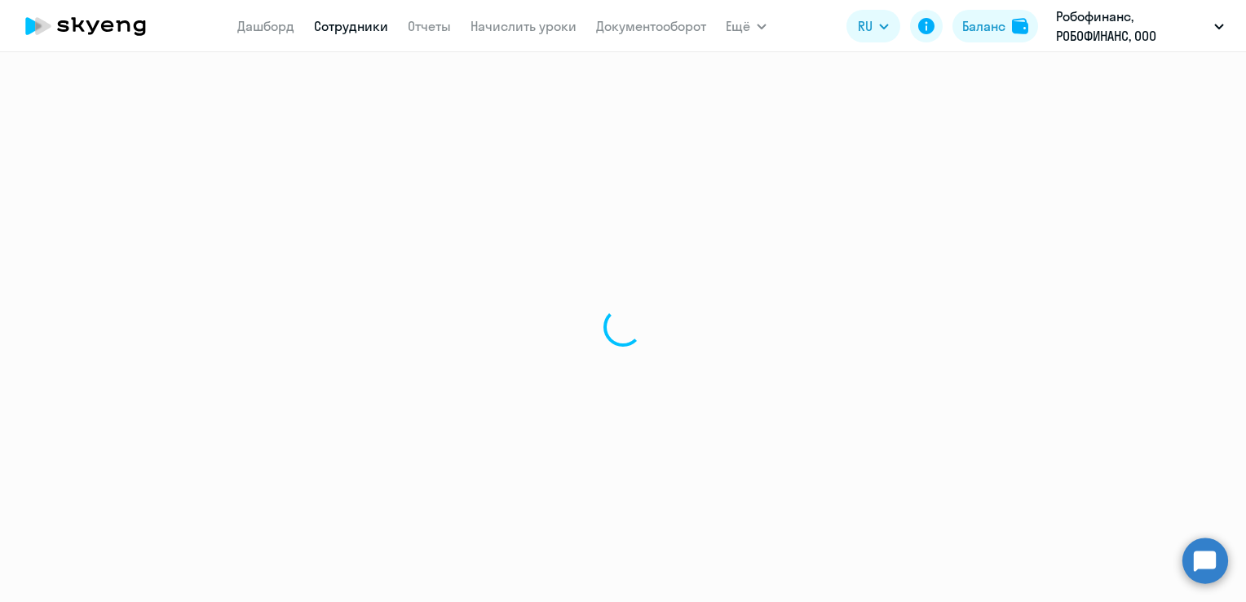
select select "30"
